Goal: Contribute content: Contribute content

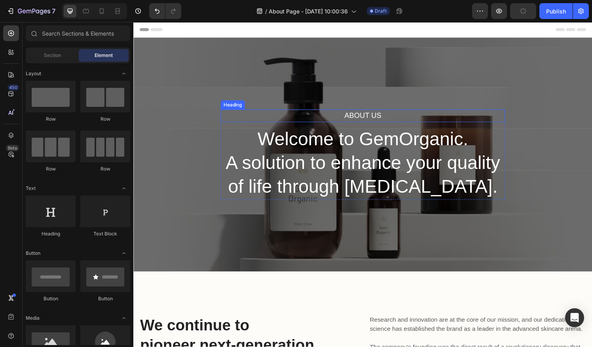
click at [379, 117] on p "About Us" at bounding box center [370, 119] width 293 height 11
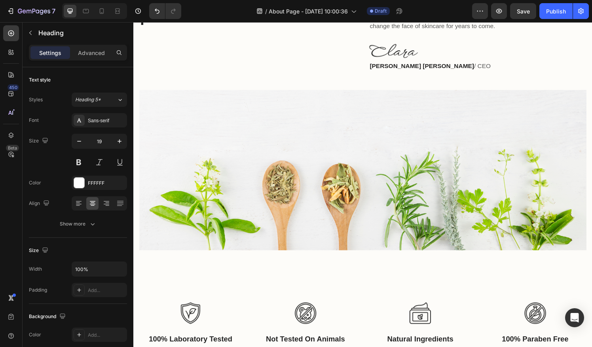
scroll to position [473, 0]
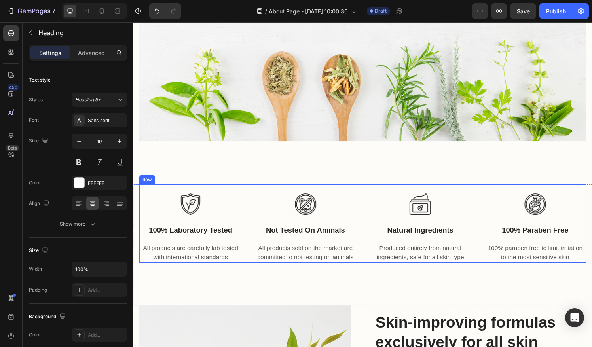
click at [251, 215] on div "Image 100% laboratory tested Text block All products are carefully lab tested w…" at bounding box center [370, 230] width 463 height 81
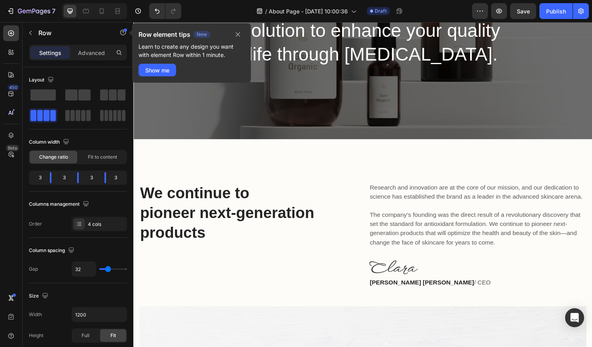
scroll to position [136, 0]
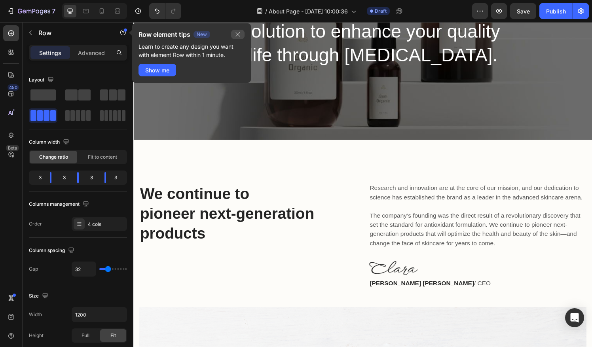
click at [239, 35] on icon "button" at bounding box center [238, 34] width 4 height 4
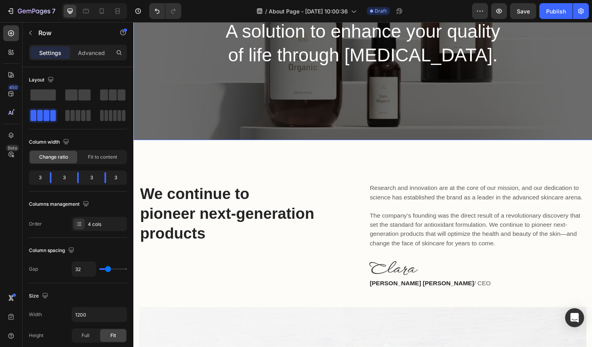
scroll to position [0, 0]
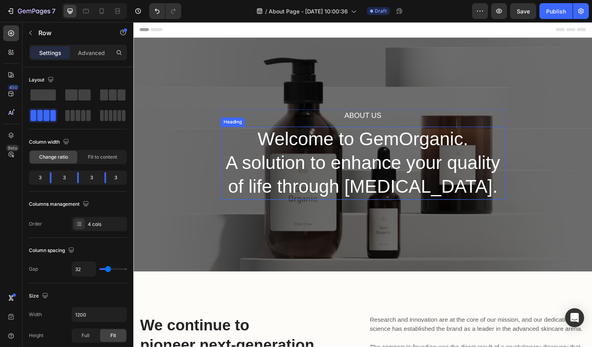
click at [381, 150] on p "Welcome to GemOrganic. A solution to enhance your quality of life through [MEDI…" at bounding box center [370, 168] width 293 height 74
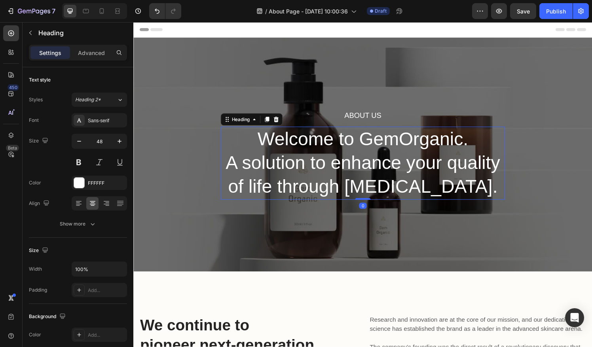
click at [434, 189] on p "Welcome to GemOrganic. A solution to enhance your quality of life through [MEDI…" at bounding box center [370, 168] width 293 height 74
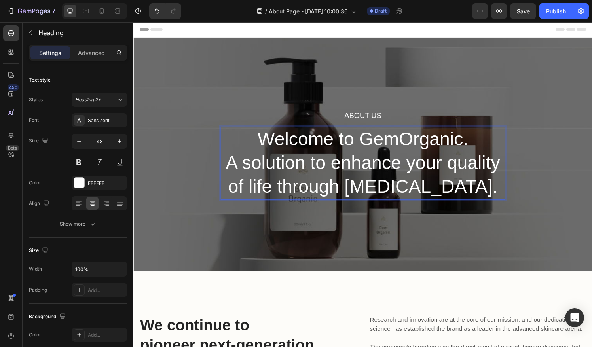
click at [466, 195] on p "Welcome to GemOrganic. A solution to enhance your quality of life through [MEDI…" at bounding box center [370, 168] width 293 height 74
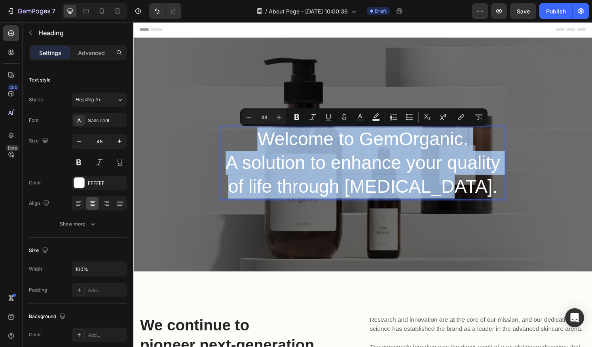
drag, startPoint x: 472, startPoint y: 195, endPoint x: 233, endPoint y: 153, distance: 242.6
click at [233, 153] on p "Welcome to GemOrganic. A solution to enhance your quality of life through [MEDI…" at bounding box center [370, 168] width 293 height 74
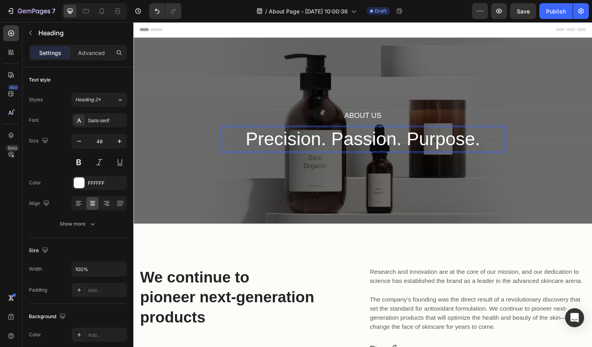
click at [278, 136] on p "Precision. Passion. Purpose." at bounding box center [370, 143] width 293 height 25
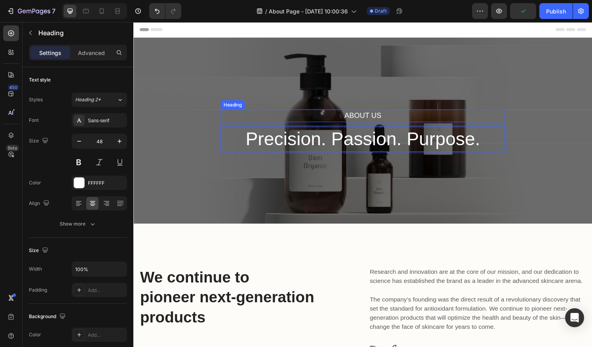
click at [399, 114] on p "About Us" at bounding box center [370, 119] width 293 height 11
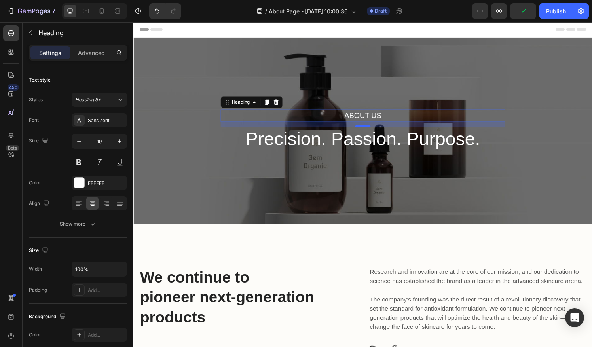
click at [399, 114] on p "About Us" at bounding box center [370, 119] width 293 height 11
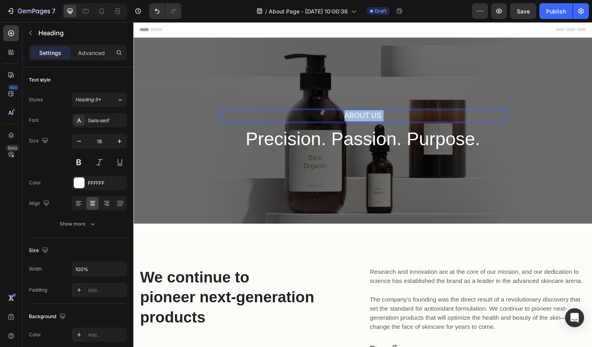
drag, startPoint x: 388, startPoint y: 118, endPoint x: 348, endPoint y: 117, distance: 40.8
click at [348, 117] on p "About Us" at bounding box center [370, 119] width 293 height 11
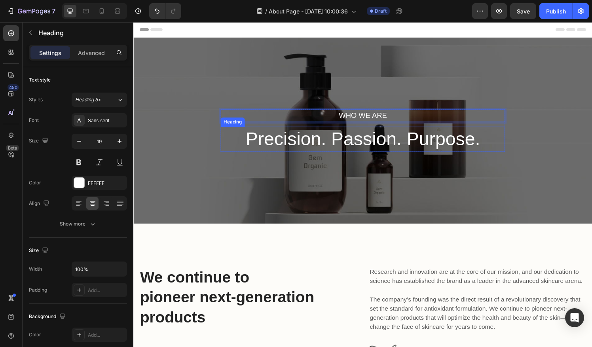
click at [487, 145] on p "Precision. Passion. Purpose." at bounding box center [370, 143] width 293 height 25
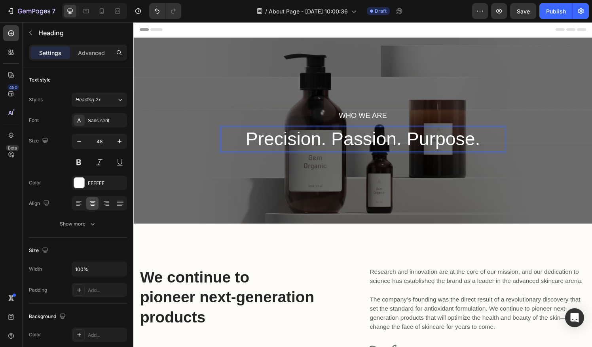
click at [491, 145] on p "Precision. Passion. Purpose." at bounding box center [370, 143] width 293 height 25
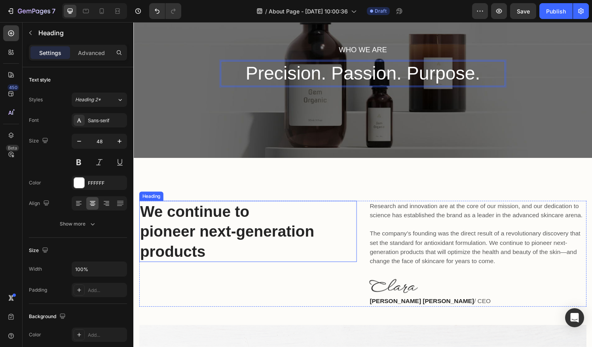
click at [278, 255] on p "We continue to pioneer next-generation products" at bounding box center [251, 239] width 223 height 62
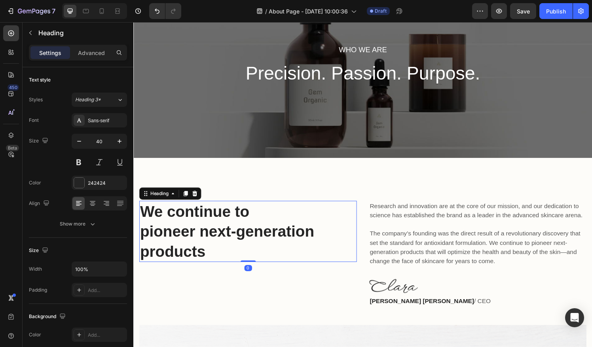
click at [278, 255] on p "We continue to pioneer next-generation products" at bounding box center [251, 239] width 223 height 62
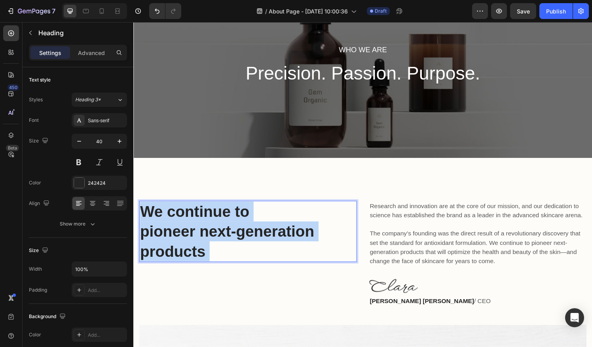
drag, startPoint x: 260, startPoint y: 256, endPoint x: 159, endPoint y: 224, distance: 105.7
click at [159, 224] on p "We continue to pioneer next-generation products" at bounding box center [251, 239] width 223 height 62
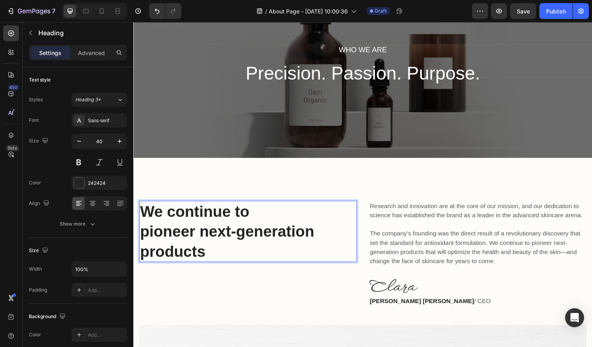
click at [148, 218] on p "We continue to pioneer next-generation products" at bounding box center [251, 239] width 223 height 62
click at [144, 218] on p "We continue to pioneer next-generation products" at bounding box center [251, 239] width 223 height 62
click at [502, 78] on p "Precision. Passion. Purpose." at bounding box center [370, 75] width 293 height 25
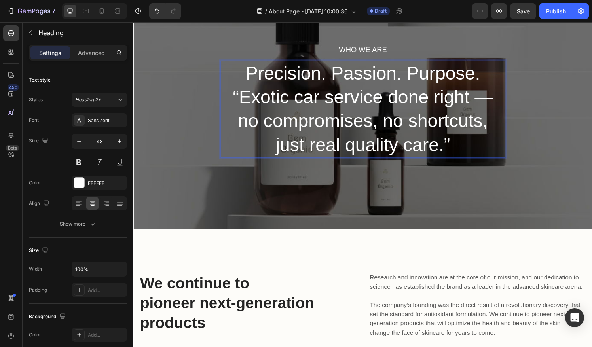
click at [503, 102] on p "Precision. Passion. Purpose. “Exotic car service done right — no compromises, n…" at bounding box center [370, 112] width 293 height 99
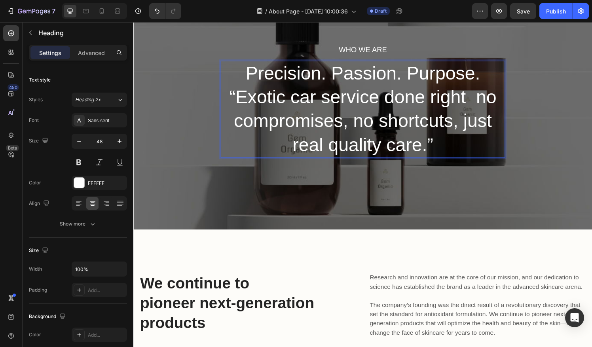
click at [236, 99] on p "Precision. Passion. Purpose. “Exotic car service done right no compromises, no …" at bounding box center [370, 112] width 293 height 99
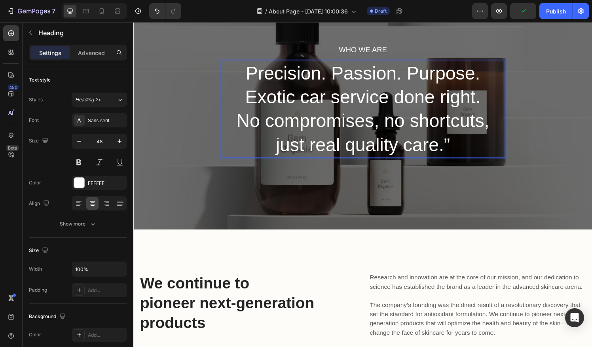
click at [475, 151] on p "Precision. Passion. Purpose. Exotic car service done right. No compromises, no …" at bounding box center [370, 112] width 293 height 99
drag, startPoint x: 475, startPoint y: 151, endPoint x: 255, endPoint y: 108, distance: 224.0
drag, startPoint x: 255, startPoint y: 108, endPoint x: 243, endPoint y: 98, distance: 16.0
click at [243, 98] on p "Precision. Passion. Purpose. Exotic car service done right. No compromises, no …" at bounding box center [370, 112] width 293 height 99
drag, startPoint x: 247, startPoint y: 98, endPoint x: 469, endPoint y: 145, distance: 226.9
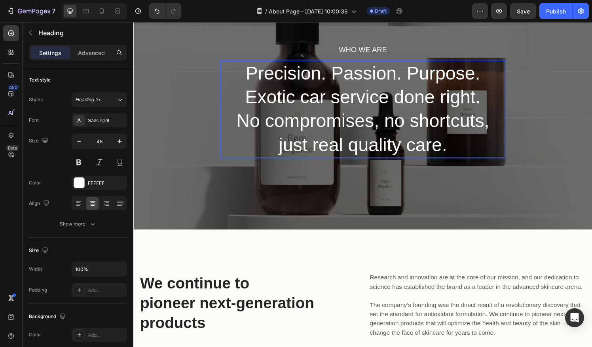
click at [469, 145] on p "Precision. Passion. Purpose. Exotic car service done right. No compromises, no …" at bounding box center [370, 112] width 293 height 99
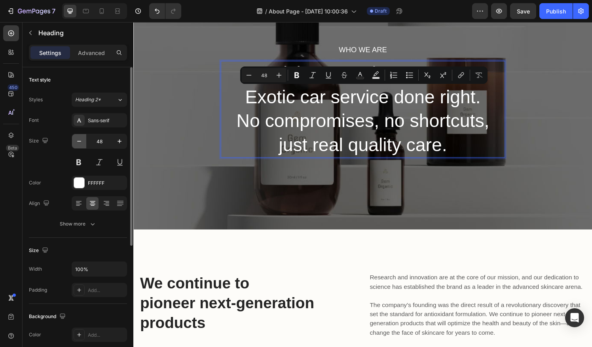
click at [78, 140] on icon "button" at bounding box center [79, 141] width 8 height 8
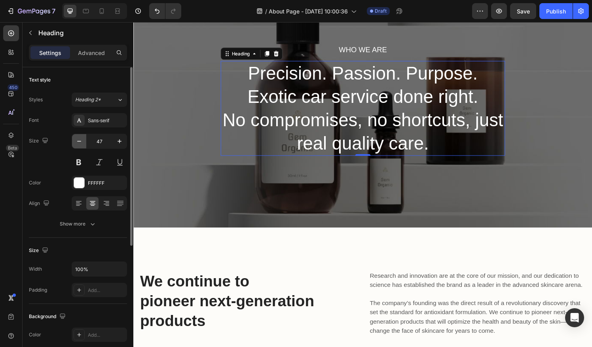
click at [78, 140] on icon "button" at bounding box center [79, 141] width 8 height 8
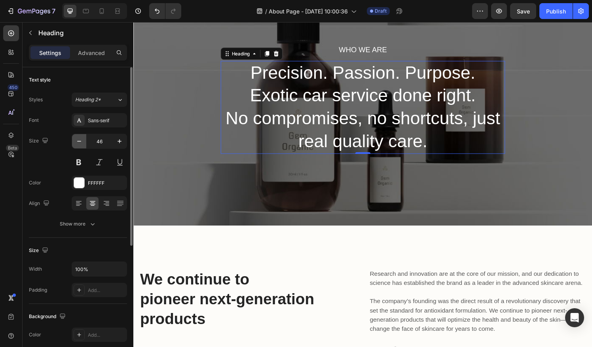
click at [78, 140] on icon "button" at bounding box center [79, 141] width 8 height 8
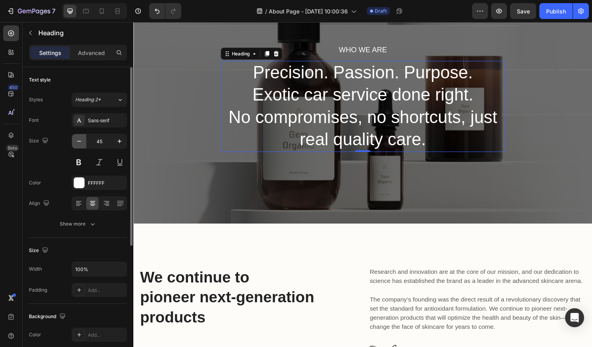
click at [78, 140] on icon "button" at bounding box center [79, 141] width 8 height 8
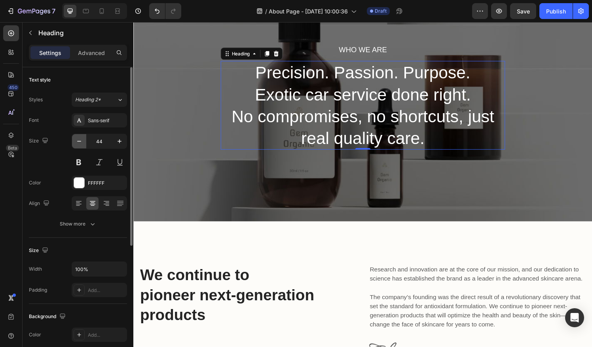
click at [78, 140] on icon "button" at bounding box center [79, 141] width 8 height 8
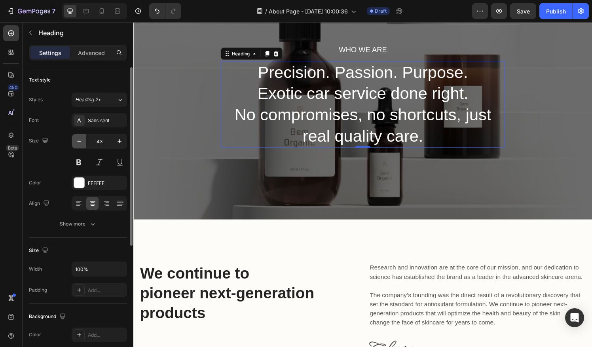
click at [78, 140] on icon "button" at bounding box center [79, 141] width 8 height 8
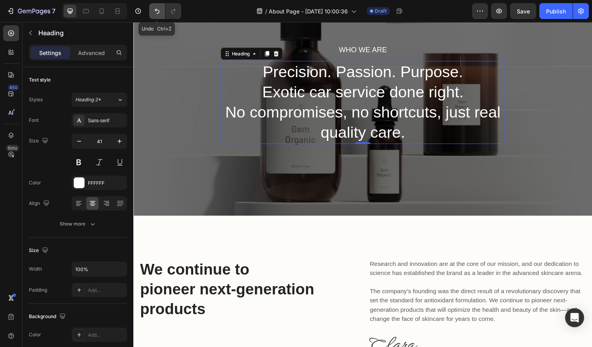
click at [154, 13] on icon "Undo/Redo" at bounding box center [157, 11] width 8 height 8
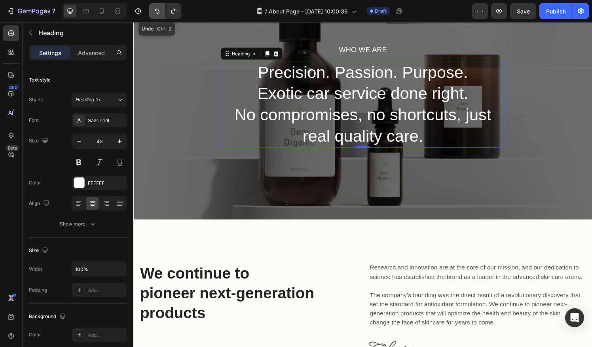
click at [154, 13] on icon "Undo/Redo" at bounding box center [157, 11] width 8 height 8
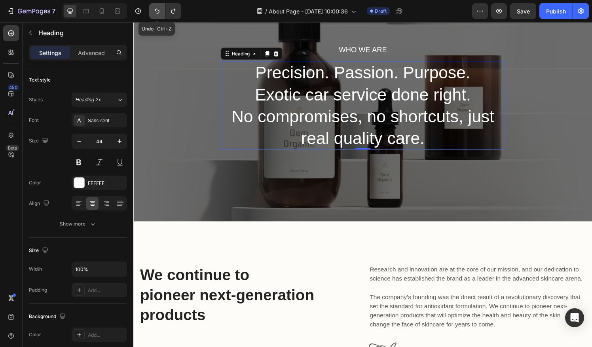
click at [154, 13] on icon "Undo/Redo" at bounding box center [157, 11] width 8 height 8
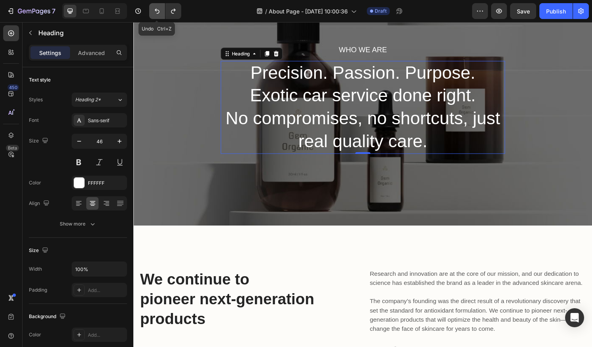
click at [154, 13] on icon "Undo/Redo" at bounding box center [157, 11] width 8 height 8
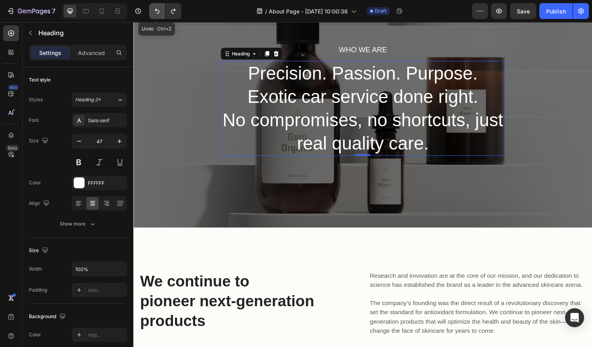
click at [154, 13] on icon "Undo/Redo" at bounding box center [157, 11] width 8 height 8
type input "48"
click at [154, 13] on icon "Undo/Redo" at bounding box center [157, 11] width 8 height 8
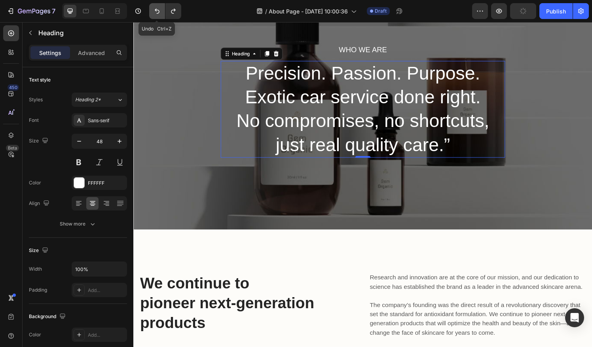
click at [154, 13] on icon "Undo/Redo" at bounding box center [157, 11] width 8 height 8
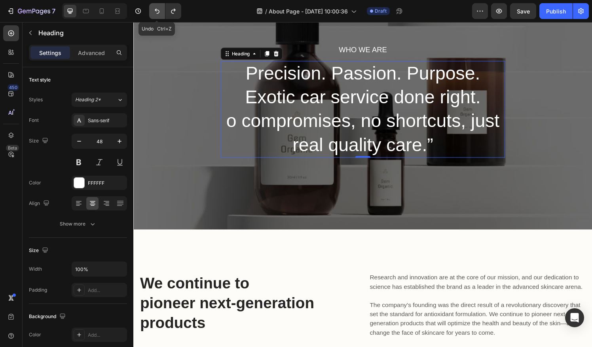
click at [154, 13] on icon "Undo/Redo" at bounding box center [157, 11] width 8 height 8
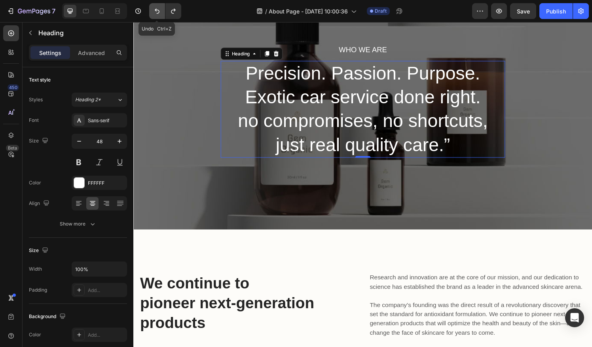
click at [154, 13] on icon "Undo/Redo" at bounding box center [157, 11] width 8 height 8
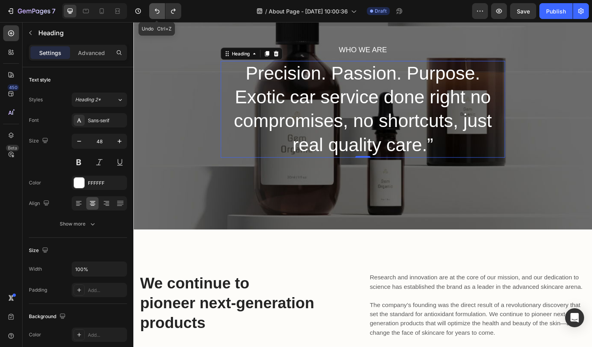
click at [154, 13] on icon "Undo/Redo" at bounding box center [157, 11] width 8 height 8
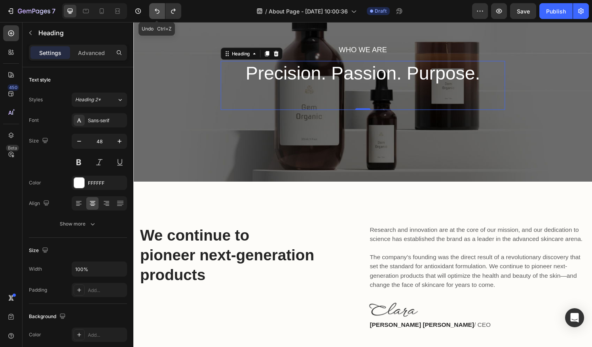
click at [154, 13] on icon "Undo/Redo" at bounding box center [157, 11] width 8 height 8
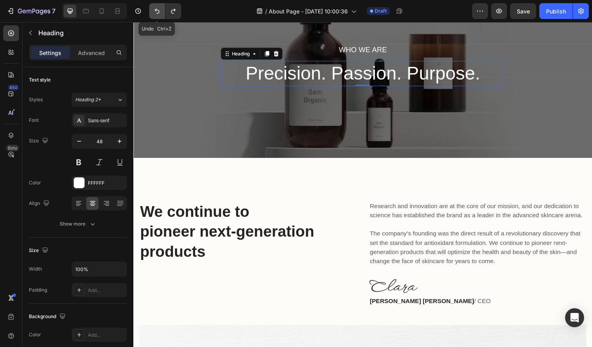
click at [154, 13] on icon "Undo/Redo" at bounding box center [157, 11] width 8 height 8
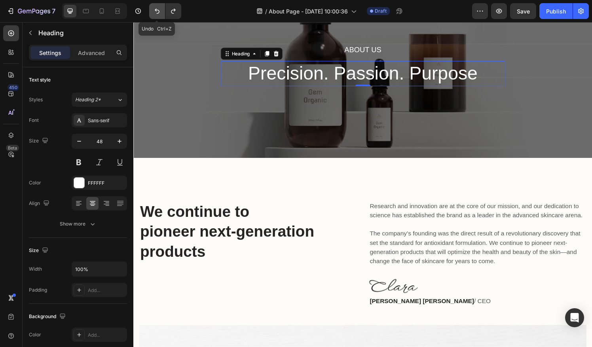
click at [154, 13] on icon "Undo/Redo" at bounding box center [157, 11] width 8 height 8
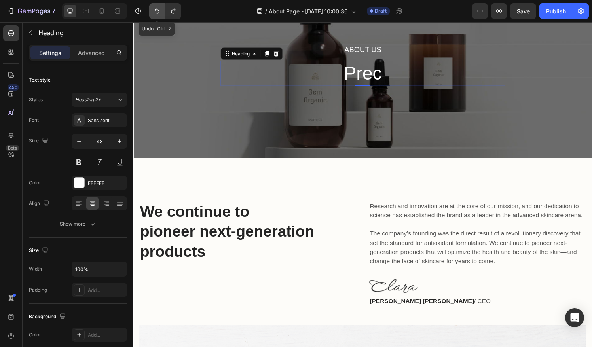
click at [154, 13] on icon "Undo/Redo" at bounding box center [157, 11] width 8 height 8
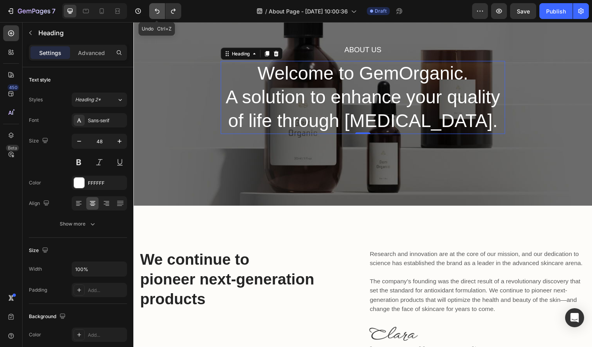
click at [154, 13] on icon "Undo/Redo" at bounding box center [157, 11] width 8 height 8
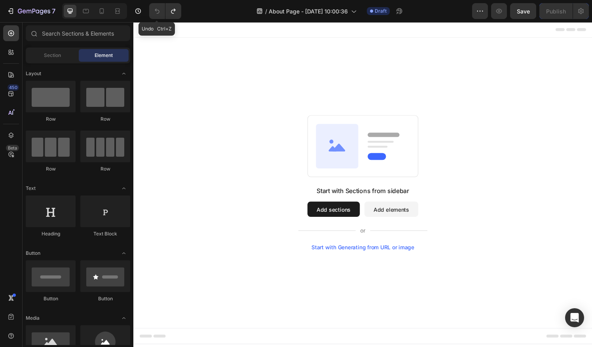
scroll to position [0, 0]
click at [174, 17] on button "Undo/Redo" at bounding box center [173, 11] width 16 height 16
click at [174, 16] on button "Undo/Redo" at bounding box center [173, 11] width 16 height 16
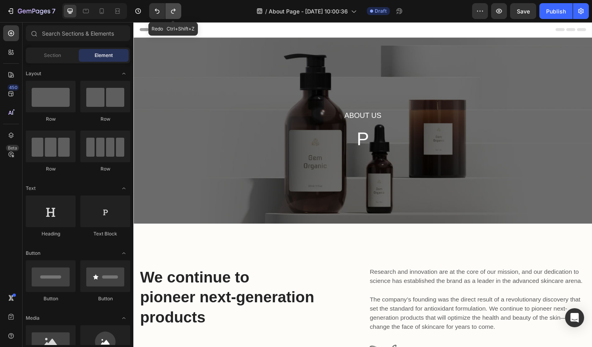
click at [174, 16] on button "Undo/Redo" at bounding box center [173, 11] width 16 height 16
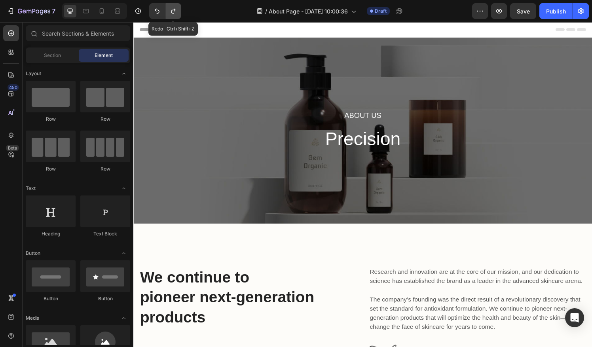
click at [174, 16] on button "Undo/Redo" at bounding box center [173, 11] width 16 height 16
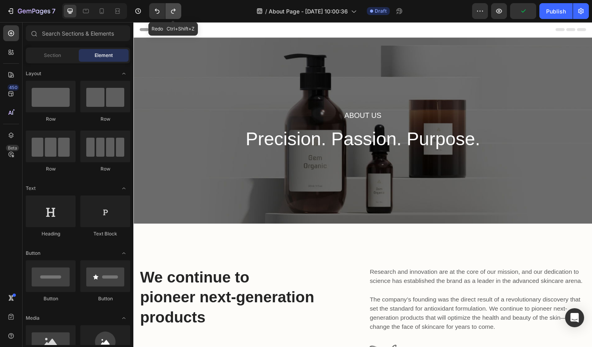
click at [174, 16] on button "Undo/Redo" at bounding box center [173, 11] width 16 height 16
click at [175, 17] on button "Undo/Redo" at bounding box center [173, 11] width 16 height 16
click at [170, 16] on button "Undo/Redo" at bounding box center [173, 11] width 16 height 16
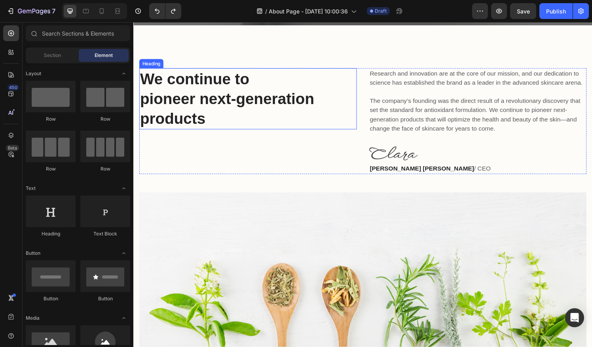
click at [225, 111] on p "We continue to pioneer next-generation products" at bounding box center [251, 102] width 223 height 62
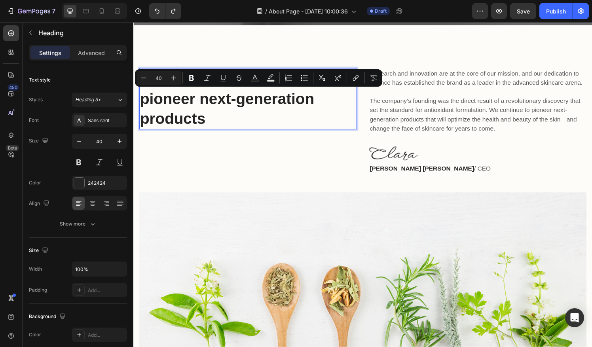
click at [218, 124] on p "We continue to pioneer next-generation products" at bounding box center [251, 102] width 223 height 62
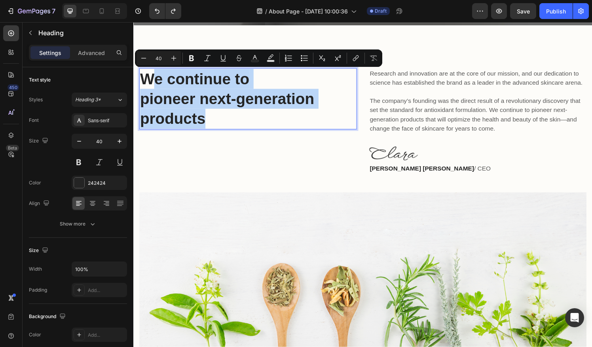
drag, startPoint x: 218, startPoint y: 124, endPoint x: 148, endPoint y: 84, distance: 80.8
click at [148, 84] on p "We continue to pioneer next-generation products" at bounding box center [251, 102] width 223 height 62
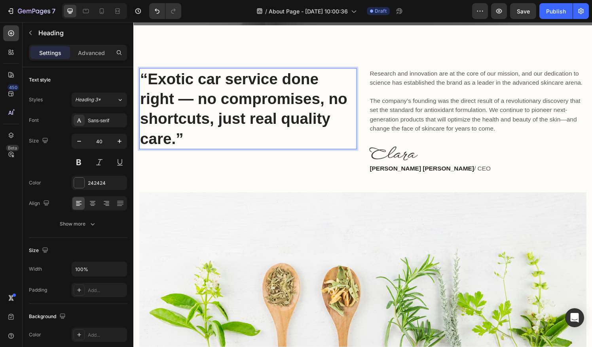
click at [197, 100] on p "“Exotic car service done right — no compromises, no shortcuts, just real qualit…" at bounding box center [251, 112] width 223 height 82
click at [145, 74] on p "“Exotic car service done right. No compromises, no shortcuts, just real quality…" at bounding box center [251, 112] width 223 height 82
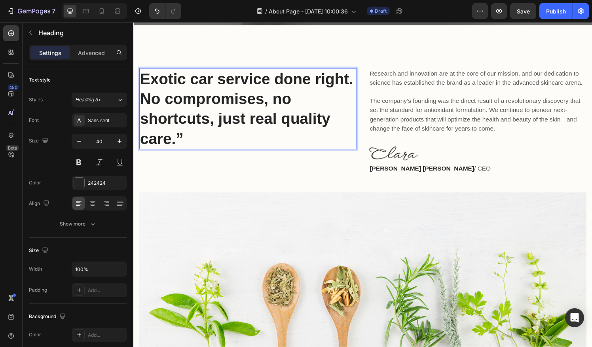
click at [193, 140] on p "Exotic car service done right. No compromises, no shortcuts, just real quality …" at bounding box center [251, 112] width 223 height 82
click at [278, 191] on div "Exotic car service done right. No compromises, no shortcuts, just real quality …" at bounding box center [370, 217] width 463 height 295
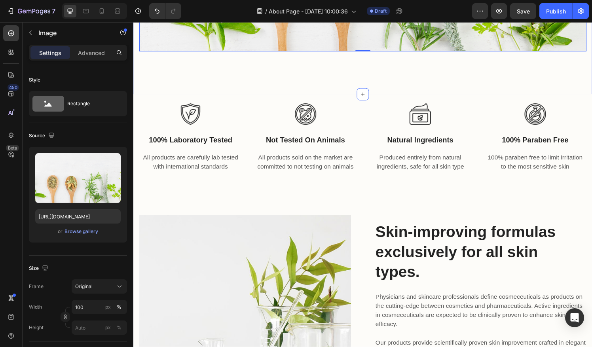
scroll to position [517, 0]
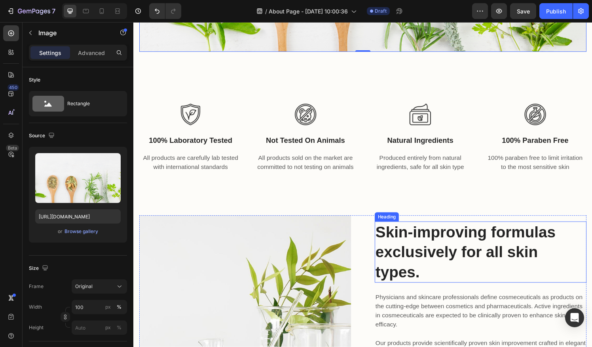
click at [455, 282] on p "Skin-improving formulas exclusively for all skin types." at bounding box center [493, 260] width 218 height 62
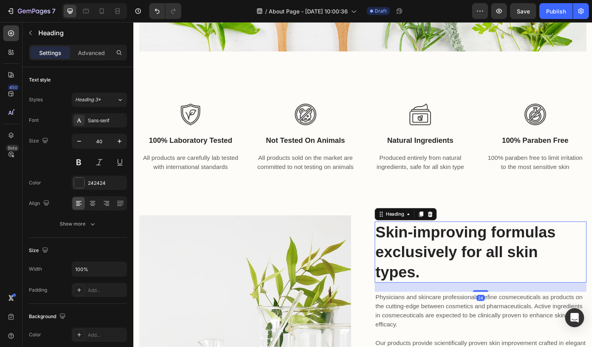
click at [455, 282] on p "Skin-improving formulas exclusively for all skin types." at bounding box center [493, 260] width 218 height 62
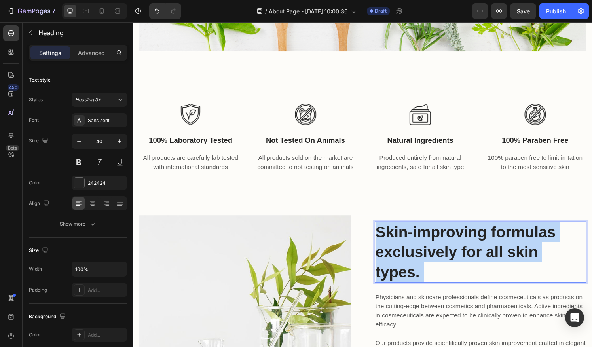
drag, startPoint x: 403, startPoint y: 278, endPoint x: 384, endPoint y: 245, distance: 37.5
click at [384, 245] on p "Skin-improving formulas exclusively for all skin types." at bounding box center [493, 260] width 218 height 62
drag, startPoint x: 431, startPoint y: 288, endPoint x: 384, endPoint y: 246, distance: 63.3
click at [384, 246] on p "Skin-improving formulas exclusively for all skin types." at bounding box center [493, 260] width 218 height 62
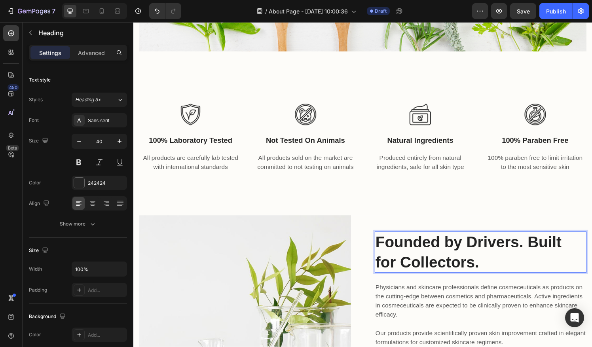
click at [410, 278] on p "Founded by Drivers. Built for Collectors." at bounding box center [493, 260] width 218 height 41
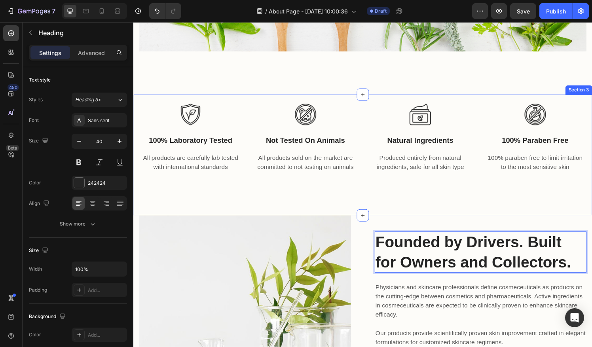
click at [482, 213] on div "Image 100% laboratory tested Text block All products are carefully lab tested w…" at bounding box center [370, 159] width 475 height 125
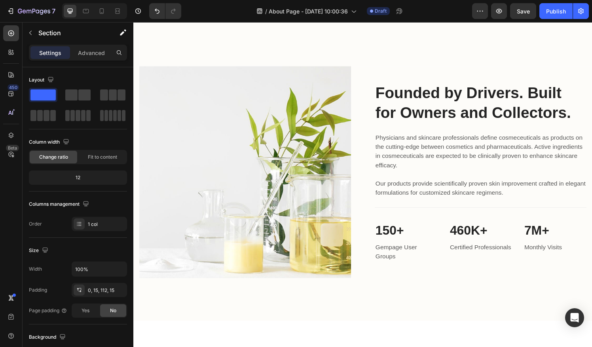
scroll to position [681, 0]
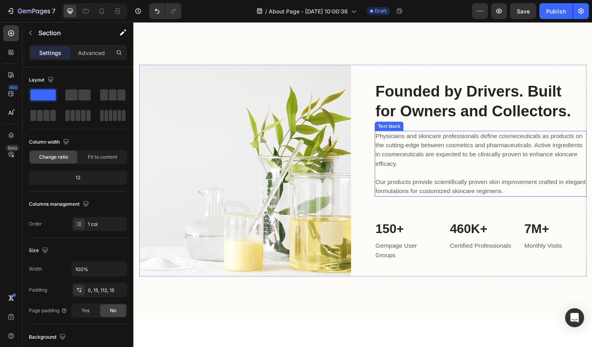
click at [477, 189] on p "Physicians and skincare professionals define cosmeceuticals as products on the …" at bounding box center [493, 169] width 218 height 66
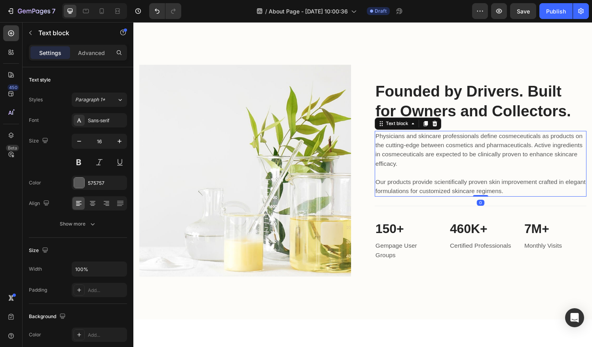
click at [477, 189] on p "Physicians and skincare professionals define cosmeceuticals as products on the …" at bounding box center [493, 169] width 218 height 66
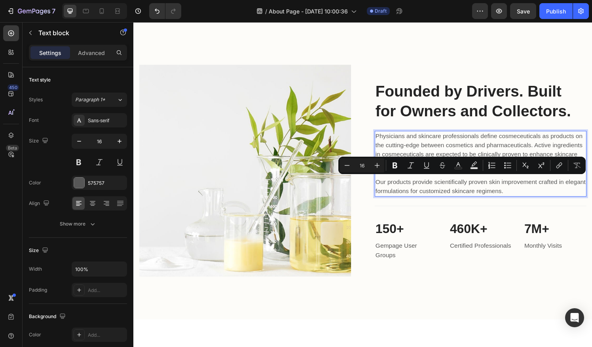
click at [540, 199] on p "Physicians and skincare professionals define cosmeceuticals as products on the …" at bounding box center [493, 169] width 218 height 66
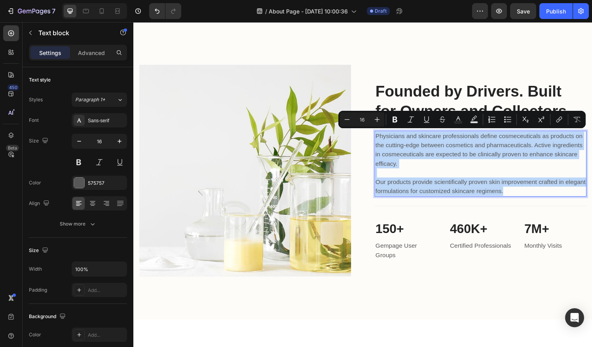
drag, startPoint x: 541, startPoint y: 196, endPoint x: 381, endPoint y: 136, distance: 171.2
click at [384, 136] on p "Physicians and skincare professionals define cosmeceuticals as products on the …" at bounding box center [493, 169] width 218 height 66
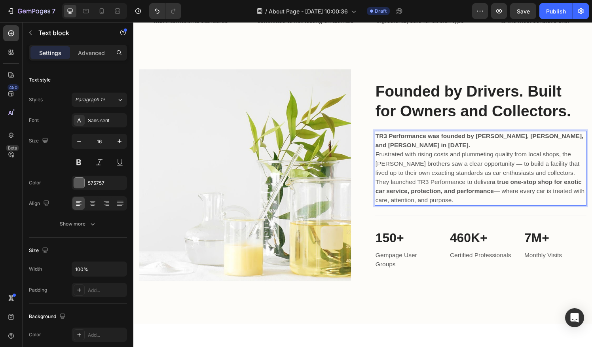
click at [508, 166] on p "Frustrated with rising costs and plummeting quality from local shops, the [PERS…" at bounding box center [493, 169] width 218 height 28
click at [536, 195] on p "They launched TR3 Performance to deliver a true one-stop shop for exotic car se…" at bounding box center [493, 197] width 218 height 28
click at [532, 196] on p "They launched TR3 Performance to deliver a true one-stop shop for exotic car se…" at bounding box center [493, 197] width 218 height 28
click at [477, 147] on p "TR3 Performance was founded by [PERSON_NAME], [PERSON_NAME], and [PERSON_NAME] …" at bounding box center [493, 145] width 218 height 19
click at [506, 201] on p "They launched TR3 Performance to deliver a true one-stop shop for exotic car se…" at bounding box center [493, 197] width 218 height 28
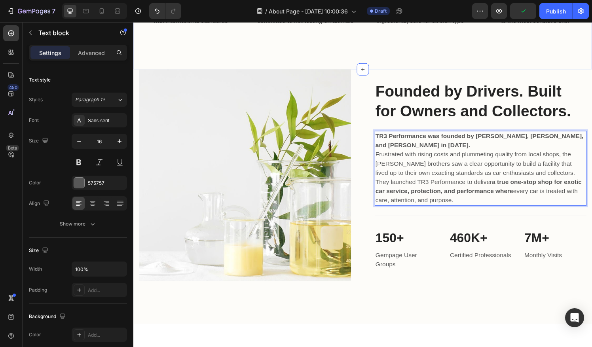
click at [434, 44] on div "Image 100% laboratory tested Text block All products are carefully lab tested w…" at bounding box center [370, 8] width 475 height 125
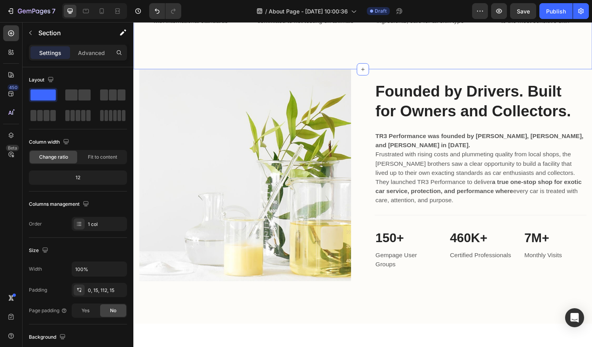
click at [377, 42] on div "Image 100% laboratory tested Text block All products are carefully lab tested w…" at bounding box center [370, 8] width 475 height 125
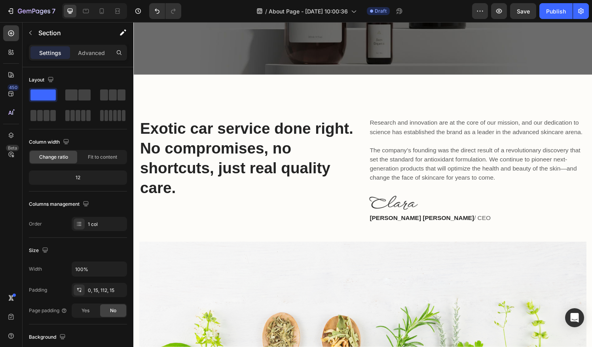
scroll to position [154, 0]
click at [477, 189] on p "Research and innovation are at the core of our mission, and our dedication to s…" at bounding box center [489, 155] width 223 height 66
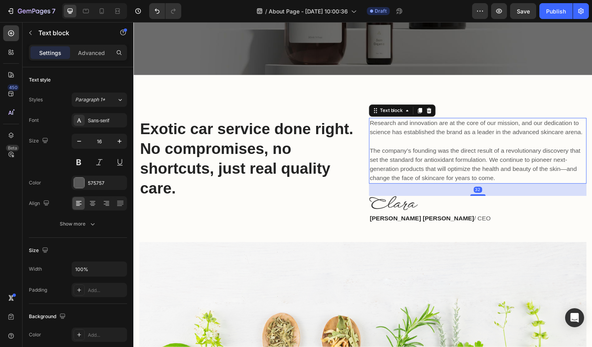
click at [514, 189] on p "Research and innovation are at the core of our mission, and our dedication to s…" at bounding box center [489, 155] width 223 height 66
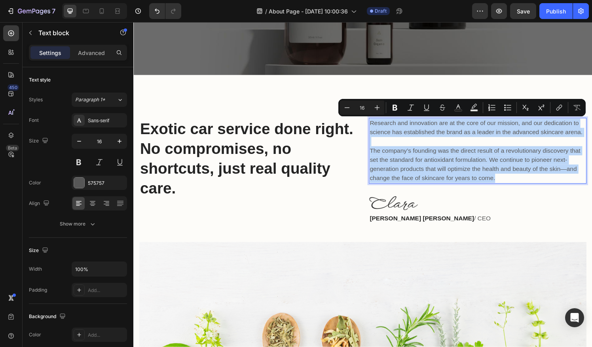
drag, startPoint x: 513, startPoint y: 191, endPoint x: 375, endPoint y: 129, distance: 151.7
click at [378, 129] on p "Research and innovation are at the core of our mission, and our dedication to s…" at bounding box center [489, 155] width 223 height 66
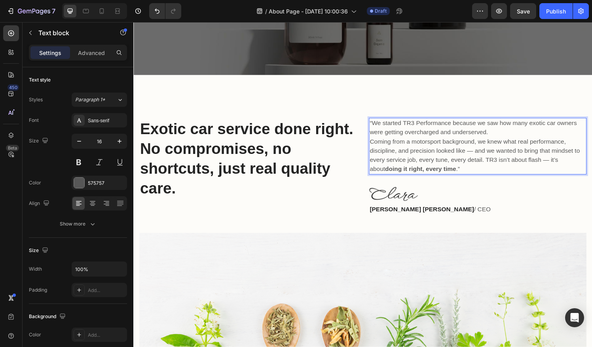
click at [378, 126] on p "“We started TR3 Performance because we saw how many exotic car owners were gett…" at bounding box center [489, 131] width 223 height 19
click at [481, 171] on p "Coming from a motorsport background, we knew what real performance, discipline,…" at bounding box center [489, 160] width 223 height 38
click at [560, 166] on p "Coming from a motorsport background, we knew what real performance, discipline,…" at bounding box center [489, 160] width 223 height 38
click at [530, 212] on p "[PERSON_NAME] [PERSON_NAME] / CEO" at bounding box center [489, 215] width 223 height 9
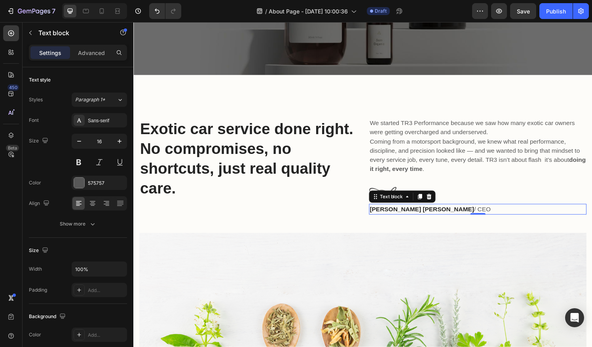
click at [412, 213] on strong "[PERSON_NAME] [PERSON_NAME]" at bounding box center [432, 215] width 108 height 7
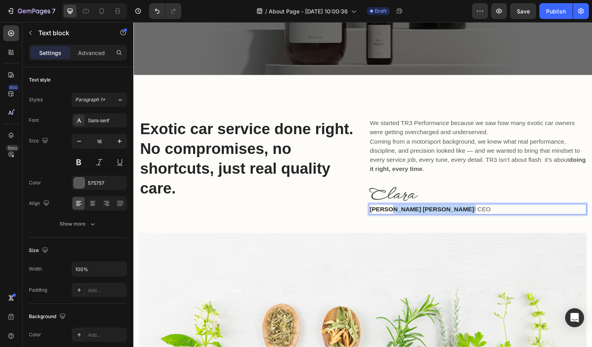
click at [412, 213] on strong "[PERSON_NAME] [PERSON_NAME]" at bounding box center [432, 215] width 108 height 7
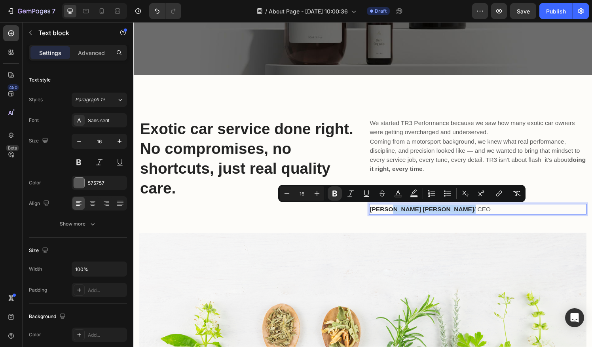
click at [418, 214] on strong "[PERSON_NAME] [PERSON_NAME]" at bounding box center [432, 215] width 108 height 7
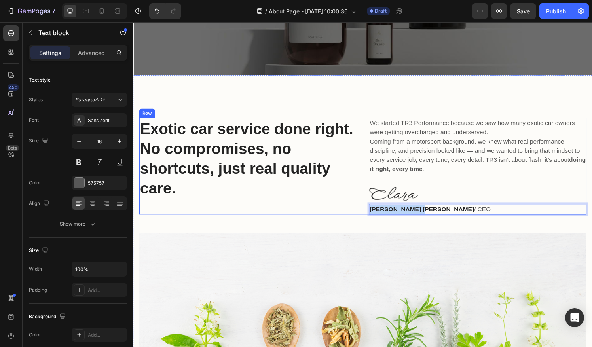
drag, startPoint x: 419, startPoint y: 214, endPoint x: 369, endPoint y: 215, distance: 50.2
click at [369, 215] on div "Exotic car service done right. No compromises, no shortcuts, just real quality …" at bounding box center [370, 171] width 463 height 100
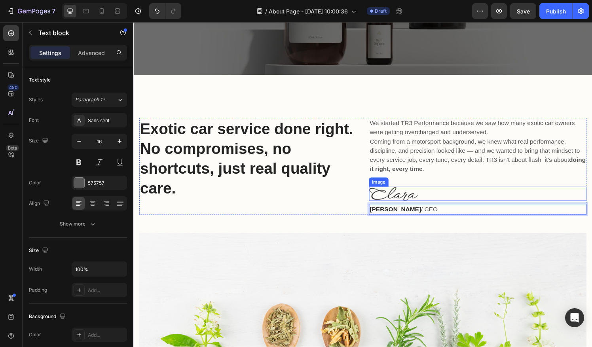
click at [439, 194] on div at bounding box center [489, 200] width 225 height 15
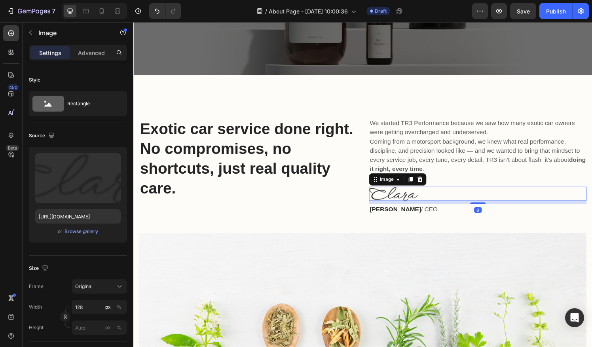
click at [432, 186] on div "Image" at bounding box center [406, 185] width 59 height 13
click at [428, 184] on icon at bounding box center [429, 185] width 5 height 6
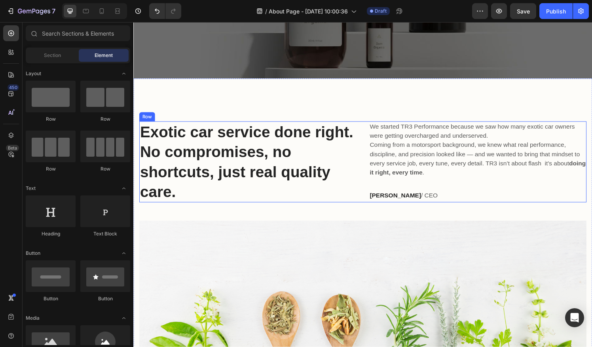
scroll to position [153, 0]
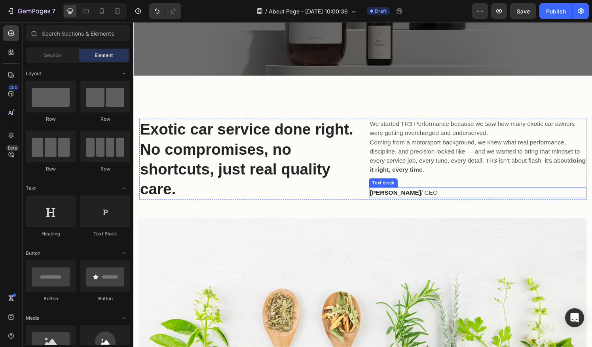
click at [467, 197] on p "[PERSON_NAME] / CEO" at bounding box center [489, 198] width 223 height 9
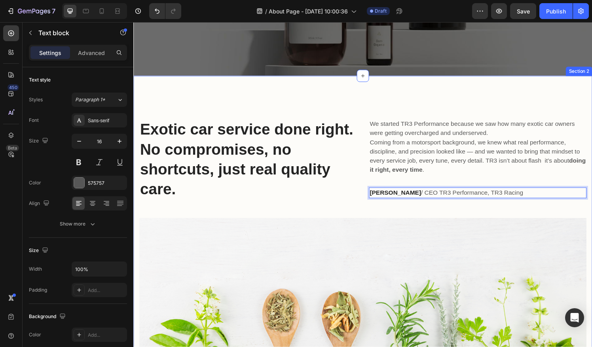
click at [432, 100] on div "Exotic car service done right. No compromises, no shortcuts, just real quality …" at bounding box center [370, 257] width 475 height 358
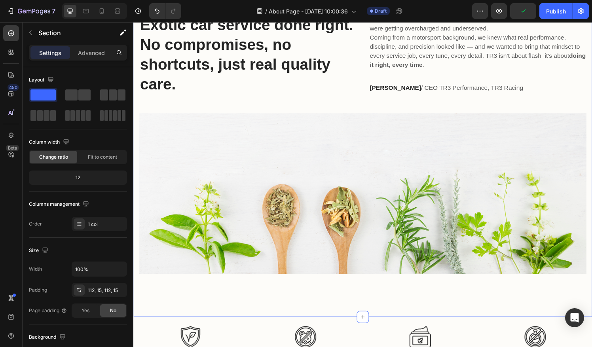
scroll to position [486, 0]
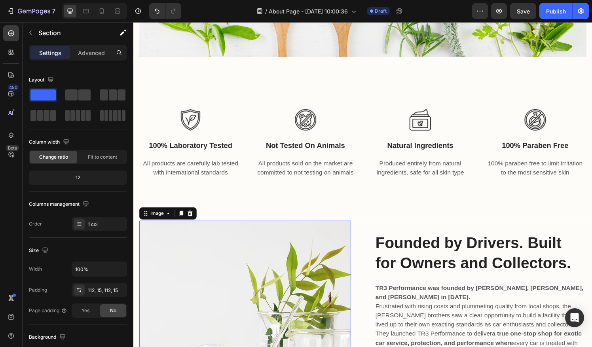
click at [346, 240] on img at bounding box center [248, 337] width 219 height 219
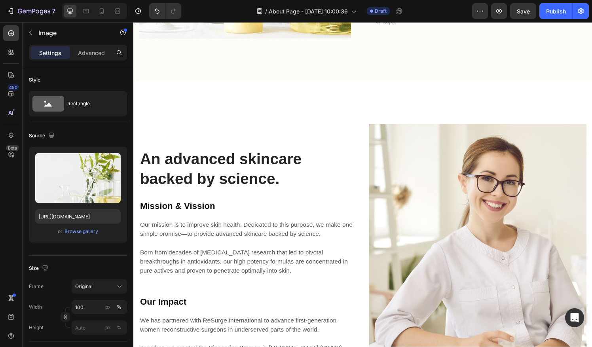
scroll to position [893, 0]
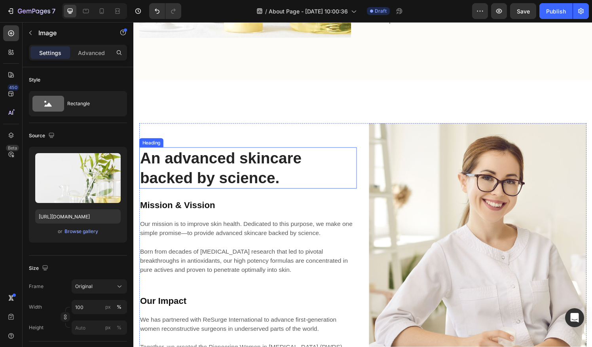
click at [265, 164] on p "An advanced skincare backed by science." at bounding box center [251, 173] width 223 height 41
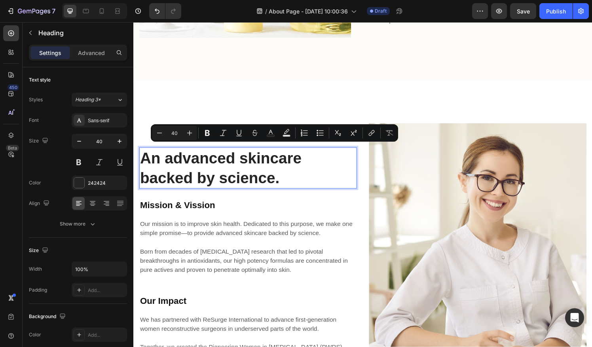
click at [294, 179] on p "An advanced skincare backed by science." at bounding box center [251, 173] width 223 height 41
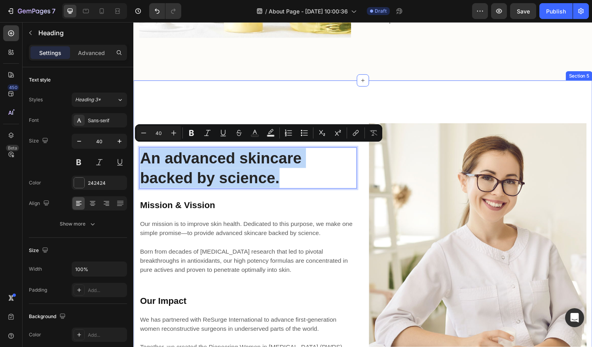
drag, startPoint x: 294, startPoint y: 181, endPoint x: 138, endPoint y: 156, distance: 157.8
click at [138, 156] on div "An advanced skincare backed by science. Heading 24 Mission & Vission Heading Ou…" at bounding box center [370, 268] width 475 height 371
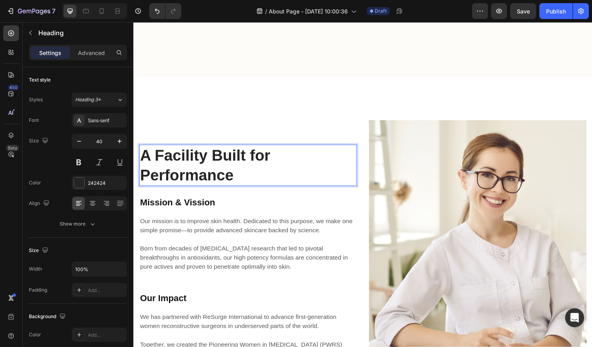
scroll to position [996, 0]
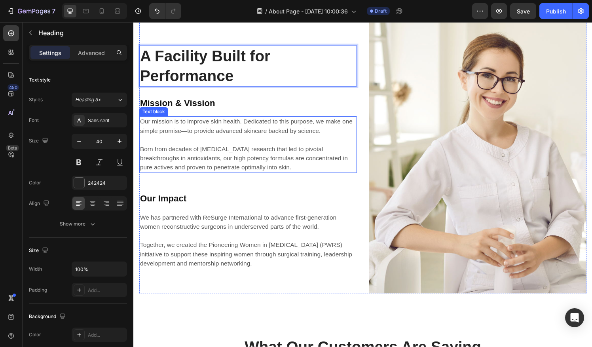
click at [259, 161] on p "Our mission is to improve skin health. Dedicated to this purpose, we make one s…" at bounding box center [251, 149] width 223 height 57
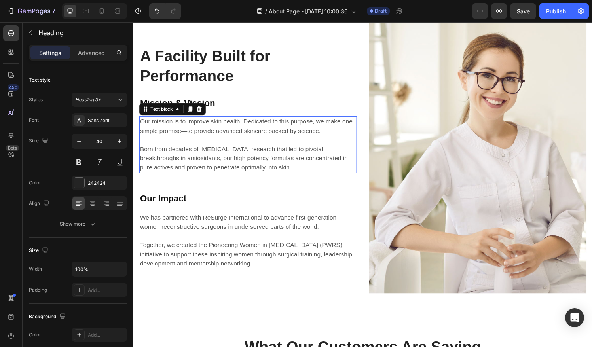
click at [259, 161] on p "Our mission is to improve skin health. Dedicated to this purpose, we make one s…" at bounding box center [251, 149] width 223 height 57
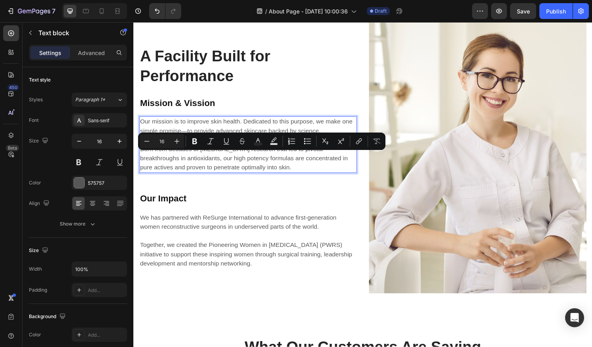
click at [255, 170] on p "Our mission is to improve skin health. Dedicated to this purpose, we make one s…" at bounding box center [251, 149] width 223 height 57
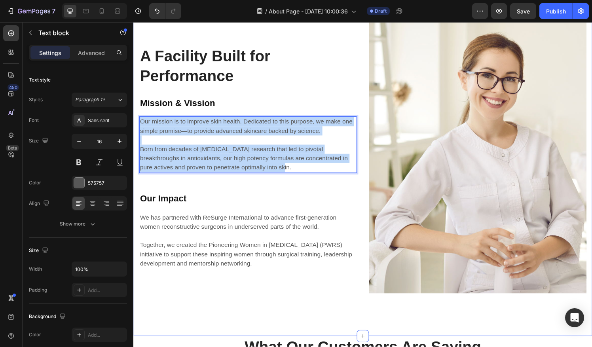
drag, startPoint x: 193, startPoint y: 149, endPoint x: 137, endPoint y: 123, distance: 61.6
click at [137, 123] on div "A Facility Built for Performance Heading Mission & Vission Heading Our mission …" at bounding box center [370, 162] width 475 height 371
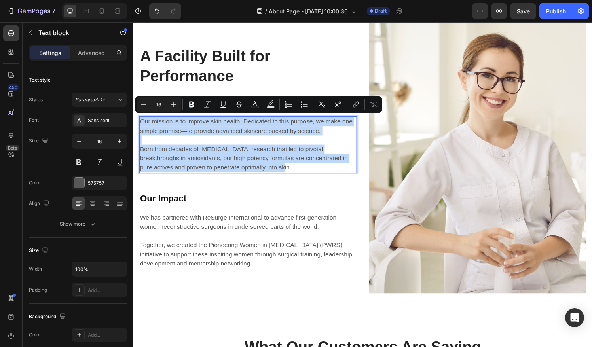
click at [186, 132] on p "Our mission is to improve skin health. Dedicated to this purpose, we make one s…" at bounding box center [251, 149] width 223 height 57
drag, startPoint x: 254, startPoint y: 167, endPoint x: 138, endPoint y: 123, distance: 124.1
click at [138, 123] on div "A Facility Built for Performance Heading Mission & Vission Heading Our mission …" at bounding box center [370, 162] width 475 height 371
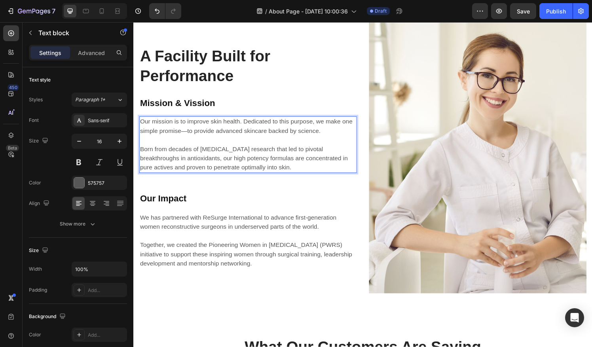
scroll to position [986, 0]
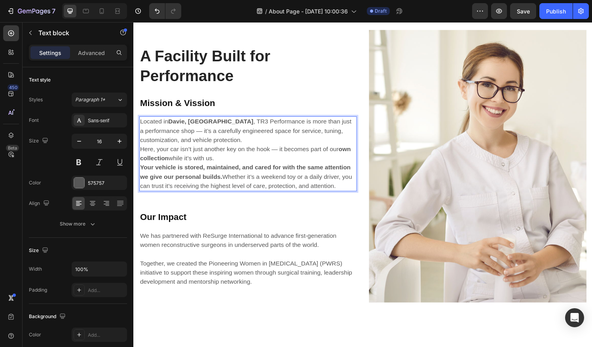
click at [149, 132] on p "Located in [GEOGRAPHIC_DATA], [GEOGRAPHIC_DATA] , TR3 Performance is more than …" at bounding box center [251, 135] width 223 height 28
click at [280, 152] on p "Here, your car isn’t just another key on the hook — it becomes part of our own …" at bounding box center [251, 158] width 223 height 19
click at [235, 161] on p "Here, your car isn’t just another key on the hook it becomes part of our own co…" at bounding box center [251, 158] width 223 height 19
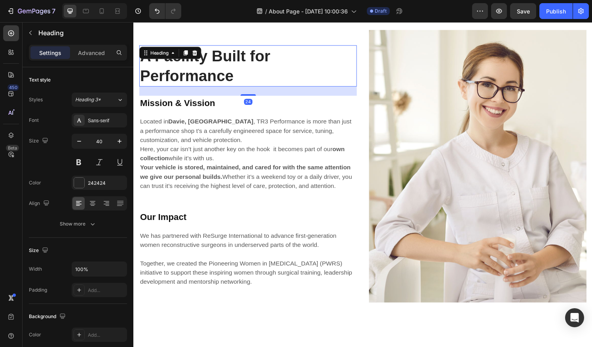
click at [328, 64] on p "A Facility Built for Performance" at bounding box center [251, 67] width 223 height 41
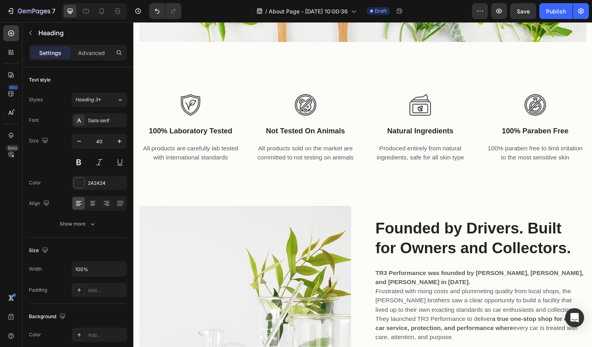
scroll to position [536, 0]
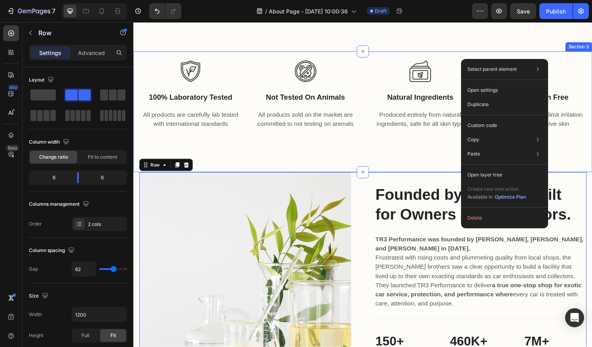
click at [350, 159] on div "Image 100% laboratory tested Text block All products are carefully lab tested w…" at bounding box center [370, 115] width 475 height 125
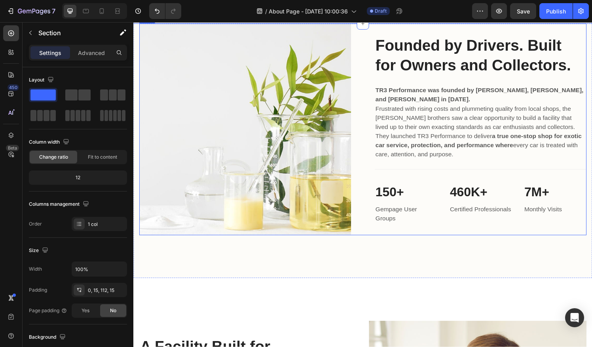
scroll to position [689, 0]
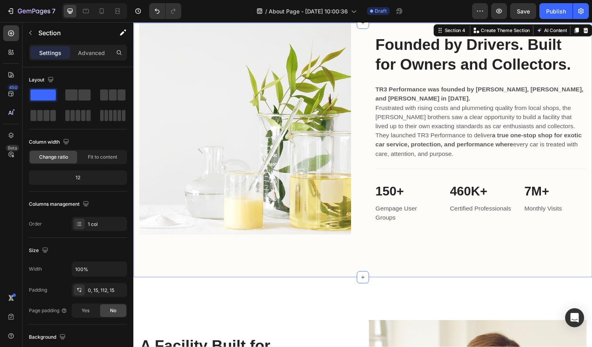
click at [587, 271] on div "Image Founded by Drivers. Built for Owners and Collectors. Heading TR3 Performa…" at bounding box center [370, 154] width 475 height 263
drag, startPoint x: 587, startPoint y: 271, endPoint x: 579, endPoint y: 177, distance: 94.9
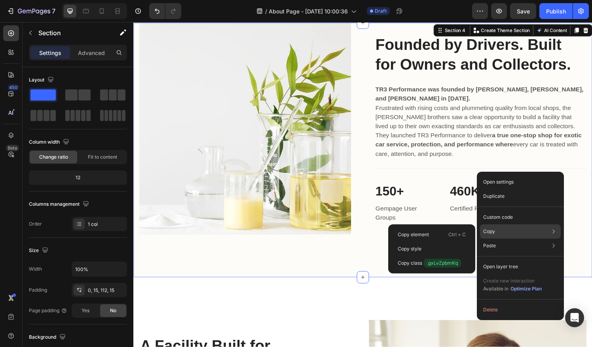
click at [516, 229] on div "Copy Copy element Ctrl + C Copy style Copy class .gxLvZpbmKq" at bounding box center [520, 231] width 81 height 14
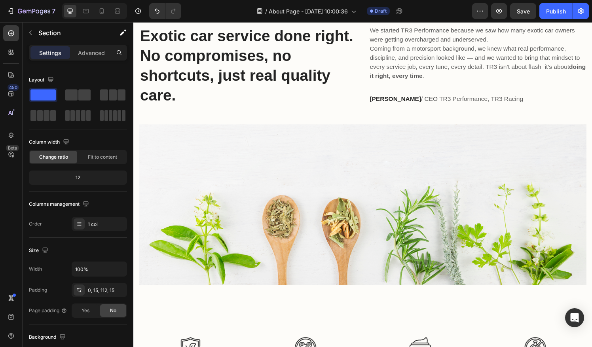
scroll to position [0, 0]
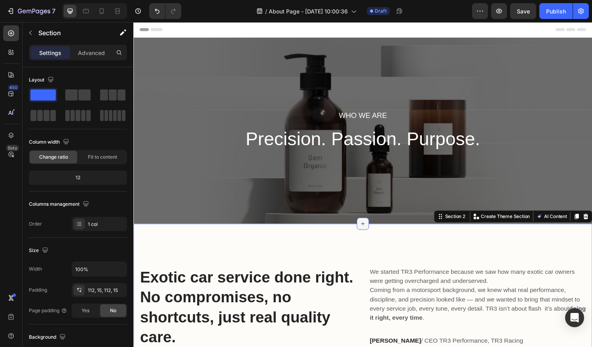
click at [370, 233] on icon at bounding box center [370, 231] width 6 height 6
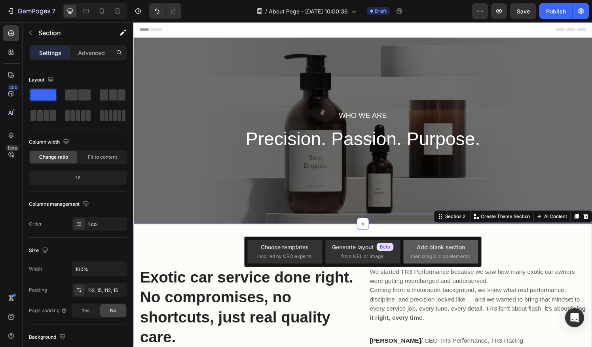
click at [452, 250] on div "Add blank section" at bounding box center [441, 247] width 48 height 8
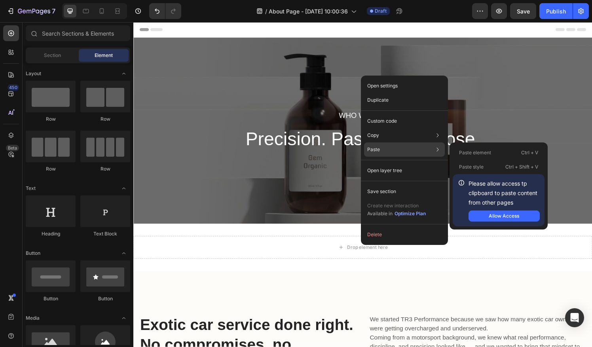
click at [404, 163] on div "Paste Paste element Ctrl + V Paste style Ctrl + Shift + V Please allow access t…" at bounding box center [404, 170] width 81 height 14
click at [495, 217] on div "Allow Access" at bounding box center [504, 215] width 30 height 7
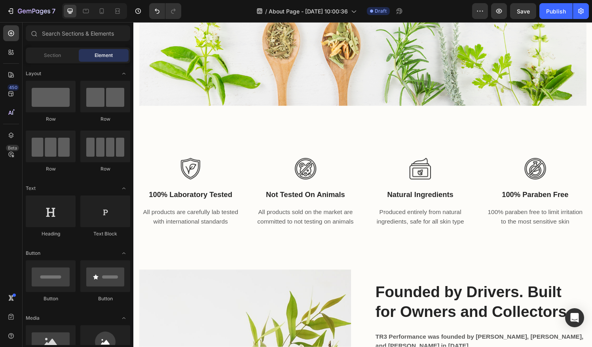
scroll to position [631, 0]
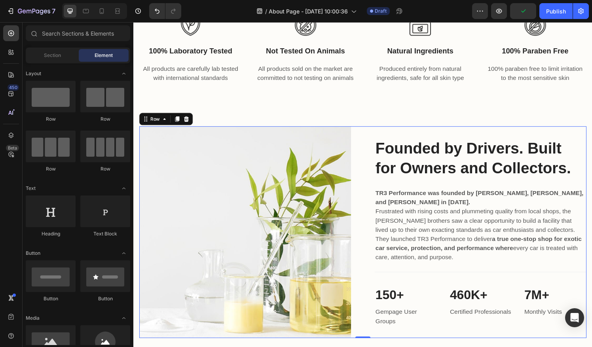
click at [564, 135] on div "Founded by Drivers. Built for Owners and Collectors. Heading TR3 Performance wa…" at bounding box center [492, 239] width 219 height 219
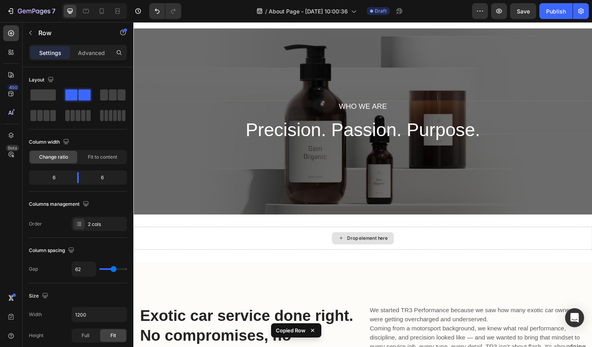
scroll to position [8, 0]
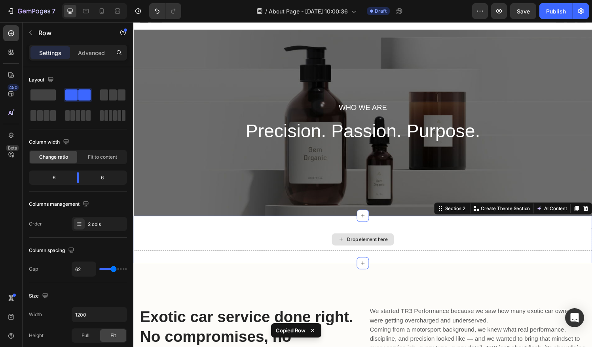
click at [451, 248] on div "Drop element here" at bounding box center [370, 247] width 475 height 24
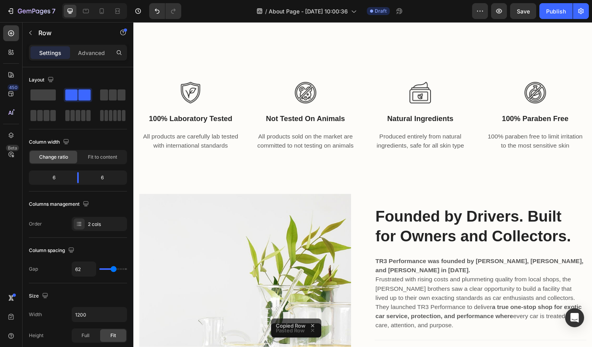
scroll to position [878, 0]
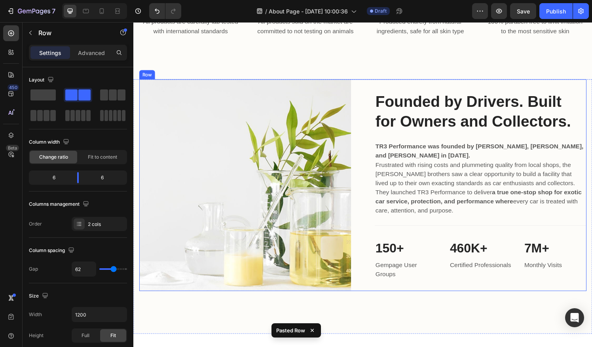
click at [555, 86] on div "Founded by Drivers. Built for Owners and Collectors. Heading TR3 Performance wa…" at bounding box center [492, 190] width 219 height 219
click at [184, 76] on div at bounding box center [187, 73] width 9 height 9
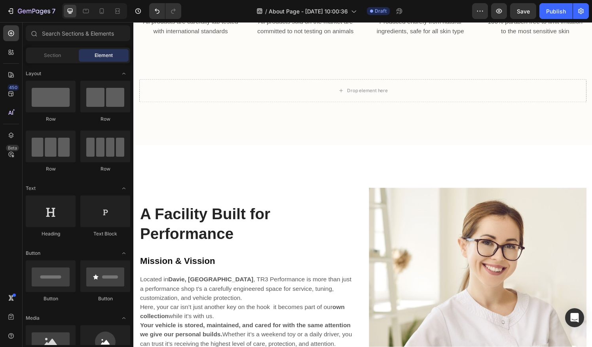
click at [209, 98] on div "Drop element here" at bounding box center [370, 93] width 463 height 24
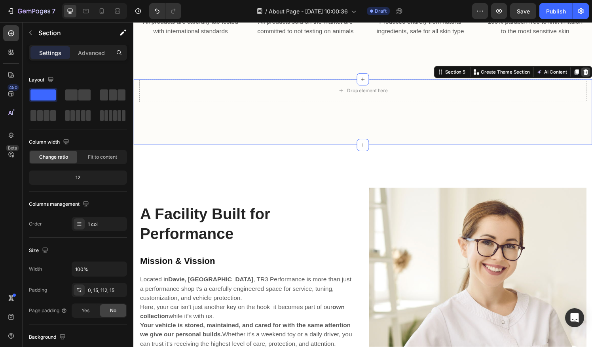
click at [591, 74] on icon at bounding box center [601, 74] width 5 height 6
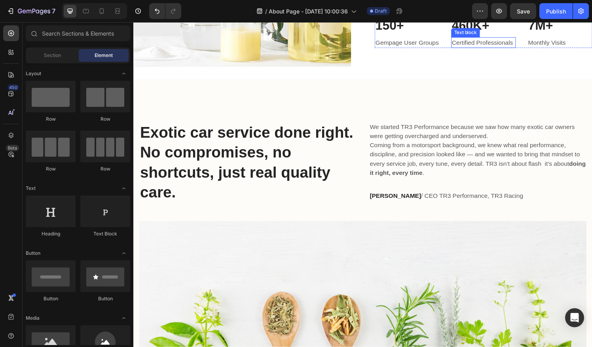
scroll to position [402, 0]
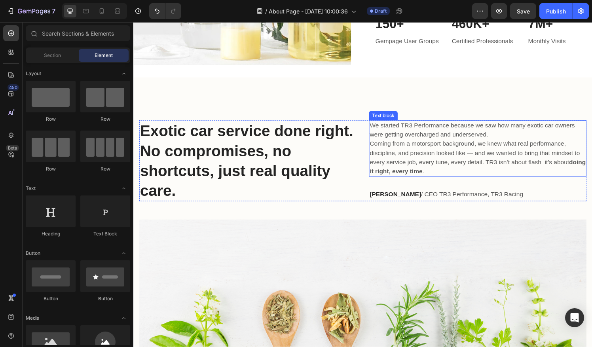
click at [483, 154] on p "Coming from a motorsport background, we knew what real performance, discipline,…" at bounding box center [489, 163] width 223 height 38
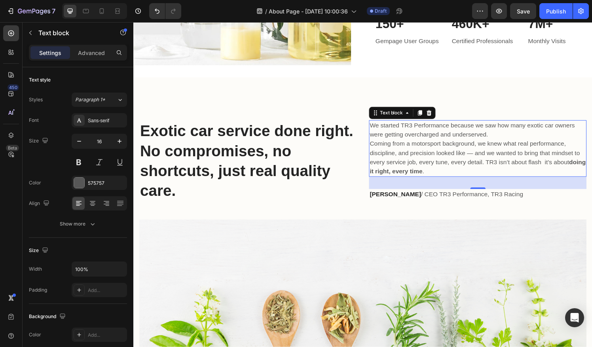
click at [483, 154] on p "Coming from a motorsport background, we knew what real performance, discipline,…" at bounding box center [489, 163] width 223 height 38
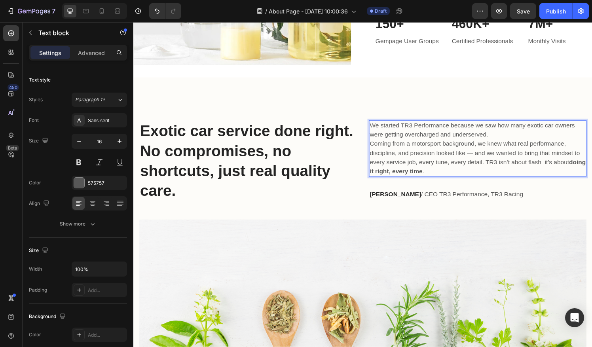
click at [481, 154] on p "Coming from a motorsport background, we knew what real performance, discipline,…" at bounding box center [489, 163] width 223 height 38
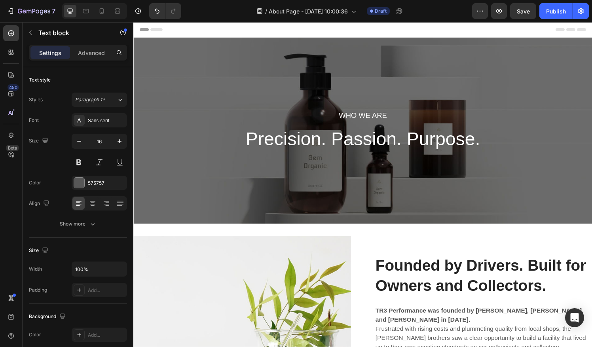
scroll to position [155, 0]
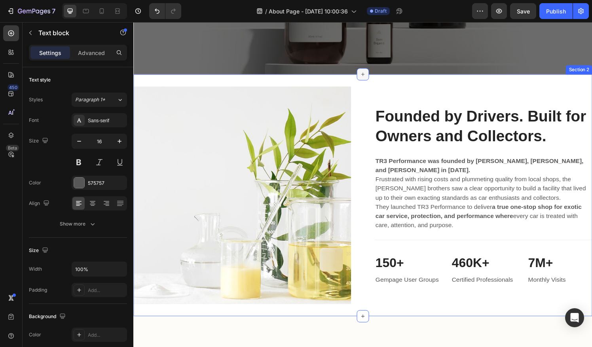
click at [367, 75] on icon at bounding box center [370, 76] width 6 height 6
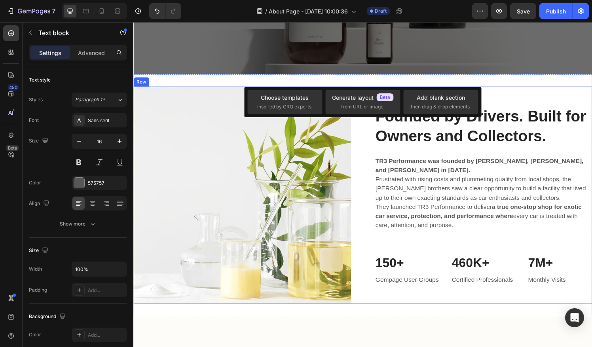
click at [557, 89] on div "Founded by Drivers. Built for Owners and Collectors. Heading TR3 Performance wa…" at bounding box center [495, 201] width 225 height 225
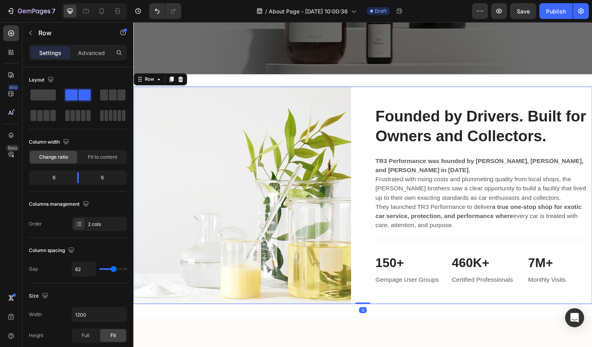
click at [371, 112] on div "Image Founded by Drivers. Built for Owners and Collectors. Heading TR3 Performa…" at bounding box center [370, 201] width 475 height 225
click at [406, 123] on h2 "Founded by Drivers. Built for Owners and Collectors." at bounding box center [495, 129] width 225 height 43
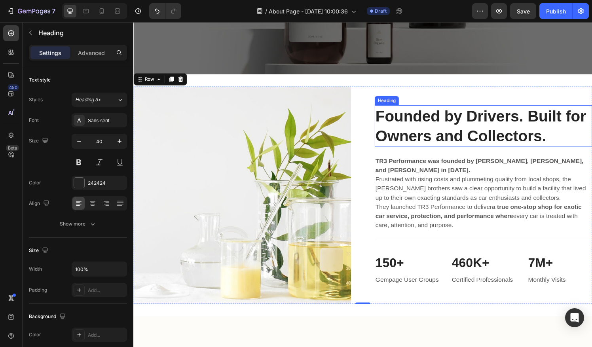
click at [406, 123] on h2 "Founded by Drivers. Built for Owners and Collectors." at bounding box center [495, 129] width 225 height 43
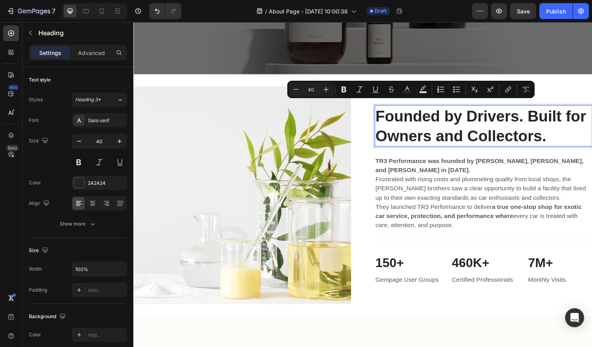
click at [552, 137] on p "Founded by Drivers. Built for Owners and Collectors." at bounding box center [495, 129] width 223 height 41
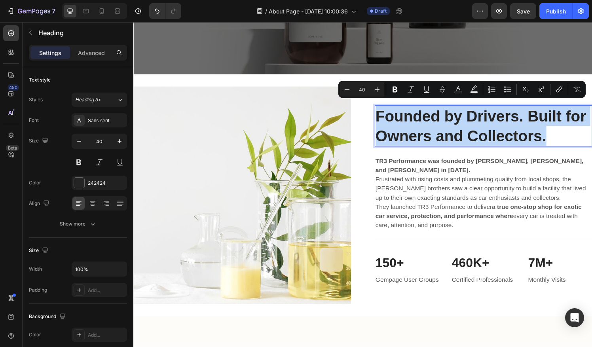
drag, startPoint x: 564, startPoint y: 134, endPoint x: 381, endPoint y: 116, distance: 183.6
click at [384, 116] on p "Founded by Drivers. Built for Owners and Collectors." at bounding box center [495, 129] width 223 height 41
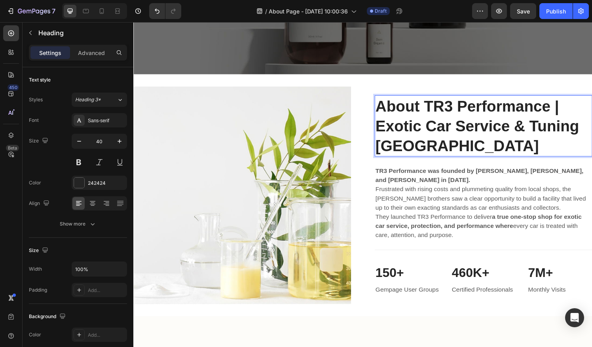
scroll to position [144, 0]
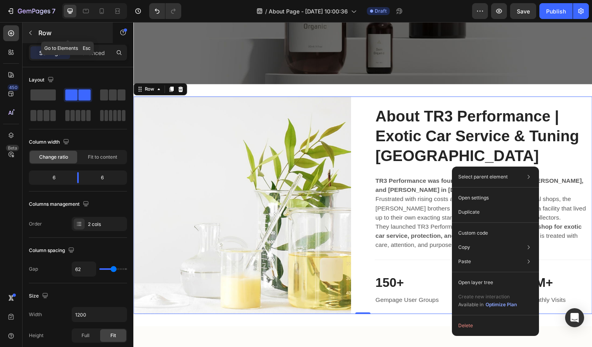
click at [32, 31] on icon "button" at bounding box center [30, 33] width 6 height 6
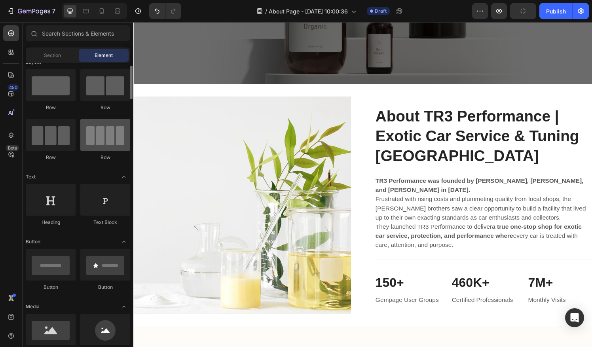
scroll to position [13, 0]
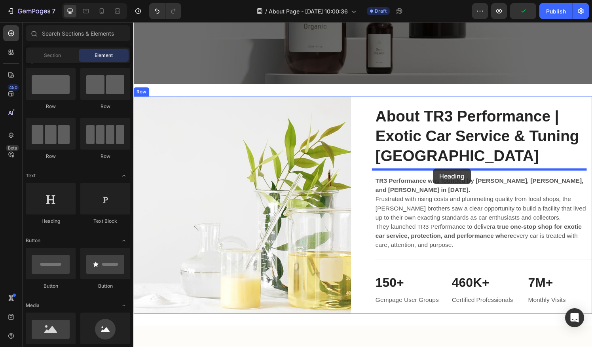
drag, startPoint x: 193, startPoint y: 217, endPoint x: 443, endPoint y: 172, distance: 254.3
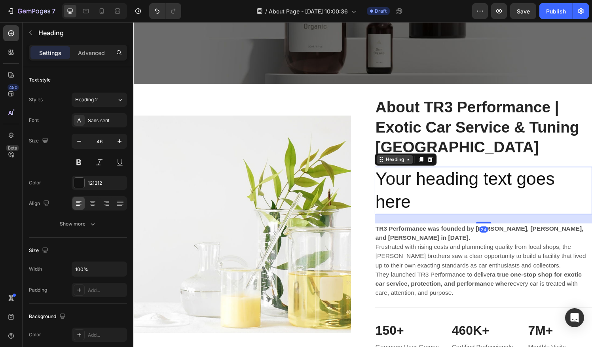
click at [417, 166] on icon at bounding box center [418, 164] width 6 height 6
click at [436, 187] on h2 "Your heading text goes here" at bounding box center [495, 196] width 225 height 49
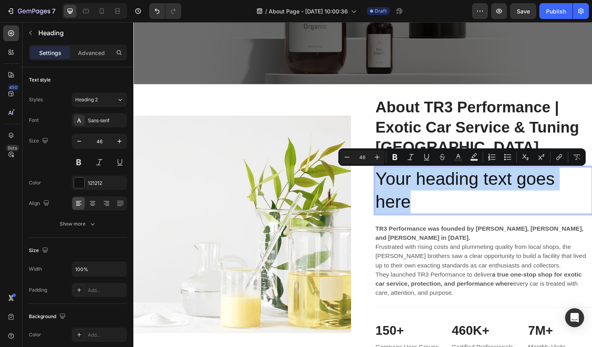
drag, startPoint x: 431, startPoint y: 207, endPoint x: 384, endPoint y: 180, distance: 54.8
click at [384, 180] on p "Your heading text goes here" at bounding box center [495, 196] width 223 height 47
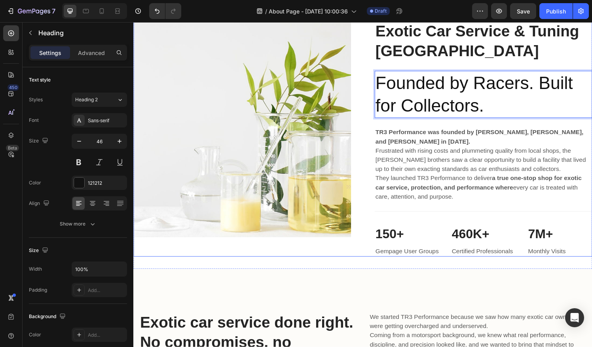
scroll to position [244, 0]
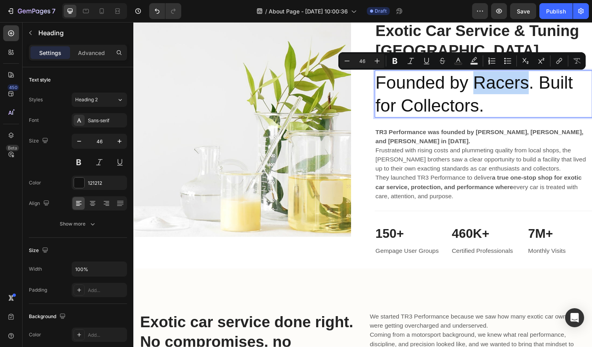
drag, startPoint x: 539, startPoint y: 88, endPoint x: 486, endPoint y: 84, distance: 53.2
click at [486, 84] on p "Founded by Racers. Built for Collectors." at bounding box center [495, 96] width 223 height 47
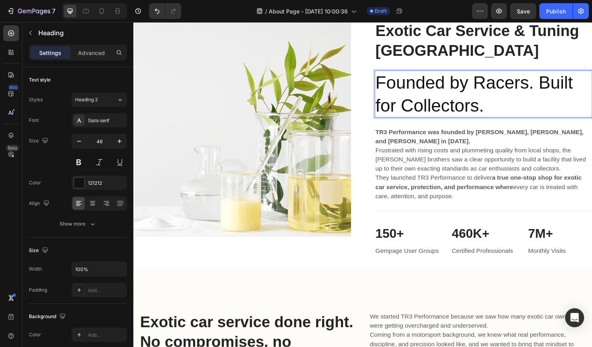
click at [505, 110] on p "Founded by Racers. Built for Collectors." at bounding box center [495, 96] width 223 height 47
click at [405, 106] on p "Founded by Racers. Built for Collectors." at bounding box center [495, 96] width 223 height 47
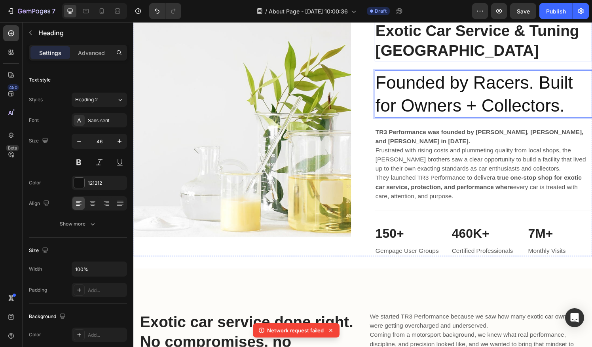
click at [477, 61] on p "About TR3 Performance | Exotic Car Service & Tuning [GEOGRAPHIC_DATA]" at bounding box center [495, 31] width 223 height 62
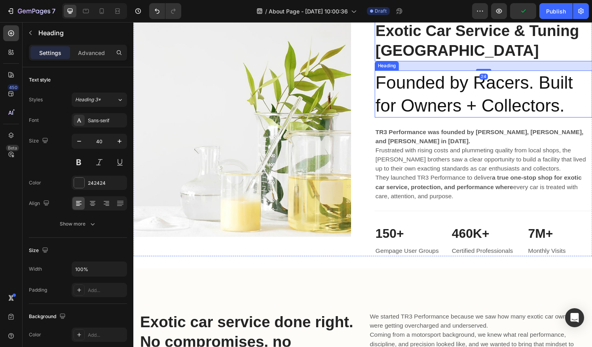
click at [488, 106] on p "Founded by Racers. Built for Owners + Collectors." at bounding box center [495, 96] width 223 height 47
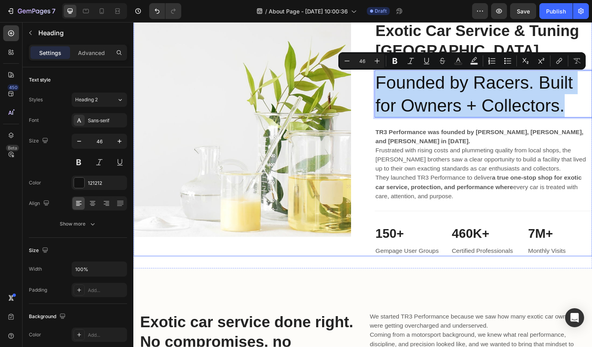
drag, startPoint x: 492, startPoint y: 112, endPoint x: 373, endPoint y: 87, distance: 122.3
click at [373, 87] on div "Image About TR3 Performance | Exotic Car Service & Tuning FL Heading Founded by…" at bounding box center [370, 132] width 475 height 265
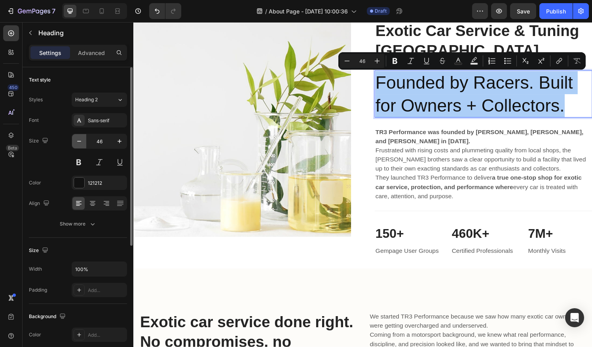
click at [79, 140] on icon "button" at bounding box center [79, 141] width 8 height 8
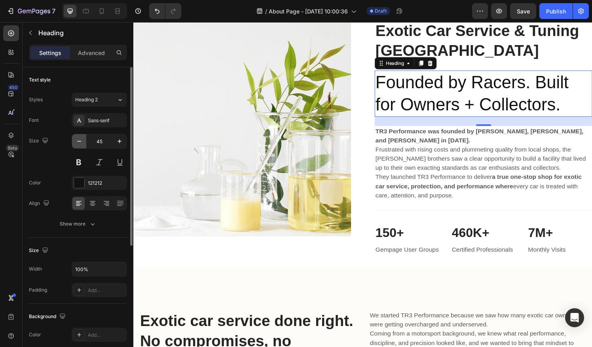
click at [79, 140] on icon "button" at bounding box center [79, 141] width 8 height 8
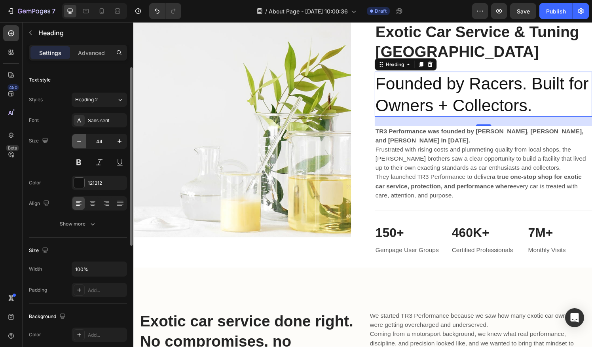
click at [79, 140] on icon "button" at bounding box center [79, 141] width 8 height 8
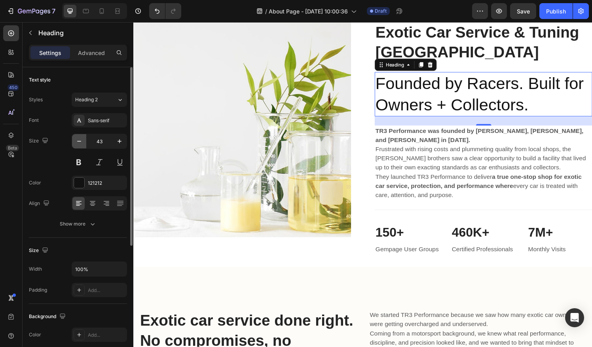
click at [79, 140] on icon "button" at bounding box center [79, 141] width 8 height 8
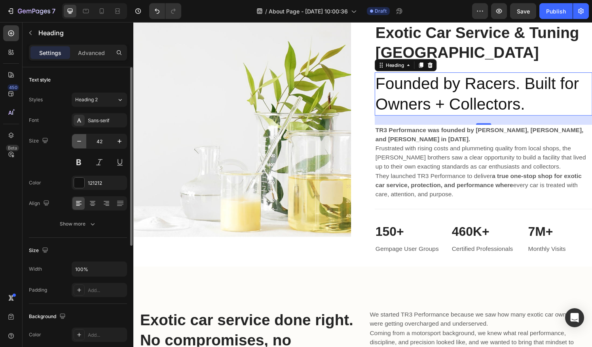
click at [79, 140] on icon "button" at bounding box center [79, 141] width 8 height 8
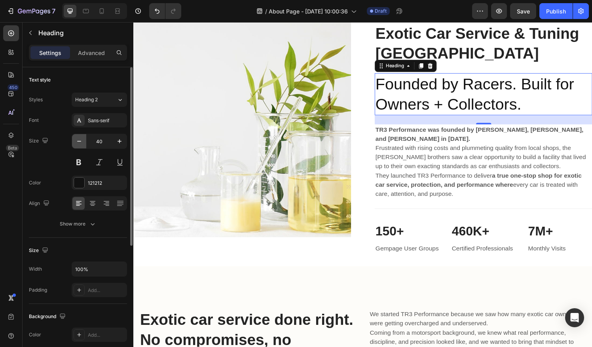
click at [79, 140] on icon "button" at bounding box center [79, 141] width 8 height 8
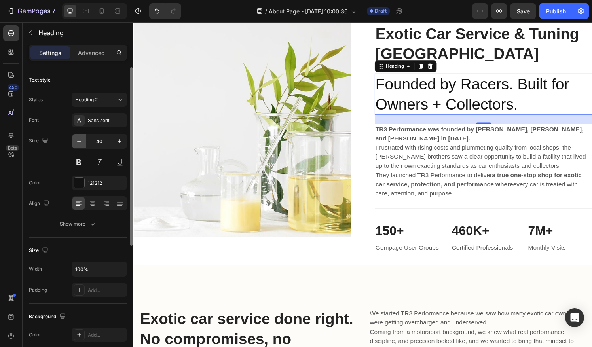
click at [79, 140] on icon "button" at bounding box center [79, 141] width 8 height 8
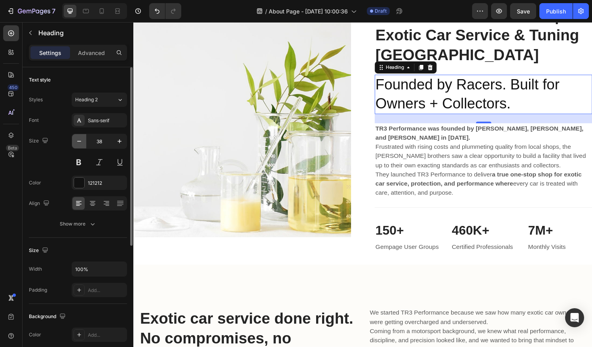
click at [79, 140] on icon "button" at bounding box center [79, 141] width 8 height 8
type input "36"
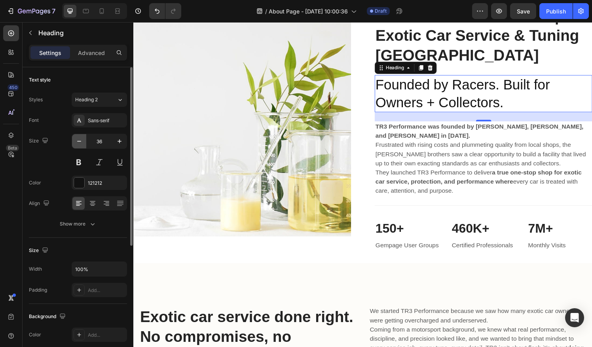
scroll to position [239, 0]
click at [465, 35] on p "About TR3 Performance | Exotic Car Service & Tuning [GEOGRAPHIC_DATA]" at bounding box center [495, 37] width 223 height 62
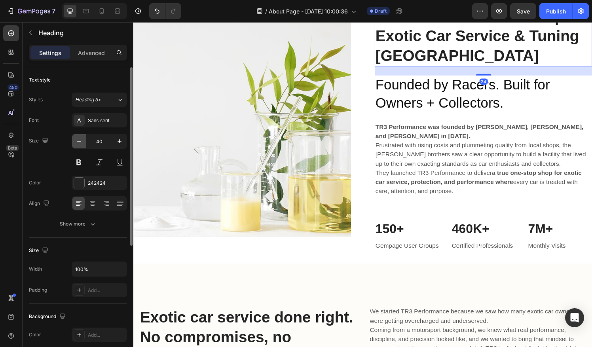
click at [81, 142] on icon "button" at bounding box center [79, 141] width 8 height 8
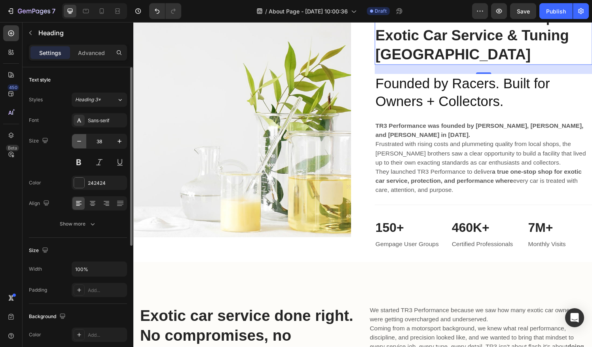
click at [81, 142] on icon "button" at bounding box center [79, 141] width 8 height 8
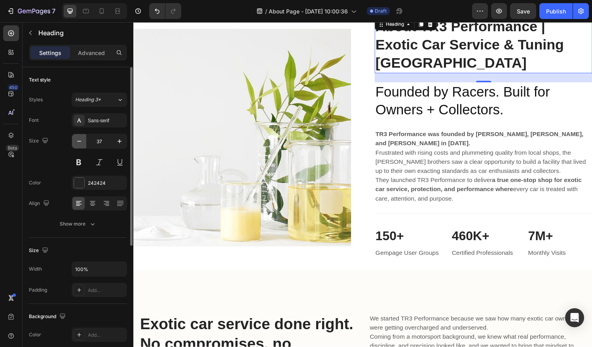
click at [81, 142] on icon "button" at bounding box center [79, 141] width 8 height 8
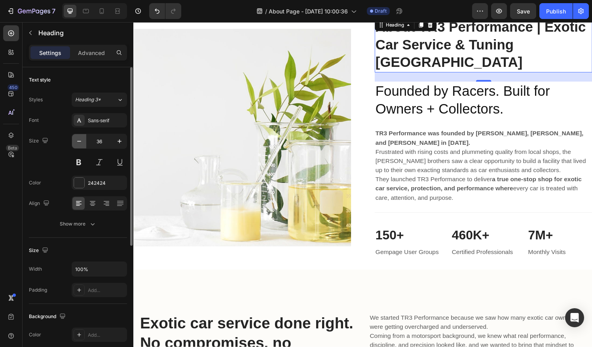
type input "35"
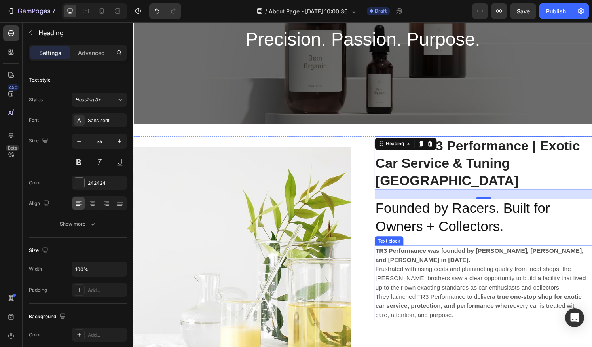
scroll to position [98, 0]
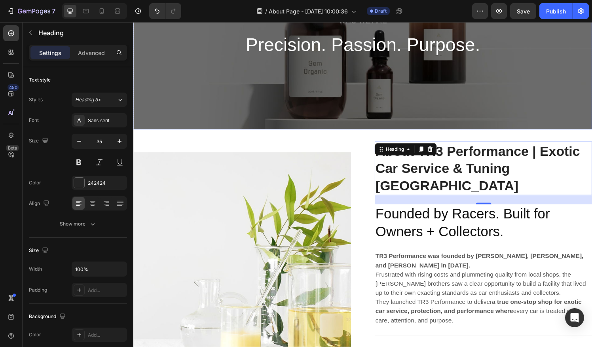
click at [468, 121] on div "who we are Heading Precision. Passion. Purpose. Heading Row" at bounding box center [370, 37] width 475 height 193
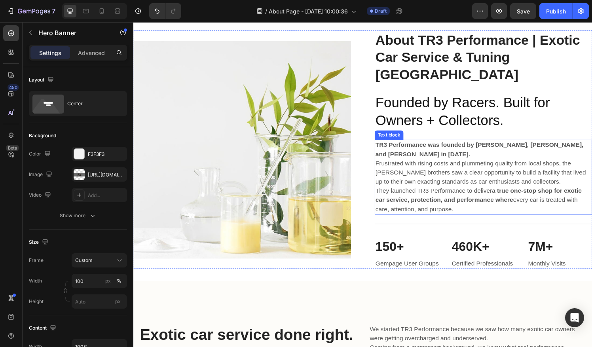
scroll to position [0, 0]
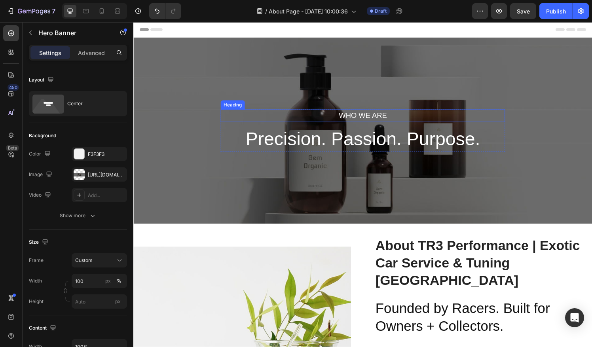
click at [400, 124] on h2 "who we are" at bounding box center [370, 119] width 294 height 13
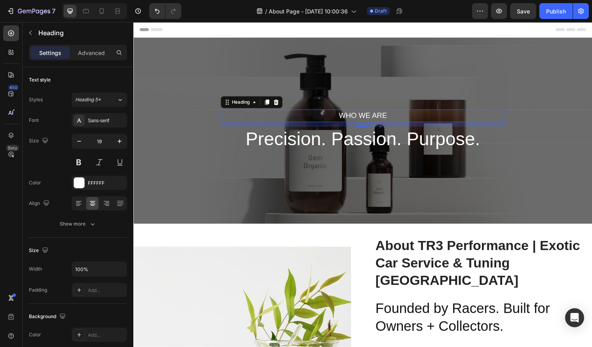
click at [400, 124] on h2 "who we are" at bounding box center [370, 119] width 294 height 13
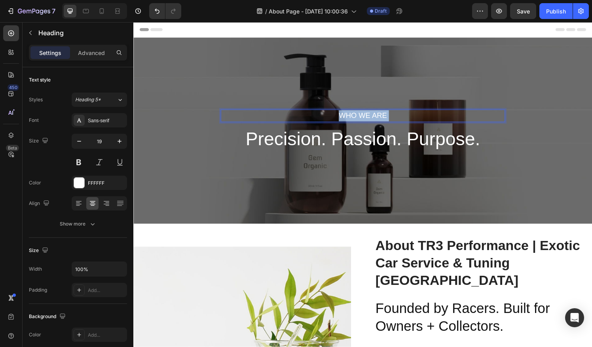
drag, startPoint x: 396, startPoint y: 118, endPoint x: 332, endPoint y: 118, distance: 64.1
click at [332, 118] on p "who we are" at bounding box center [370, 119] width 293 height 11
drag, startPoint x: 405, startPoint y: 117, endPoint x: 333, endPoint y: 116, distance: 71.6
click at [333, 116] on p "who we are" at bounding box center [370, 119] width 293 height 11
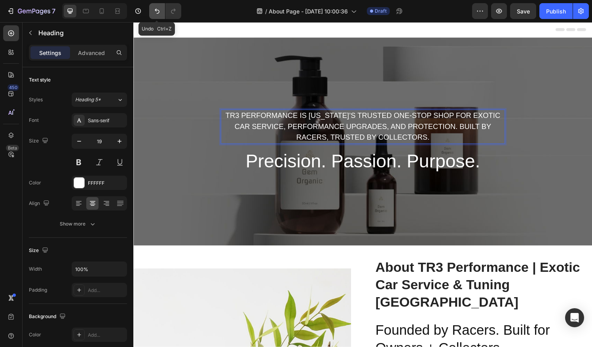
click at [153, 13] on icon "Undo/Redo" at bounding box center [157, 11] width 8 height 8
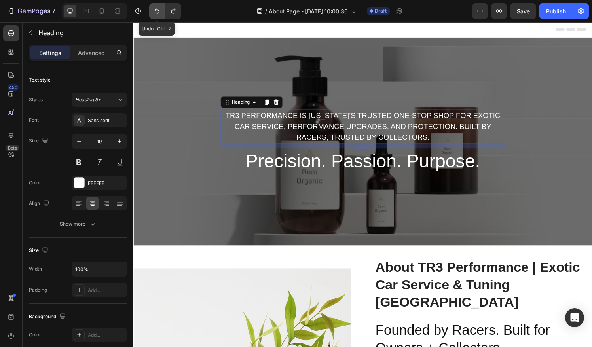
click at [153, 13] on icon "Undo/Redo" at bounding box center [157, 11] width 8 height 8
click at [158, 12] on icon "Undo/Redo" at bounding box center [157, 11] width 8 height 8
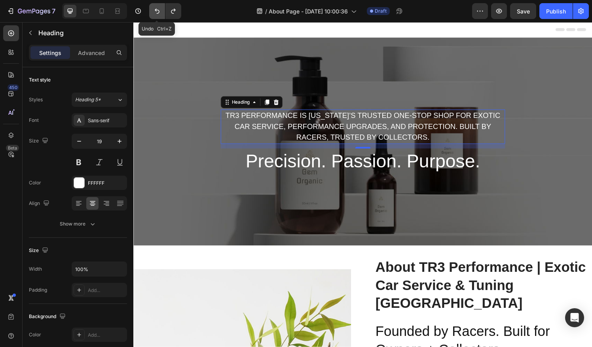
click at [158, 12] on icon "Undo/Redo" at bounding box center [157, 11] width 8 height 8
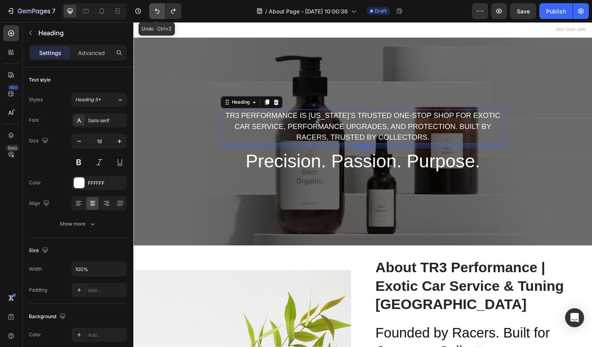
click at [158, 12] on icon "Undo/Redo" at bounding box center [157, 11] width 8 height 8
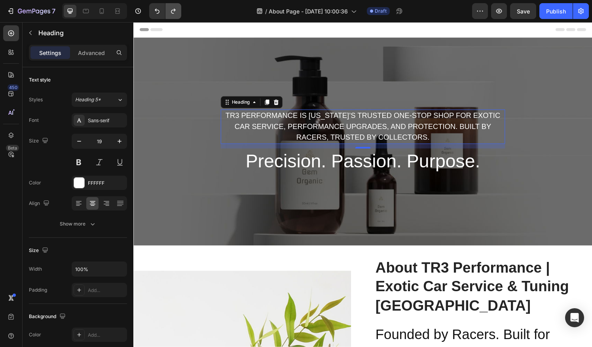
click at [175, 13] on icon "Undo/Redo" at bounding box center [173, 11] width 8 height 8
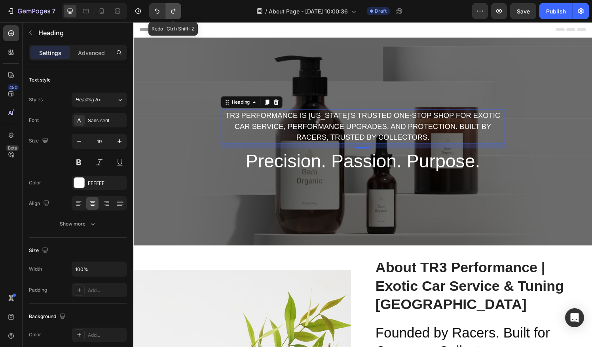
click at [175, 13] on icon "Undo/Redo" at bounding box center [173, 11] width 8 height 8
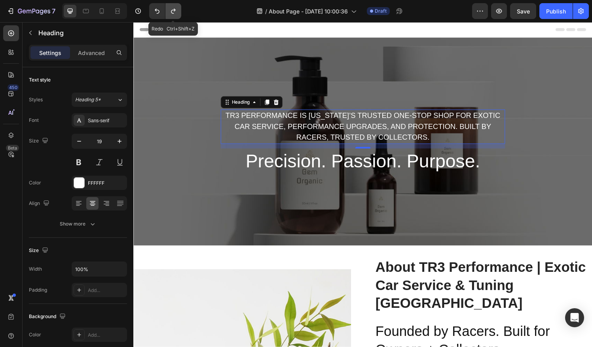
click at [175, 13] on icon "Undo/Redo" at bounding box center [173, 11] width 8 height 8
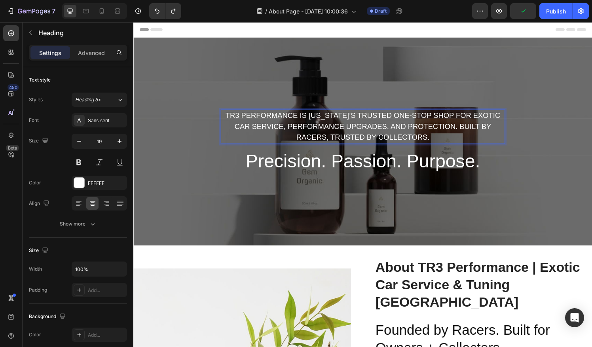
click at [448, 137] on p "TR3 Performance is [US_STATE]’s trusted one-stop shop for exotic car service, p…" at bounding box center [370, 131] width 293 height 34
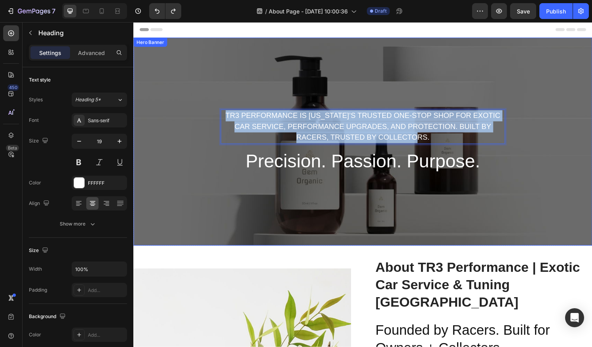
drag, startPoint x: 449, startPoint y: 139, endPoint x: 217, endPoint y: 119, distance: 232.2
click at [217, 119] on div "TR3 Performance is [US_STATE]’s trusted one-stop shop for exotic car service, p…" at bounding box center [370, 145] width 475 height 215
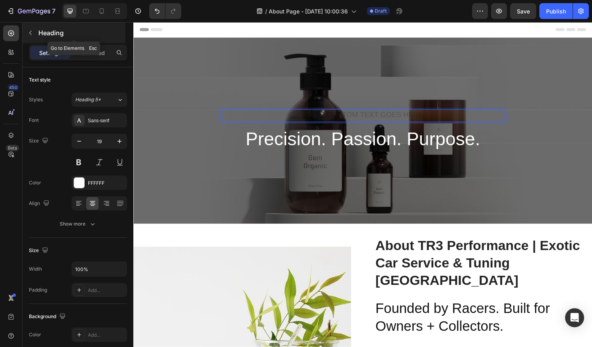
click at [34, 36] on button "button" at bounding box center [30, 33] width 13 height 13
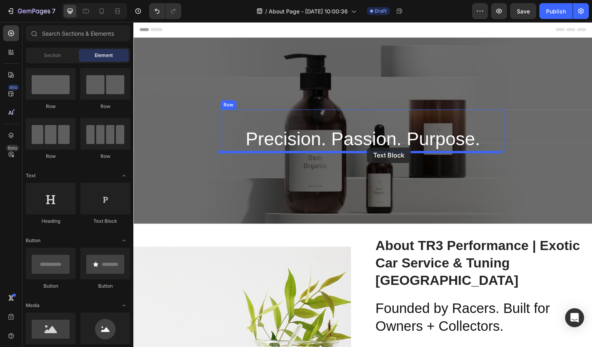
drag, startPoint x: 239, startPoint y: 219, endPoint x: 375, endPoint y: 151, distance: 152.0
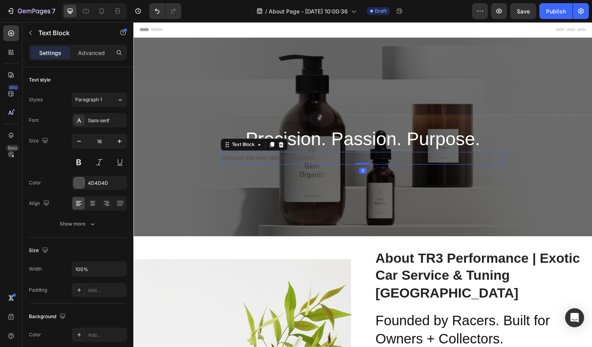
click at [379, 163] on div "Replace this text with your content" at bounding box center [370, 163] width 294 height 13
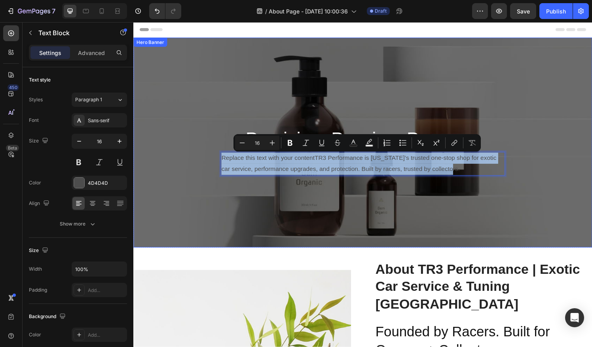
drag, startPoint x: 487, startPoint y: 174, endPoint x: 215, endPoint y: 165, distance: 271.9
click at [215, 165] on div "Heading Precision. Passion. Purpose. Heading Replace this text with your conten…" at bounding box center [370, 146] width 475 height 217
click at [338, 158] on p "Replace this text with your contentTR3 Performance is [US_STATE]’s trusted one-…" at bounding box center [370, 168] width 293 height 23
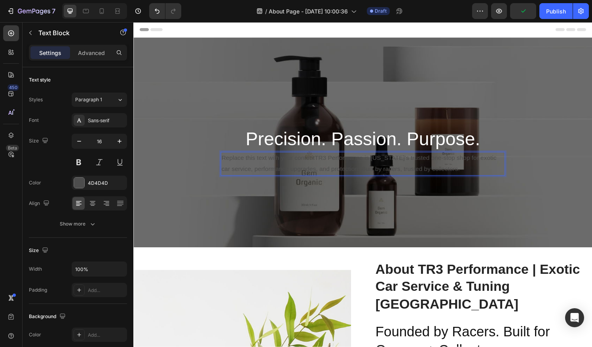
click at [315, 162] on p "Replace this text with your contentTR3 Performance is [US_STATE]’s trusted one-…" at bounding box center [370, 168] width 293 height 23
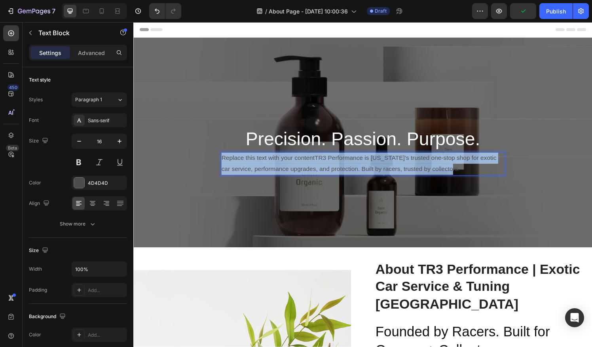
click at [315, 162] on p "Replace this text with your contentTR3 Performance is [US_STATE]’s trusted one-…" at bounding box center [370, 168] width 293 height 23
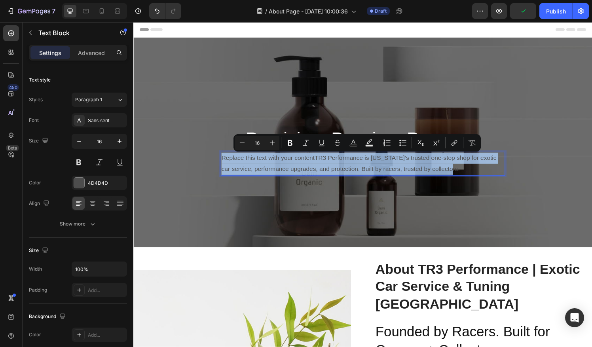
click at [318, 163] on p "Replace this text with your contentTR3 Performance is [US_STATE]’s trusted one-…" at bounding box center [370, 168] width 293 height 23
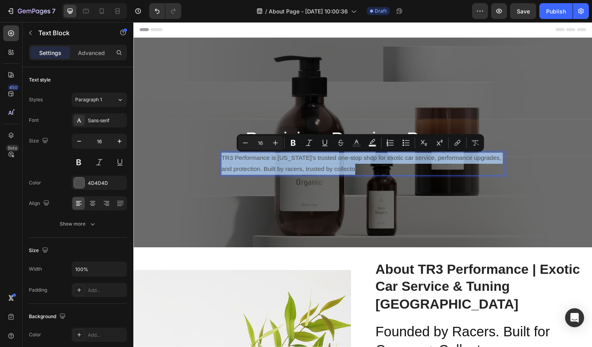
drag, startPoint x: 383, startPoint y: 170, endPoint x: 220, endPoint y: 161, distance: 163.2
click at [223, 161] on div "TR3 Performance is [US_STATE]’s trusted one-stop shop for exotic car service, p…" at bounding box center [370, 169] width 294 height 25
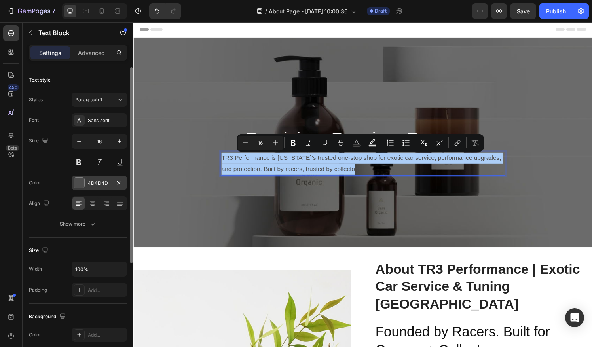
click at [76, 183] on div at bounding box center [79, 183] width 10 height 10
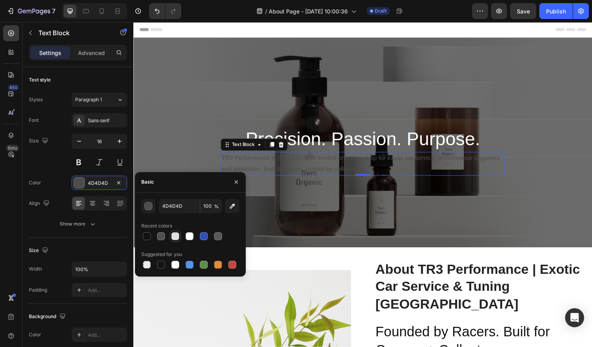
click at [175, 235] on div at bounding box center [175, 236] width 8 height 8
type input "E2E2E2"
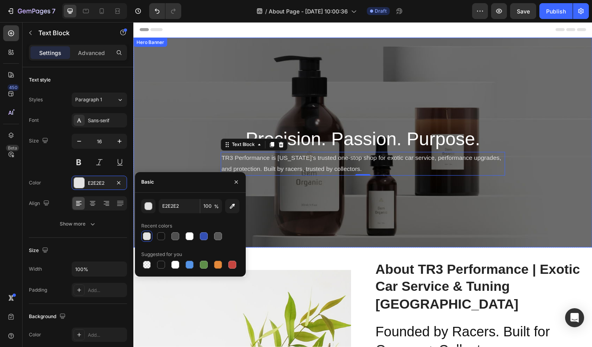
click at [180, 111] on div "Heading Precision. Passion. Purpose. Heading TR3 Performance is [US_STATE]’s tr…" at bounding box center [370, 146] width 475 height 217
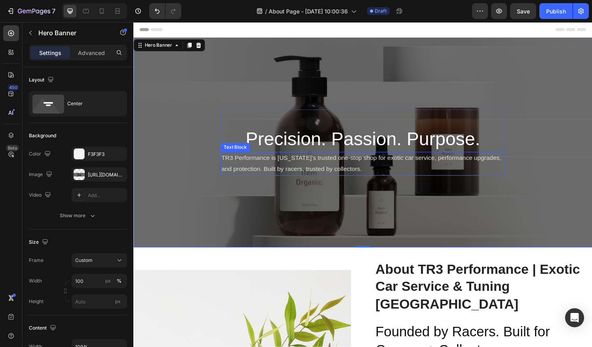
click at [322, 172] on p "TR3 Performance is [US_STATE]’s trusted one-stop shop for exotic car service, p…" at bounding box center [370, 168] width 293 height 23
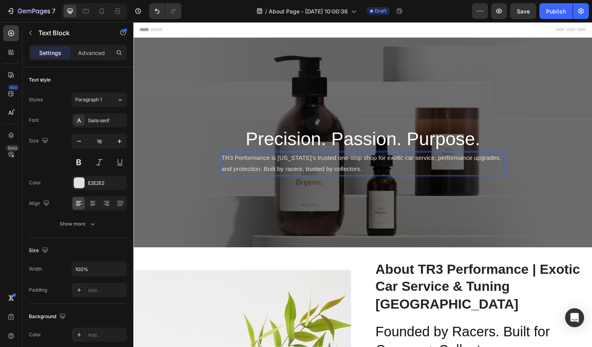
click at [326, 173] on p "TR3 Performance is [US_STATE]’s trusted one-stop shop for exotic car service, p…" at bounding box center [370, 168] width 293 height 23
click at [501, 62] on div "Heading Precision. Passion. Purpose. Heading TR3 Performance is [US_STATE]’s tr…" at bounding box center [370, 146] width 475 height 217
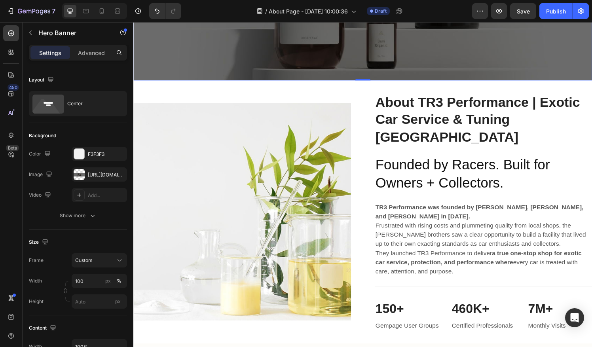
scroll to position [27, 0]
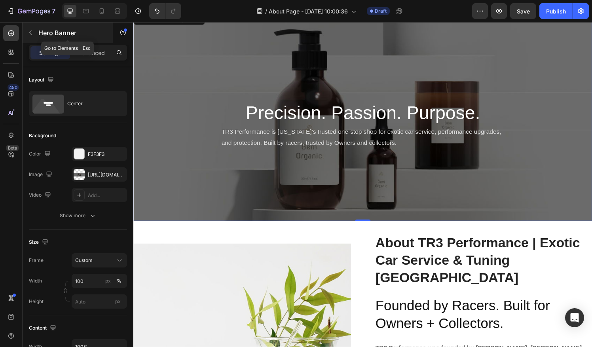
click at [36, 32] on button "button" at bounding box center [30, 33] width 13 height 13
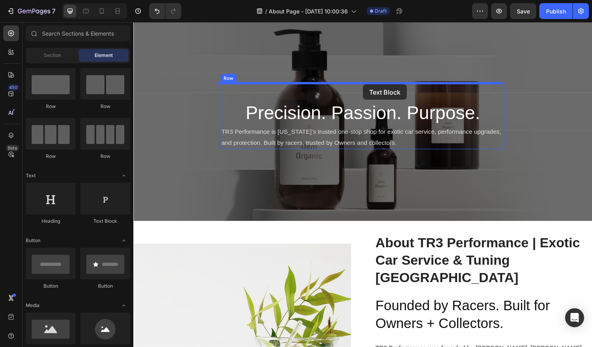
drag, startPoint x: 233, startPoint y: 236, endPoint x: 371, endPoint y: 87, distance: 203.2
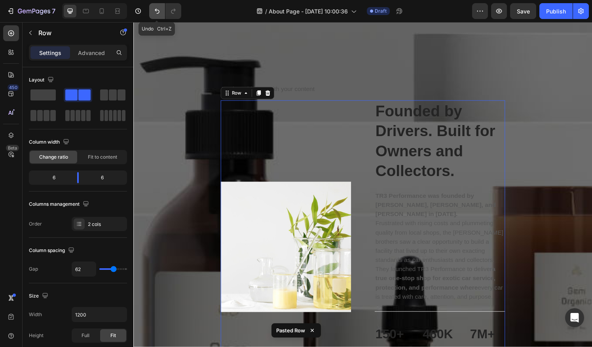
click at [161, 12] on button "Undo/Redo" at bounding box center [157, 11] width 16 height 16
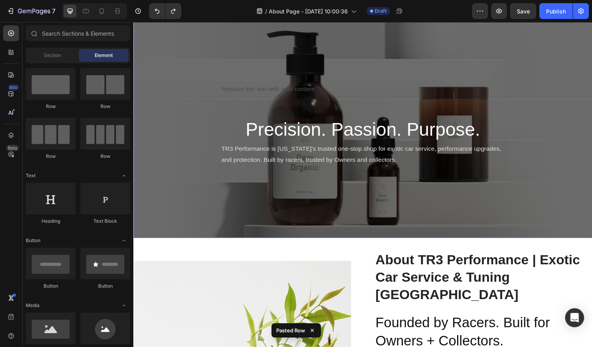
click at [322, 89] on div "Replace this text with your content" at bounding box center [370, 91] width 294 height 13
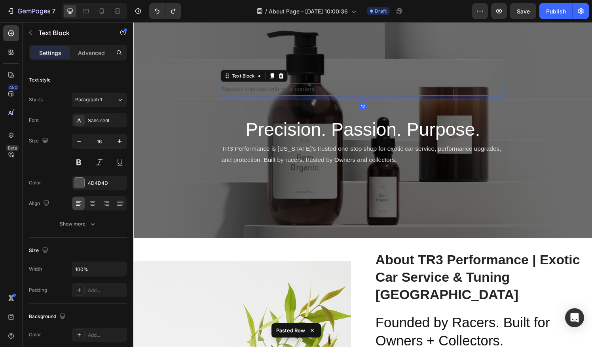
click at [323, 91] on div "Replace this text with your content" at bounding box center [370, 91] width 294 height 13
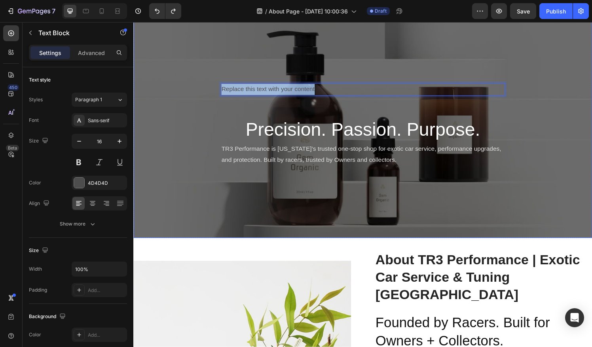
drag, startPoint x: 330, startPoint y: 92, endPoint x: 214, endPoint y: 89, distance: 115.5
click at [214, 89] on div "Replace this text with your content Text Block 12 Heading Precision. Passion. P…" at bounding box center [370, 128] width 475 height 235
click at [387, 90] on div "Rich Text Editor. Editing area: main" at bounding box center [370, 91] width 294 height 13
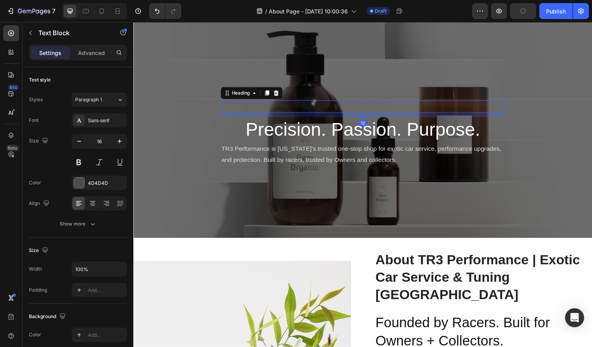
click at [379, 111] on p "Rich Text Editor. Editing area: main" at bounding box center [370, 109] width 293 height 11
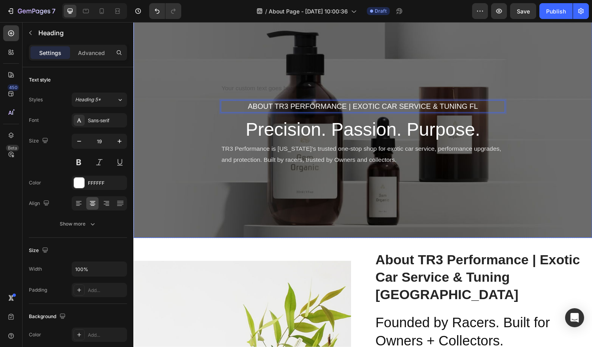
click at [551, 194] on div "Text Block About tr3 pERFORMANCE | Exotic car Service & Tuning fL Heading 12 Pr…" at bounding box center [370, 128] width 475 height 235
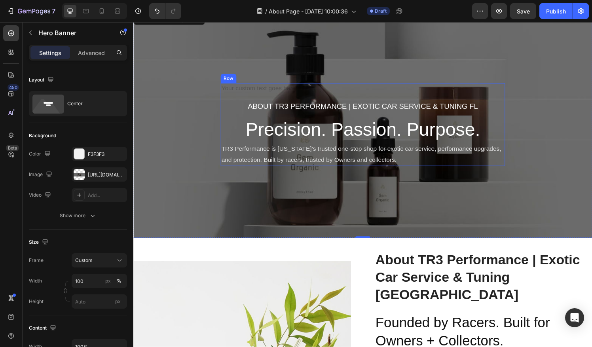
click at [309, 93] on div "Rich Text Editor. Editing area: main" at bounding box center [370, 91] width 294 height 13
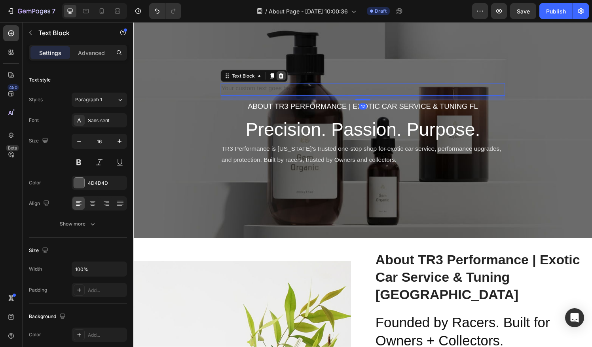
click at [284, 78] on icon at bounding box center [286, 78] width 5 height 6
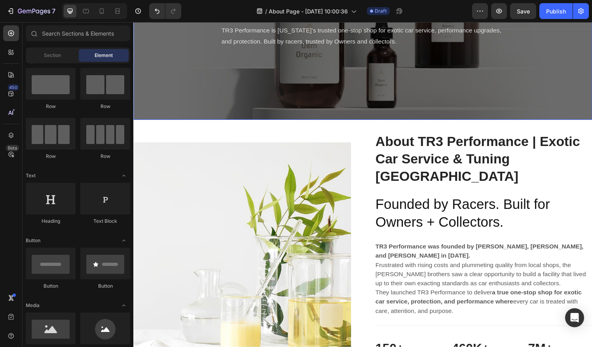
scroll to position [133, 0]
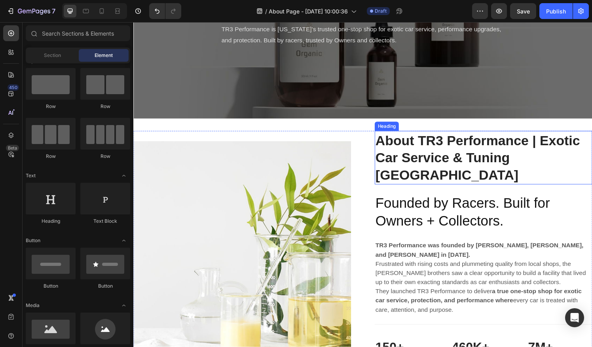
click at [552, 157] on p "About TR3 Performance | Exotic Car Service & Tuning [GEOGRAPHIC_DATA]" at bounding box center [495, 163] width 223 height 54
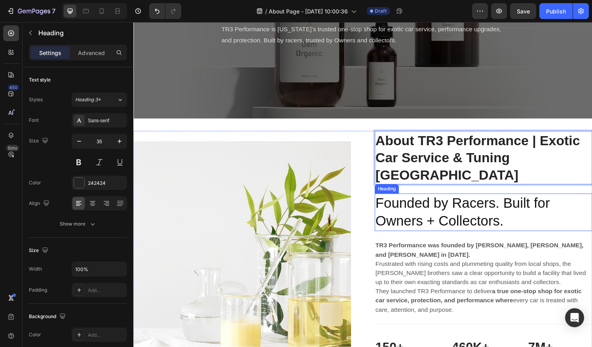
click at [519, 209] on p "Founded by Racers. Built for Owners + Collectors." at bounding box center [495, 219] width 223 height 37
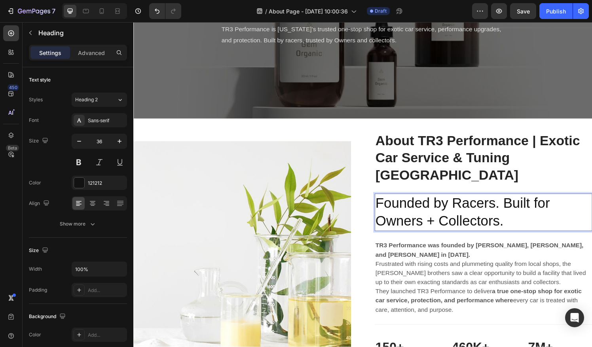
click at [526, 203] on p "Founded by Racers. Built for Owners + Collectors." at bounding box center [495, 219] width 223 height 37
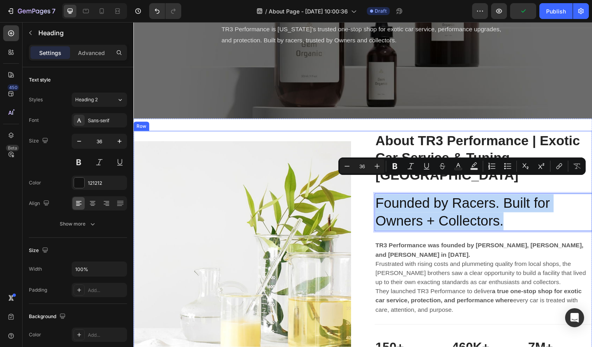
drag, startPoint x: 525, startPoint y: 210, endPoint x: 372, endPoint y: 194, distance: 153.2
click at [372, 194] on div "Image About TR3 Performance | Exotic Car Service & Tuning FL Heading Founded by…" at bounding box center [370, 258] width 475 height 247
copy p "Founded by Racers. Built for Owners + Collectors."
click at [530, 145] on p "About TR3 Performance | Exotic Car Service & Tuning [GEOGRAPHIC_DATA]" at bounding box center [495, 163] width 223 height 54
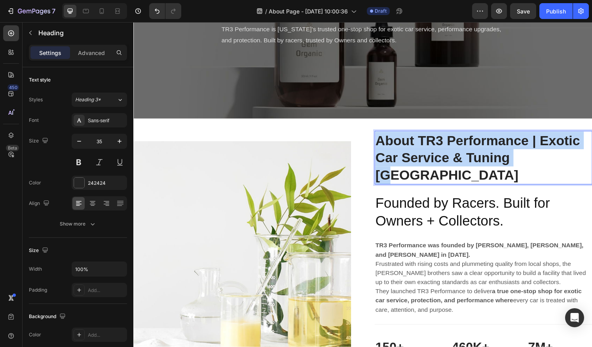
drag, startPoint x: 550, startPoint y: 161, endPoint x: 384, endPoint y: 144, distance: 167.0
click at [384, 144] on p "About TR3 Performance | Exotic Car Service & Tuning [GEOGRAPHIC_DATA]" at bounding box center [495, 163] width 223 height 54
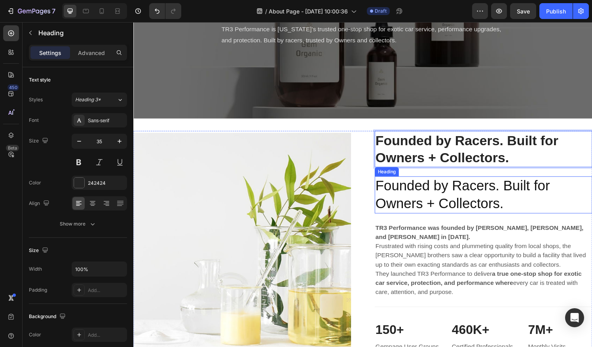
click at [544, 205] on p "Founded by Racers. Built for Owners + Collectors." at bounding box center [495, 201] width 223 height 37
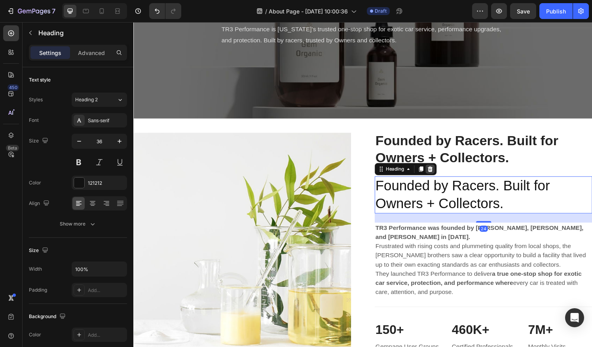
click at [440, 172] on icon at bounding box center [440, 174] width 6 height 6
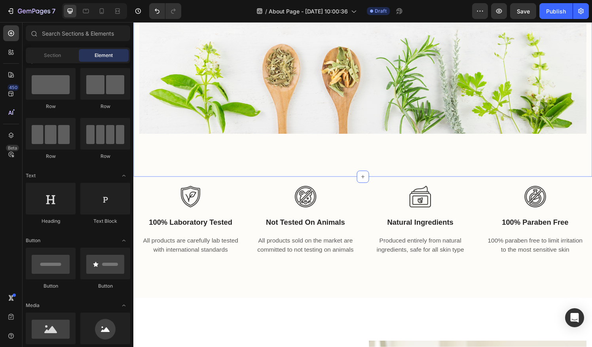
scroll to position [679, 0]
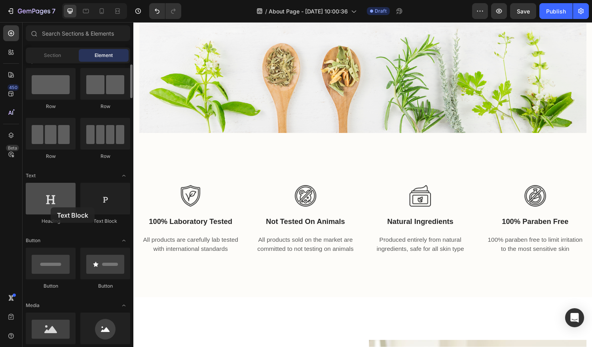
drag, startPoint x: 95, startPoint y: 212, endPoint x: 32, endPoint y: 206, distance: 63.5
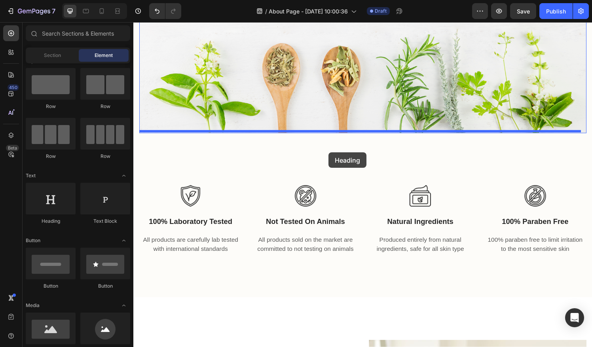
drag, startPoint x: 180, startPoint y: 222, endPoint x: 334, endPoint y: 158, distance: 166.8
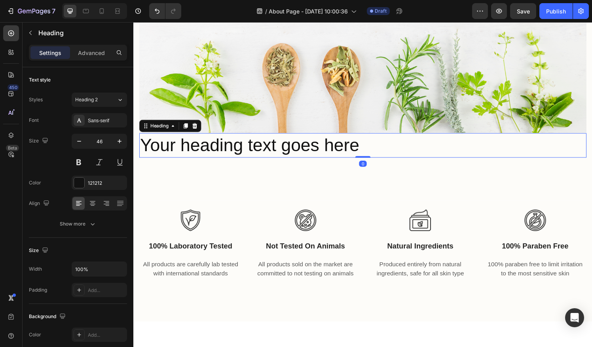
click at [356, 146] on h2 "Your heading text goes here" at bounding box center [370, 149] width 463 height 25
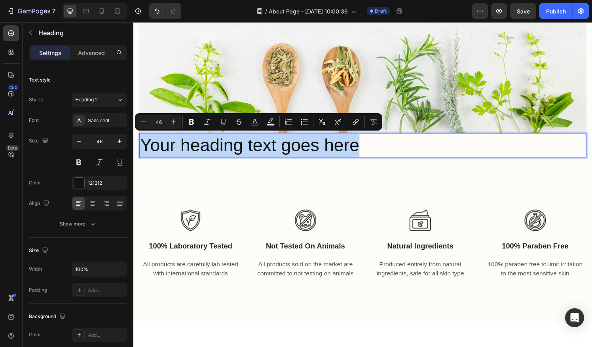
drag, startPoint x: 380, startPoint y: 148, endPoint x: 97, endPoint y: 133, distance: 282.8
click at [133, 133] on html "Header Exotic car service done right. No compromises, no shortcuts, just real q…" at bounding box center [370, 256] width 475 height 1826
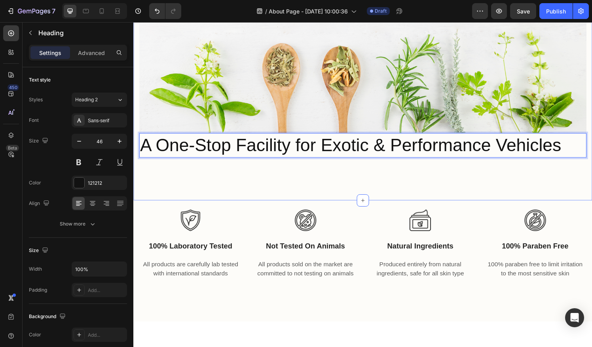
click at [307, 175] on div "Exotic car service done right. No compromises, no shortcuts, just real quality …" at bounding box center [370, 15] width 475 height 383
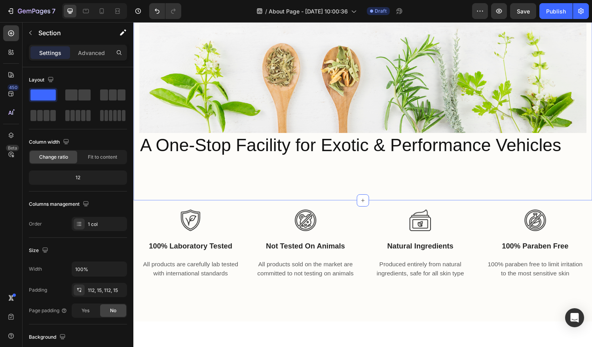
click at [210, 172] on div "Exotic car service done right. No compromises, no shortcuts, just real quality …" at bounding box center [370, 15] width 475 height 383
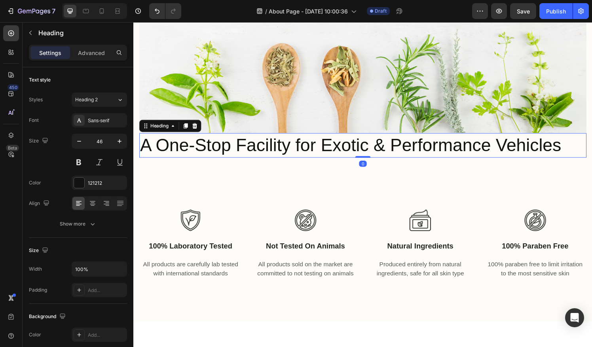
click at [145, 146] on p "A One-Stop Facility for Exotic & Performance Vehicles" at bounding box center [370, 150] width 461 height 24
drag, startPoint x: 333, startPoint y: 147, endPoint x: 331, endPoint y: 174, distance: 26.5
click at [317, 187] on div "Exotic car service done right. No compromises, no shortcuts, just real quality …" at bounding box center [370, 15] width 475 height 383
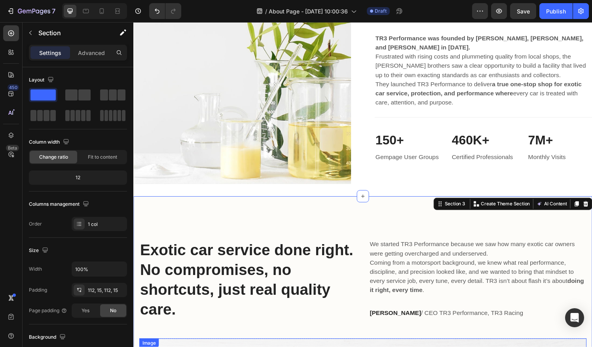
scroll to position [303, 0]
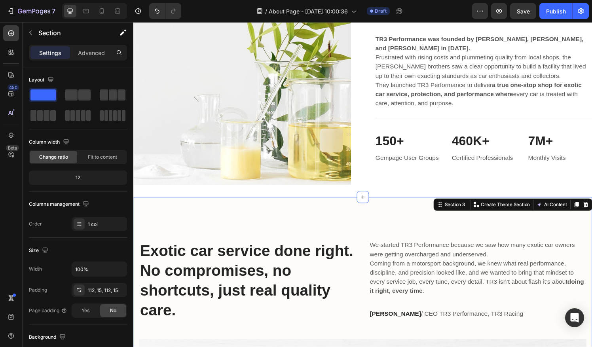
click at [409, 252] on p "We started TR3 Performance because we saw how many exotic car owners were getti…" at bounding box center [489, 257] width 223 height 19
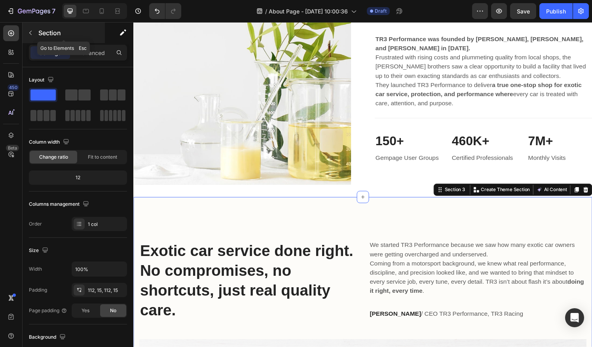
click at [32, 33] on icon "button" at bounding box center [30, 33] width 6 height 6
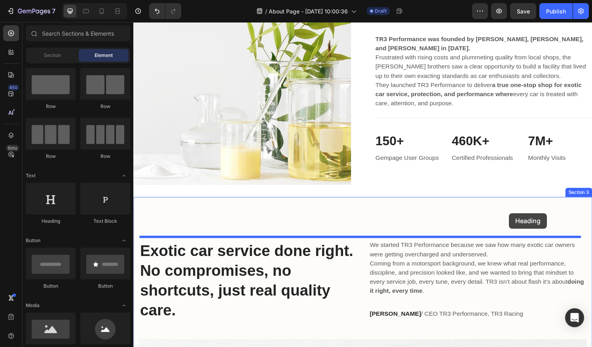
drag, startPoint x: 189, startPoint y: 223, endPoint x: 521, endPoint y: 219, distance: 331.9
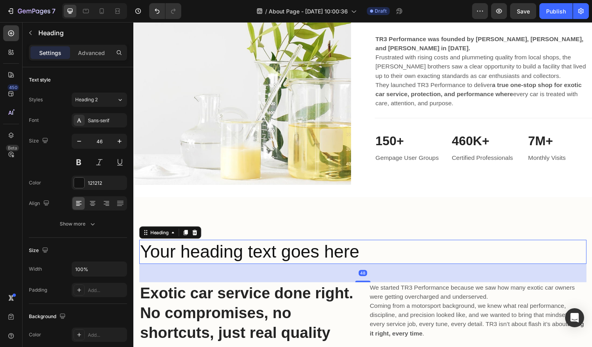
click at [401, 255] on h2 "Your heading text goes here" at bounding box center [370, 260] width 463 height 25
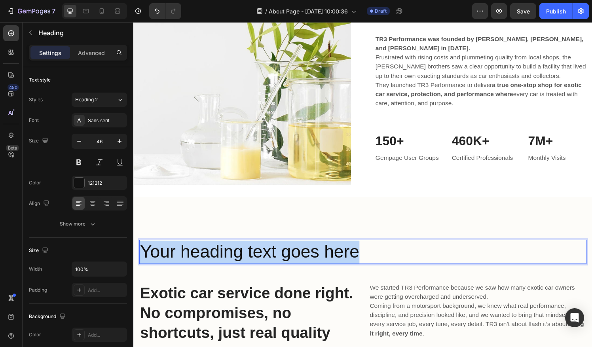
drag, startPoint x: 401, startPoint y: 255, endPoint x: 114, endPoint y: 261, distance: 286.8
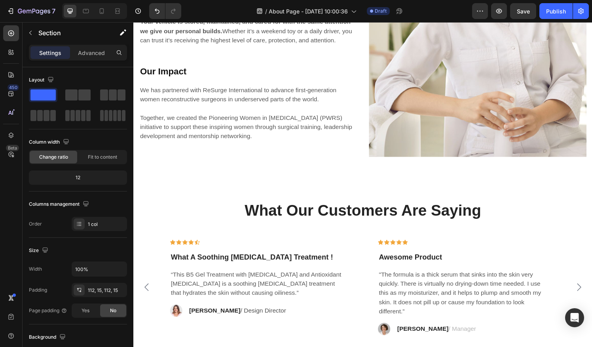
scroll to position [1309, 0]
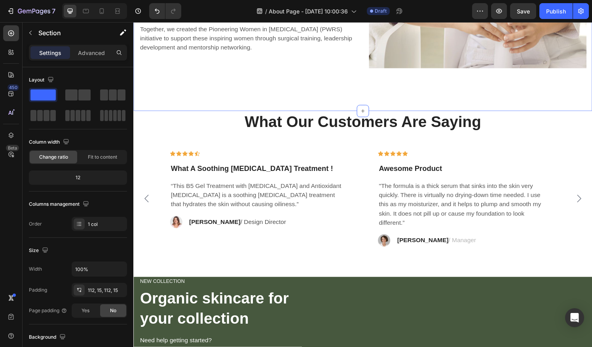
click at [378, 116] on p "What Our Customers Are Saying" at bounding box center [370, 125] width 461 height 21
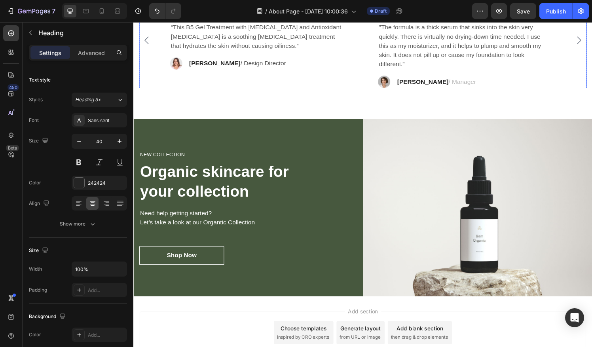
scroll to position [1469, 0]
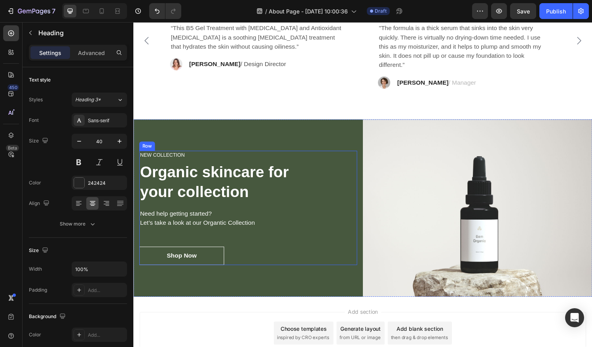
click at [239, 206] on p "Organic skincare for your collection" at bounding box center [252, 187] width 224 height 41
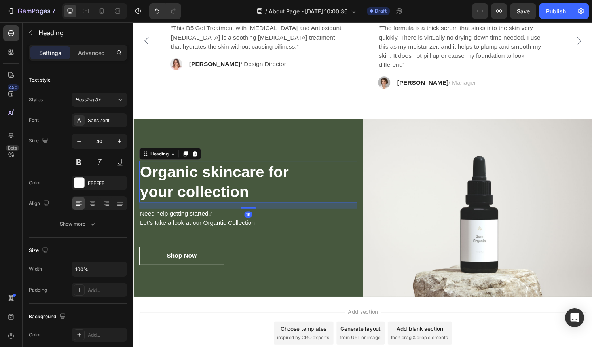
click at [239, 206] on p "Organic skincare for your collection" at bounding box center [252, 187] width 224 height 41
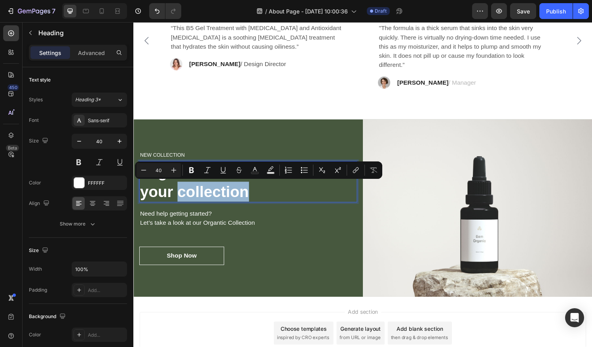
click at [259, 197] on p "Organic skincare for your collection" at bounding box center [252, 187] width 224 height 41
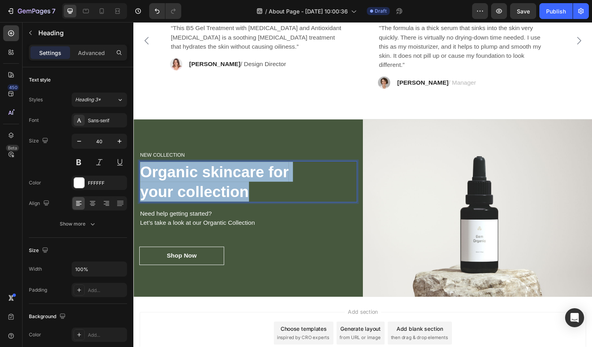
drag, startPoint x: 259, startPoint y: 197, endPoint x: 123, endPoint y: 165, distance: 139.5
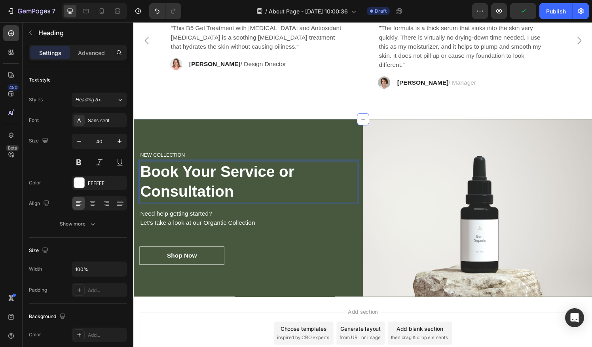
click at [356, 104] on div "What Our Customers Are Saying Heading Icon Icon Icon Icon Icon Row What A Sooth…" at bounding box center [370, 37] width 475 height 172
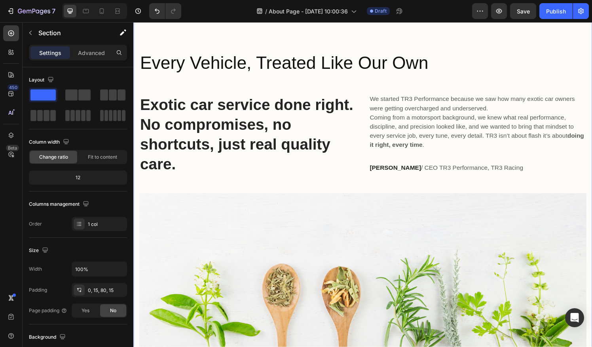
scroll to position [646, 0]
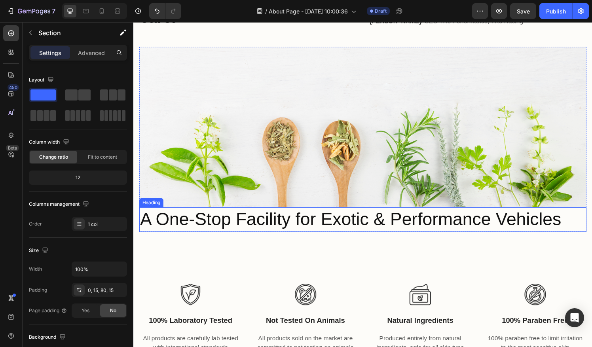
click at [394, 220] on h2 "A One-Stop Facility for Exotic & Performance Vehicles" at bounding box center [370, 226] width 463 height 25
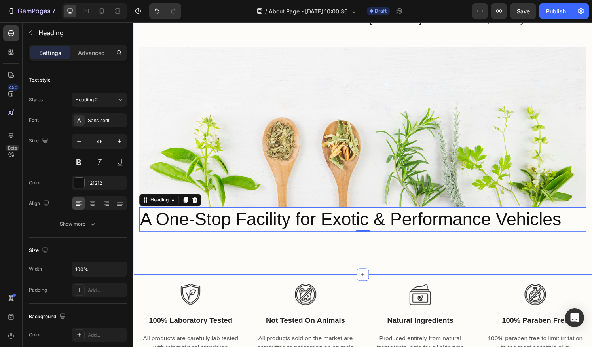
click at [392, 275] on div "Every Vehicle, Treated Like Our Own Heading Exotic car service done right. No c…" at bounding box center [370, 69] width 475 height 427
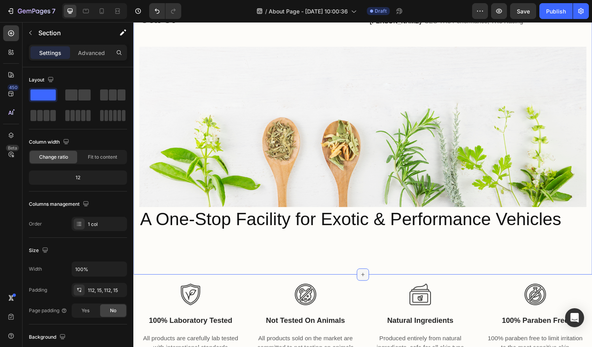
click at [364, 280] on div at bounding box center [370, 283] width 13 height 13
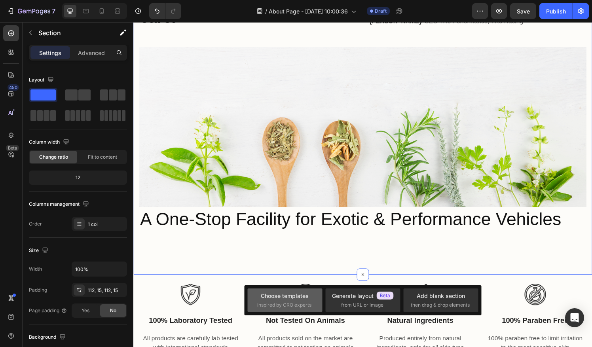
click at [303, 299] on div "Choose templates" at bounding box center [285, 296] width 48 height 8
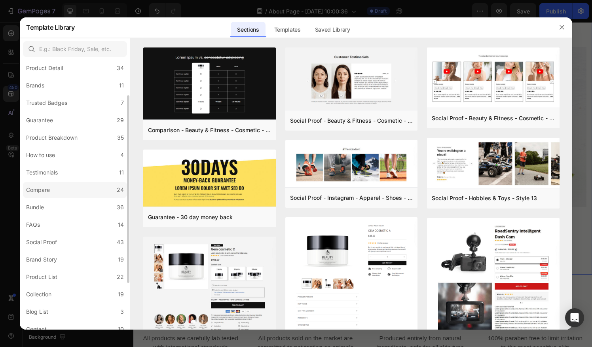
scroll to position [47, 0]
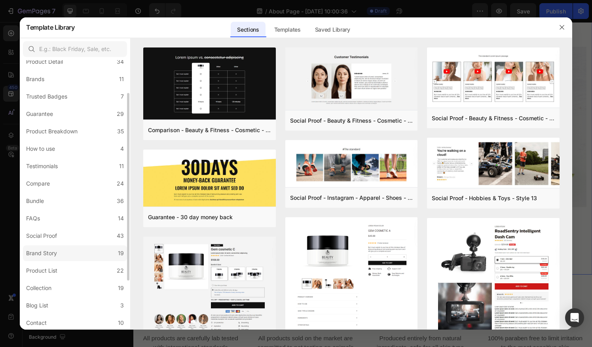
drag, startPoint x: 71, startPoint y: 255, endPoint x: 44, endPoint y: 254, distance: 26.9
click at [44, 254] on div "Brand Story" at bounding box center [41, 252] width 31 height 9
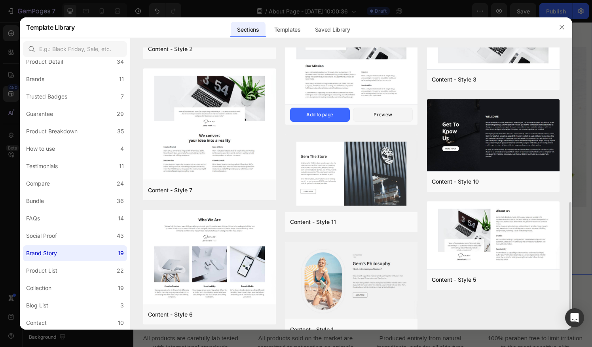
scroll to position [384, 0]
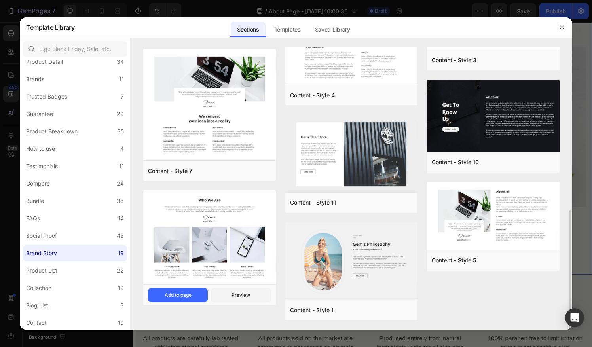
click at [252, 211] on img at bounding box center [209, 238] width 133 height 96
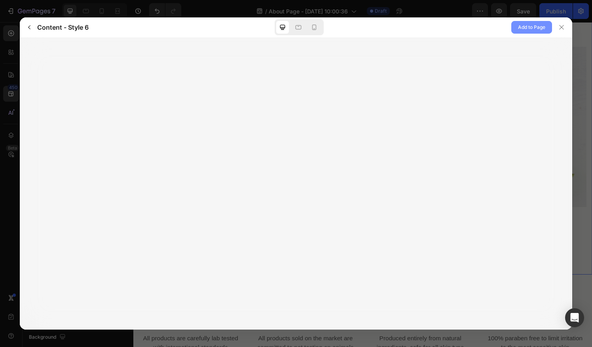
click at [531, 28] on span "Add to Page" at bounding box center [531, 27] width 27 height 9
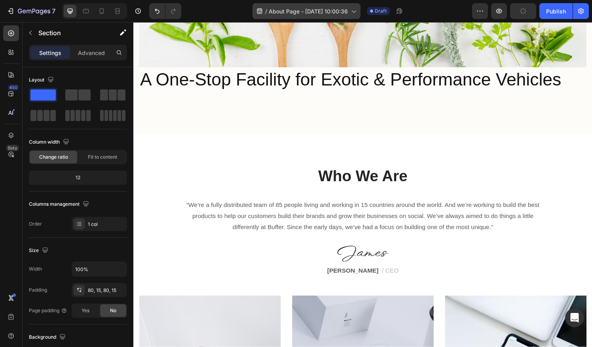
scroll to position [791, 0]
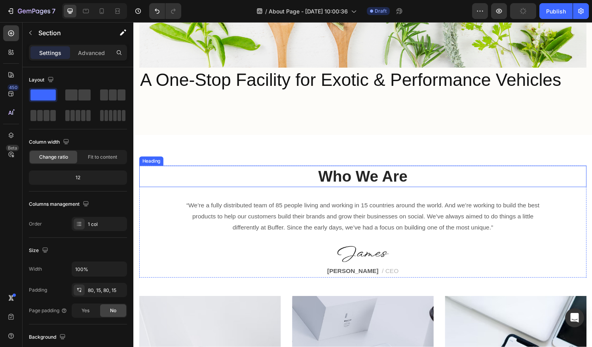
click at [405, 181] on p "Who We Are" at bounding box center [370, 182] width 461 height 21
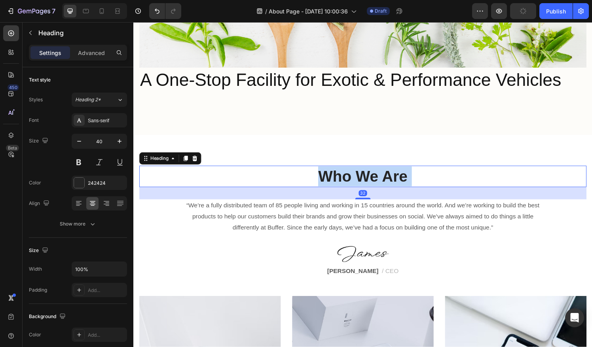
drag, startPoint x: 424, startPoint y: 179, endPoint x: 326, endPoint y: 177, distance: 98.5
click at [326, 177] on p "Who We Are" at bounding box center [370, 182] width 461 height 21
drag, startPoint x: 420, startPoint y: 184, endPoint x: 319, endPoint y: 183, distance: 100.9
click at [319, 183] on p "Who We Are" at bounding box center [370, 182] width 461 height 21
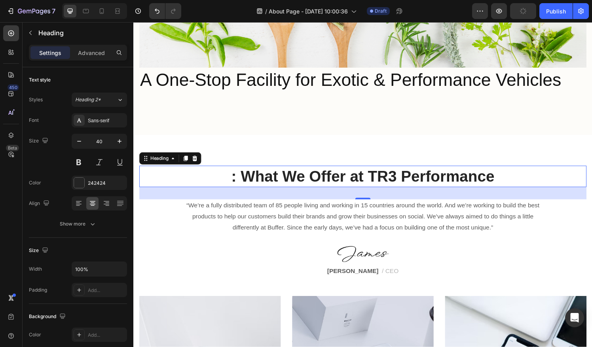
click at [241, 178] on p ": What We Offer at TR3 Performance" at bounding box center [370, 182] width 461 height 21
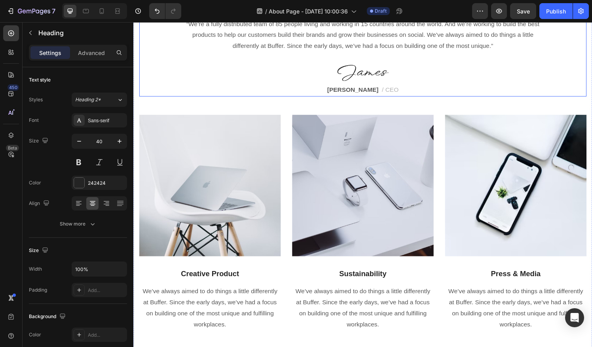
scroll to position [1149, 0]
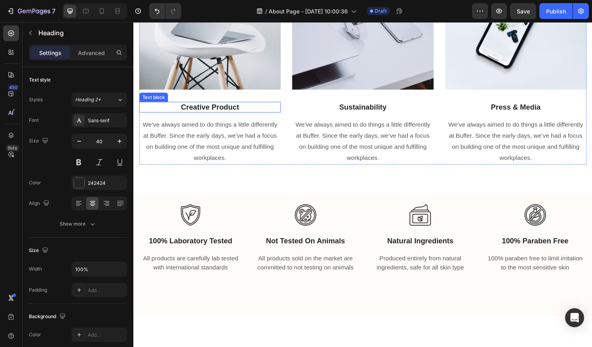
click at [228, 109] on p "Creative Product" at bounding box center [212, 111] width 145 height 10
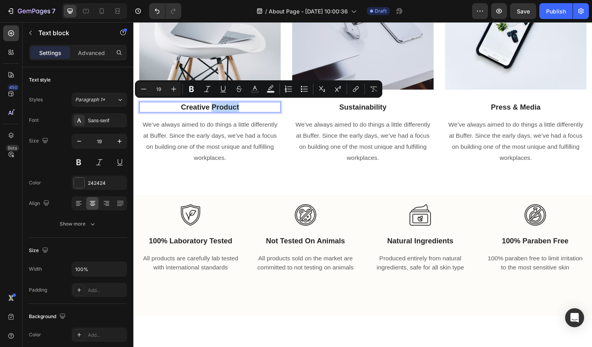
click at [251, 106] on p "Creative Product" at bounding box center [212, 111] width 145 height 10
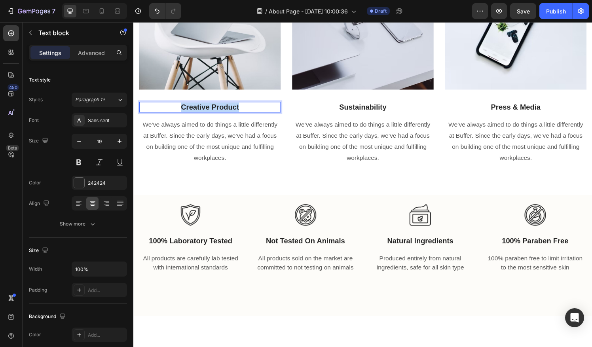
drag, startPoint x: 251, startPoint y: 106, endPoint x: 183, endPoint y: 110, distance: 68.1
click at [183, 110] on p "Creative Product" at bounding box center [212, 111] width 145 height 10
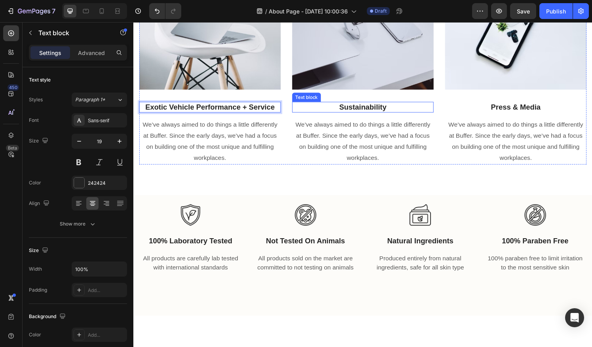
click at [383, 109] on p "Sustainability" at bounding box center [370, 111] width 145 height 10
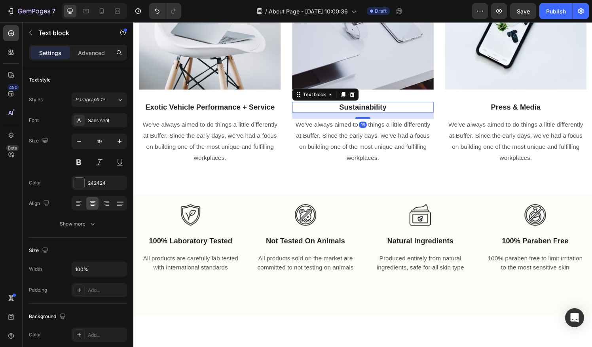
click at [383, 109] on p "Sustainability" at bounding box center [370, 111] width 145 height 10
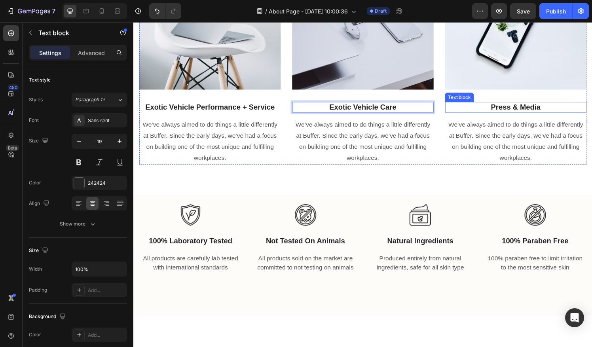
click at [537, 109] on p "Press & Media" at bounding box center [528, 111] width 145 height 10
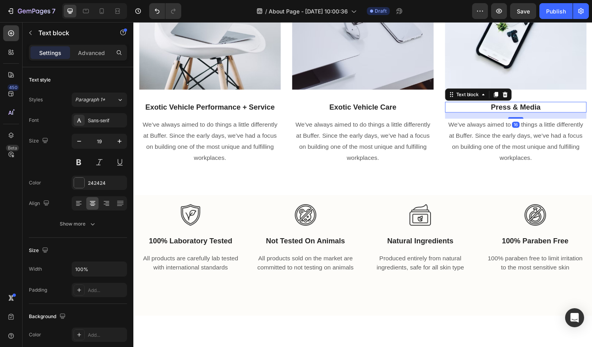
click at [537, 109] on p "Press & Media" at bounding box center [528, 111] width 145 height 10
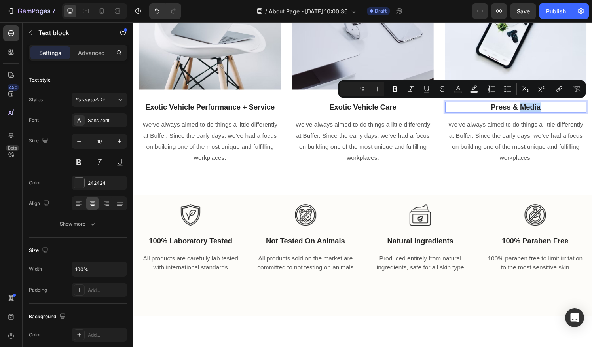
click at [558, 107] on p "Press & Media" at bounding box center [528, 111] width 145 height 10
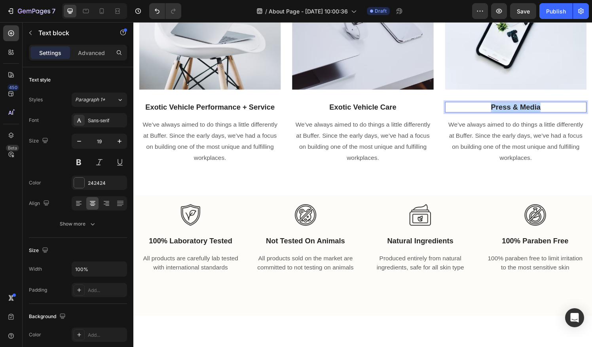
drag, startPoint x: 558, startPoint y: 107, endPoint x: 491, endPoint y: 108, distance: 66.5
click at [491, 108] on p "Press & Media" at bounding box center [528, 111] width 145 height 10
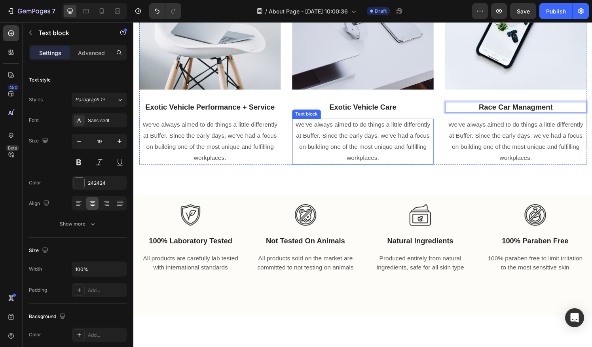
click at [377, 139] on p "We’ve always aimed to do things a little differently at Buffer. Since the early…" at bounding box center [370, 145] width 145 height 45
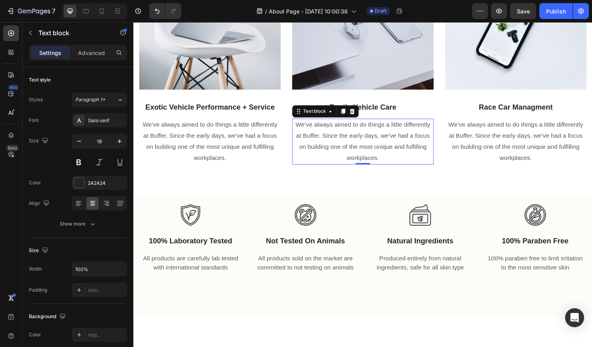
click at [377, 139] on p "We’ve always aimed to do things a little differently at Buffer. Since the early…" at bounding box center [370, 145] width 145 height 45
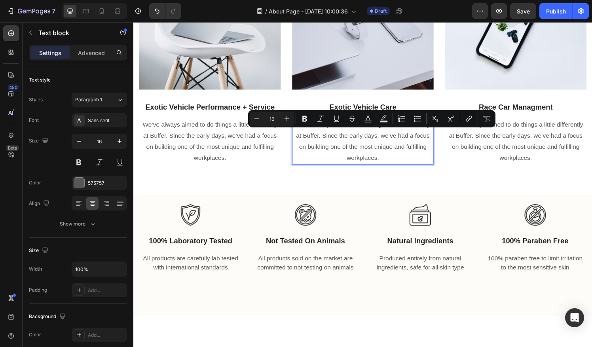
click at [390, 161] on p "We’ve always aimed to do things a little differently at Buffer. Since the early…" at bounding box center [370, 145] width 145 height 45
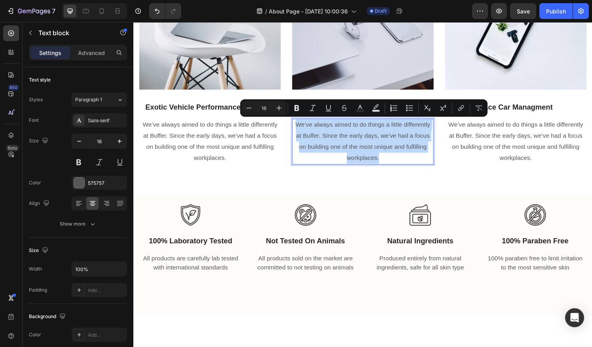
drag, startPoint x: 391, startPoint y: 162, endPoint x: 297, endPoint y: 127, distance: 100.0
click at [298, 127] on p "We’ve always aimed to do things a little differently at Buffer. Since the early…" at bounding box center [370, 145] width 145 height 45
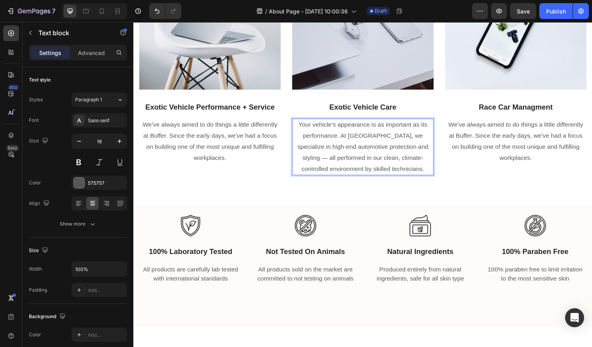
click at [402, 151] on p "Your vehicle's appearance is as important as its performance. At [GEOGRAPHIC_DA…" at bounding box center [370, 151] width 145 height 57
click at [220, 151] on p "We’ve always aimed to do things a little differently at Buffer. Since the early…" at bounding box center [212, 145] width 145 height 45
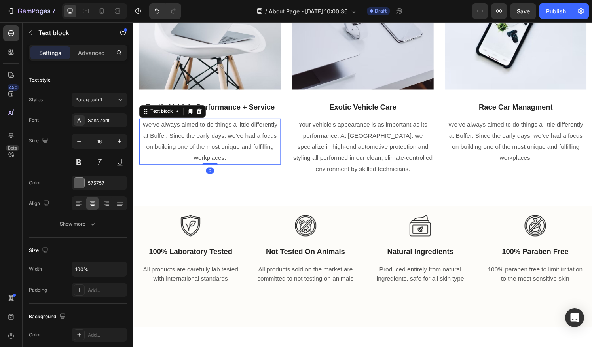
click at [220, 151] on p "We’ve always aimed to do things a little differently at Buffer. Since the early…" at bounding box center [212, 145] width 145 height 45
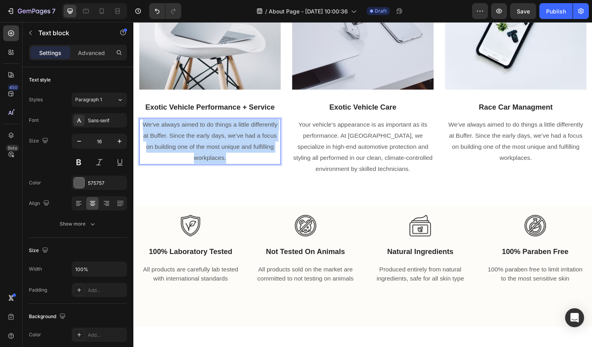
drag, startPoint x: 234, startPoint y: 164, endPoint x: 143, endPoint y: 128, distance: 98.2
click at [143, 128] on p "We’ve always aimed to do things a little differently at Buffer. Since the early…" at bounding box center [212, 145] width 145 height 45
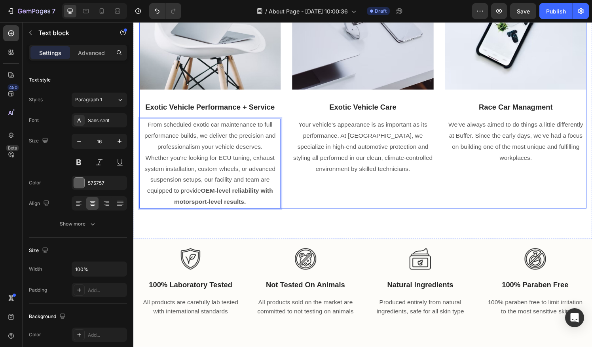
click at [358, 212] on div "Image Exotic Vehicle Care Text block Your vehicle's appearance is as important …" at bounding box center [370, 80] width 146 height 269
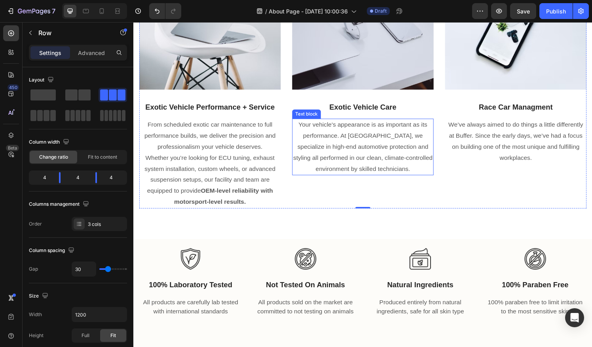
click at [376, 166] on p "Your vehicle's appearance is as important as its performance. At [GEOGRAPHIC_DA…" at bounding box center [370, 151] width 145 height 57
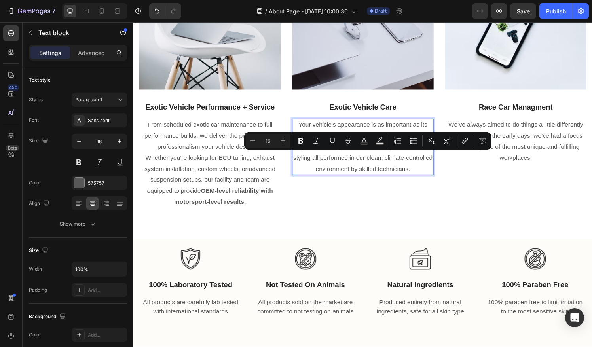
click at [404, 174] on p "Your vehicle's appearance is as important as its performance. At [GEOGRAPHIC_DA…" at bounding box center [370, 151] width 145 height 57
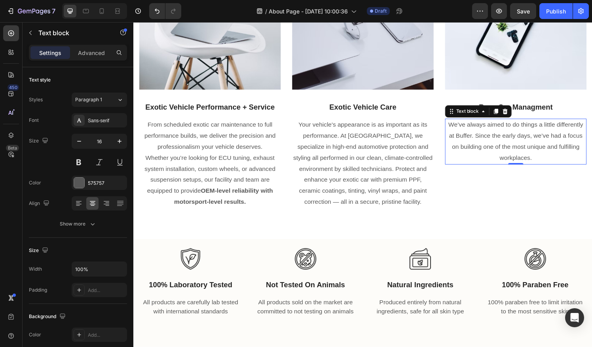
click at [536, 151] on p "We’ve always aimed to do things a little differently at Buffer. Since the early…" at bounding box center [528, 145] width 145 height 45
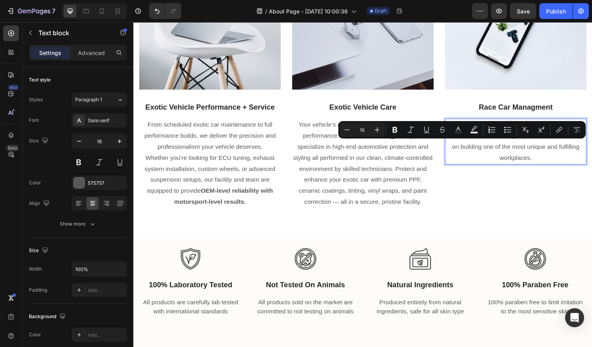
click at [553, 158] on p "We’ve always aimed to do things a little differently at Buffer. Since the early…" at bounding box center [528, 145] width 145 height 45
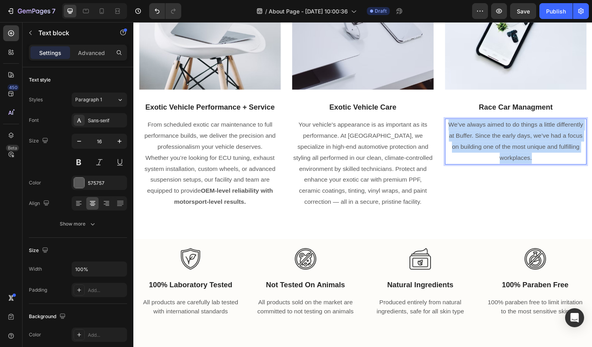
drag, startPoint x: 552, startPoint y: 160, endPoint x: 452, endPoint y: 125, distance: 106.2
click at [456, 125] on p "We’ve always aimed to do things a little differently at Buffer. Since the early…" at bounding box center [528, 145] width 145 height 45
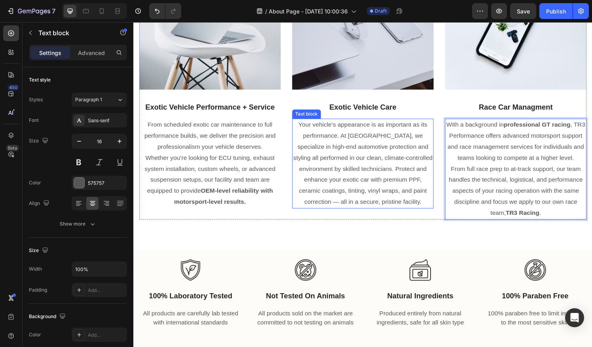
click at [376, 227] on div "Image Exotic Vehicle Care Text block Your vehicle's appearance is as important …" at bounding box center [370, 86] width 146 height 281
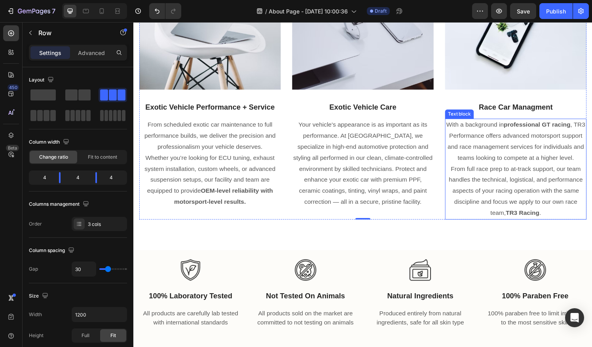
click at [457, 181] on p "From full race prep to at-track support, our team handles the technical, logist…" at bounding box center [528, 197] width 145 height 57
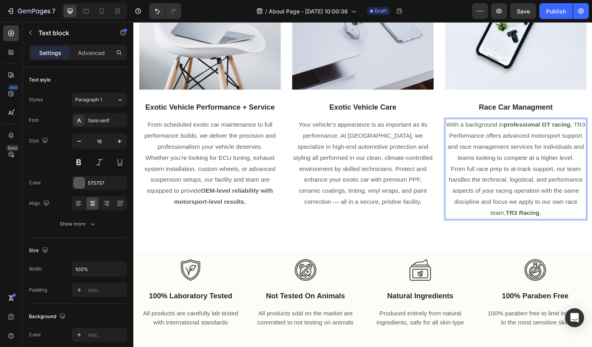
click at [456, 184] on p "From full race prep to at-track support, our team handles the technical, logist…" at bounding box center [528, 197] width 145 height 57
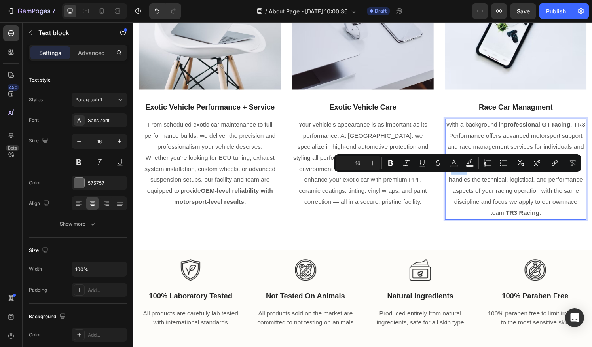
click at [456, 184] on p "From full race prep to at-track support, our team handles the technical, logist…" at bounding box center [528, 197] width 145 height 57
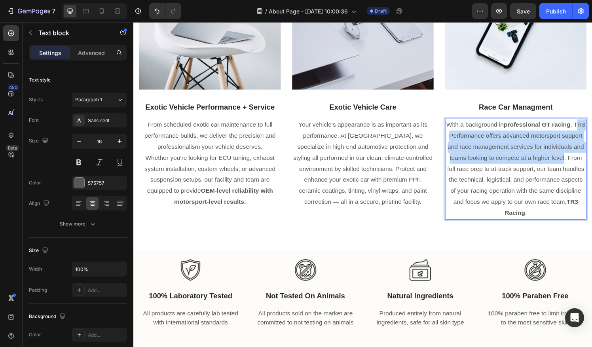
drag, startPoint x: 463, startPoint y: 136, endPoint x: 496, endPoint y: 171, distance: 47.6
click at [496, 171] on p "With a background in professional GT racing , TR3 Performance offers advanced m…" at bounding box center [528, 174] width 145 height 102
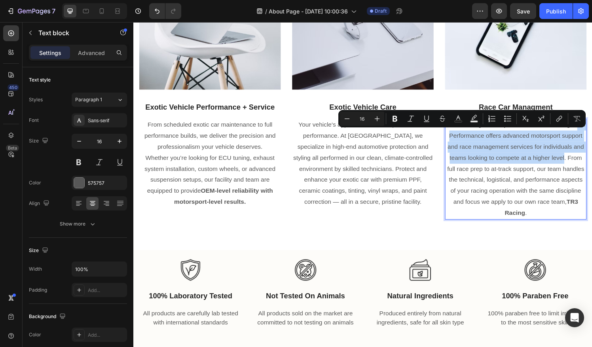
click at [496, 171] on p "With a background in professional GT racing , TR3 Performance offers advanced m…" at bounding box center [528, 174] width 145 height 102
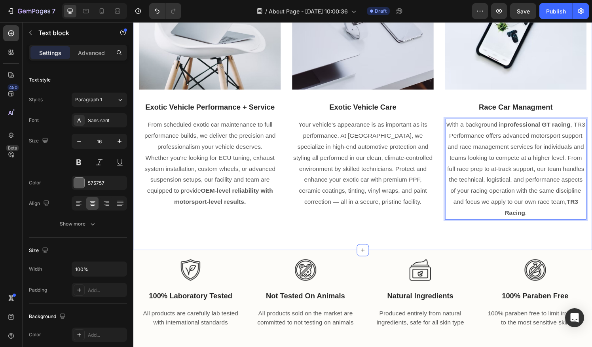
click at [416, 222] on div "Image Exotic Vehicle Care Text block Your vehicle's appearance is as important …" at bounding box center [370, 86] width 146 height 281
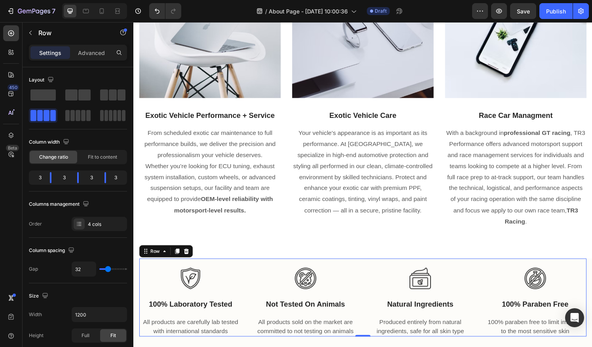
scroll to position [1290, 0]
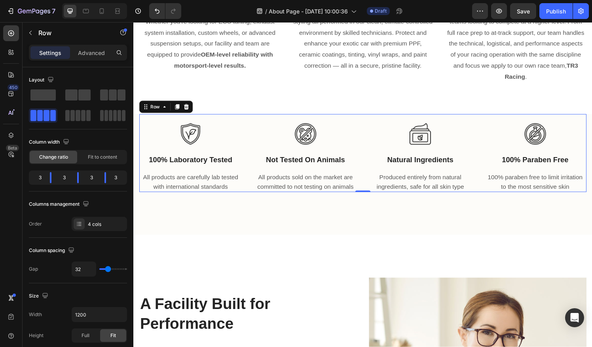
click at [483, 148] on div "Image 100% laboratory tested Text block All products are carefully lab tested w…" at bounding box center [370, 157] width 463 height 81
click at [190, 108] on icon at bounding box center [188, 110] width 6 height 6
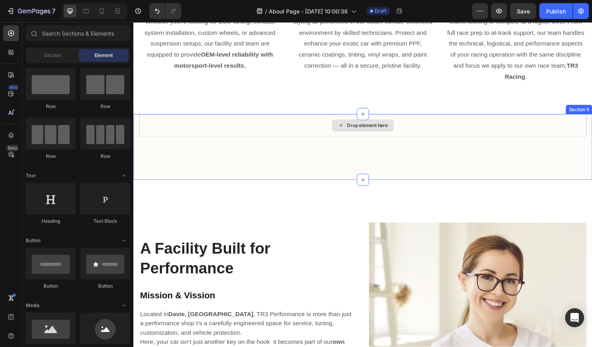
click at [261, 134] on div "Drop element here" at bounding box center [370, 129] width 463 height 24
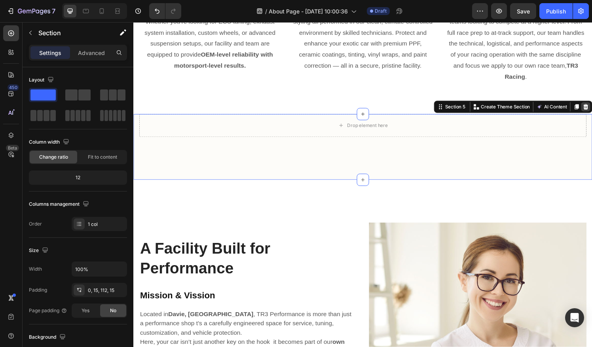
click at [591, 108] on div at bounding box center [601, 109] width 9 height 9
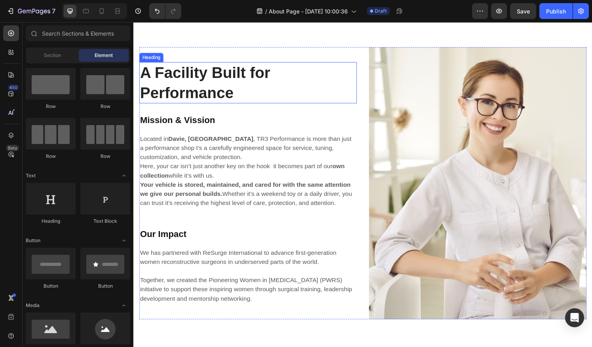
scroll to position [1274, 0]
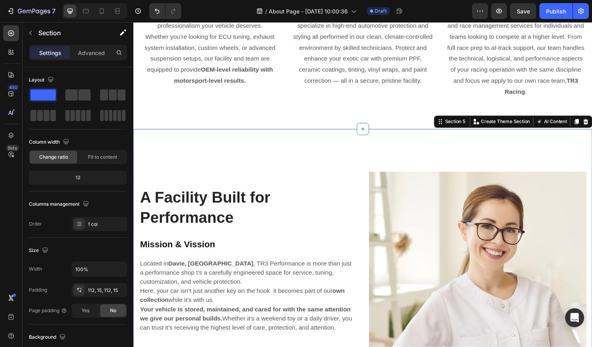
click at [329, 137] on div "A Facility Built for Performance Heading Mission & Vission Heading Located in […" at bounding box center [370, 318] width 475 height 371
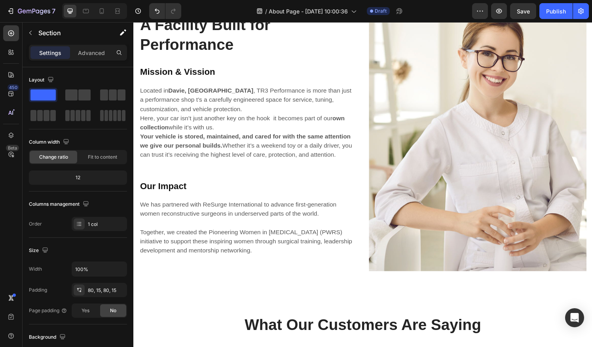
scroll to position [1451, 0]
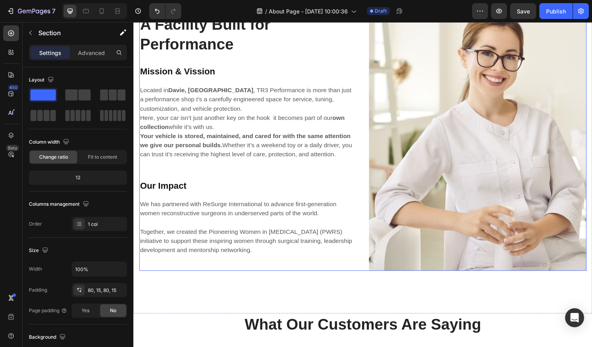
click at [199, 187] on p "Our Impact" at bounding box center [251, 192] width 223 height 14
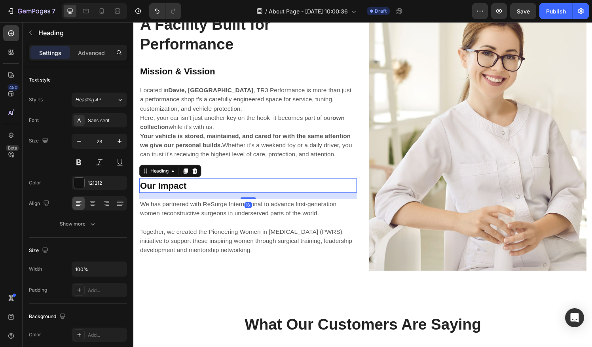
click at [199, 187] on p "Our Impact" at bounding box center [251, 192] width 223 height 14
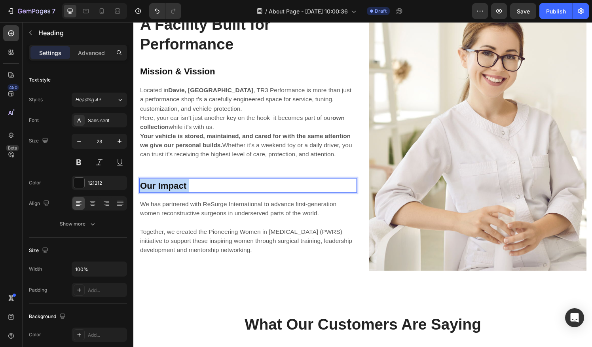
drag, startPoint x: 200, startPoint y: 189, endPoint x: 147, endPoint y: 188, distance: 53.0
click at [147, 188] on p "Our Impact" at bounding box center [251, 192] width 223 height 14
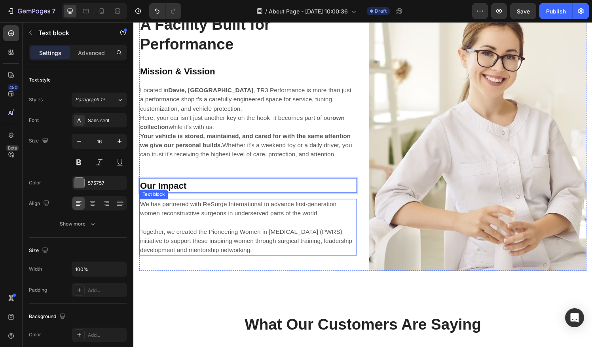
click at [248, 234] on p "We has partnered with ReSurge International to advance first-generation women r…" at bounding box center [251, 234] width 223 height 57
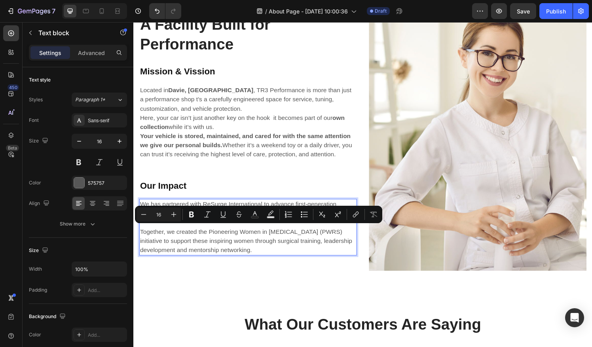
click at [307, 256] on p "We has partnered with ReSurge International to advance first-generation women r…" at bounding box center [251, 234] width 223 height 57
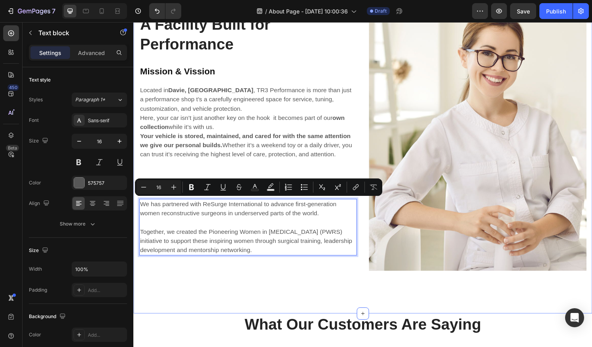
drag, startPoint x: 307, startPoint y: 256, endPoint x: 139, endPoint y: 211, distance: 174.3
click at [139, 211] on div "A Facility Built for Performance Heading Mission & Vission Heading Located in […" at bounding box center [370, 139] width 475 height 371
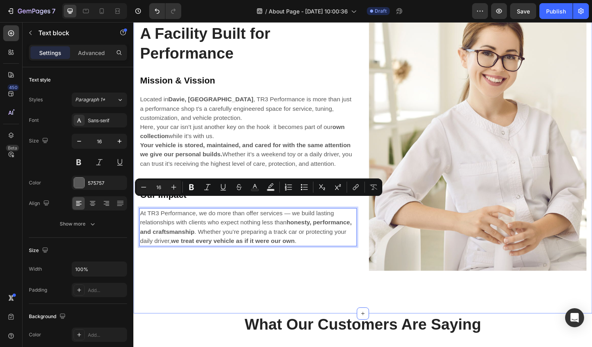
scroll to position [1461, 0]
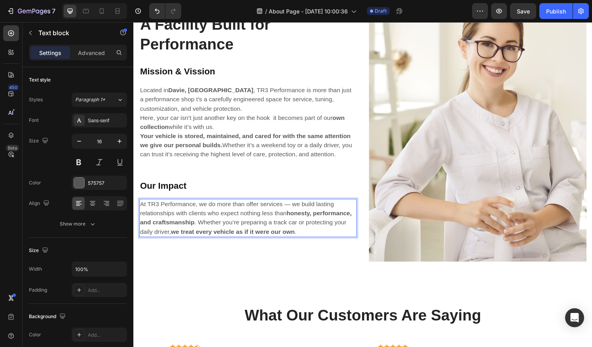
click at [299, 206] on p "At TR3 Performance, we do more than offer services — we build lasting relations…" at bounding box center [251, 225] width 223 height 38
click at [215, 189] on p "Our Impact" at bounding box center [251, 192] width 223 height 14
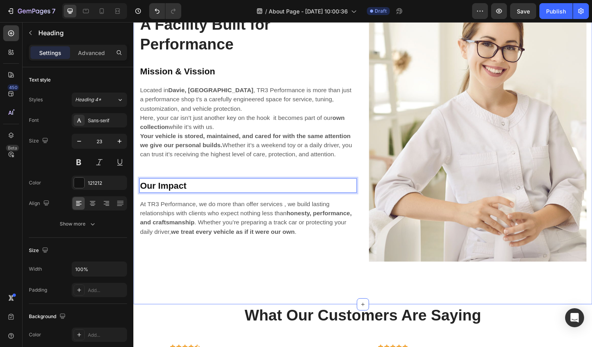
click at [291, 277] on div "A Facility Built for Performance Heading Mission & Vission Heading Located in […" at bounding box center [370, 129] width 475 height 371
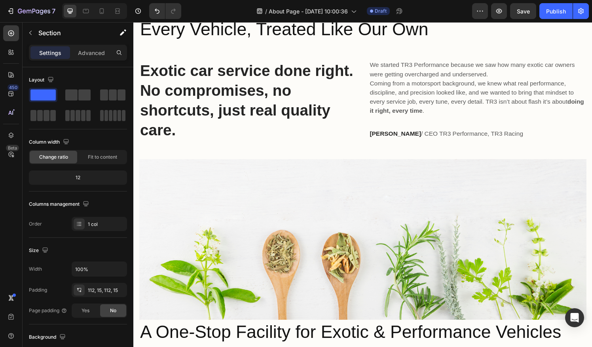
scroll to position [367, 0]
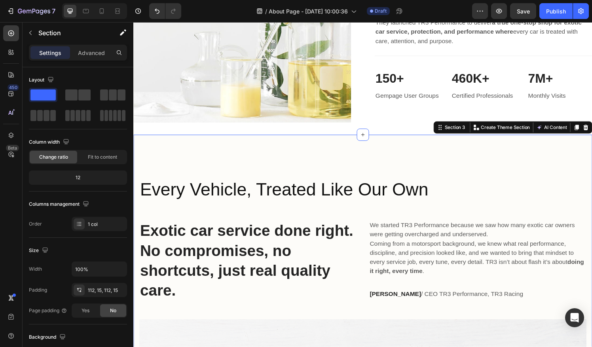
click at [354, 157] on div "Every Vehicle, Treated Like Our Own Heading Exotic car service done right. No c…" at bounding box center [370, 352] width 475 height 427
click at [32, 36] on button "button" at bounding box center [30, 33] width 13 height 13
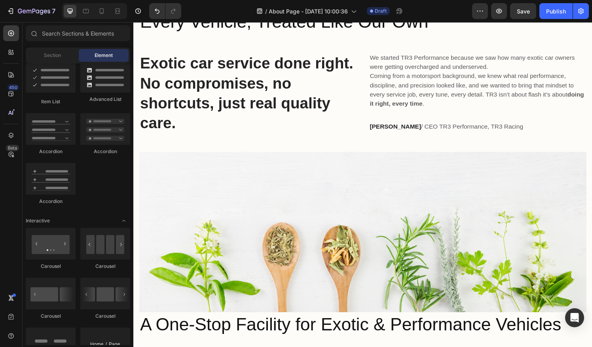
scroll to position [538, 0]
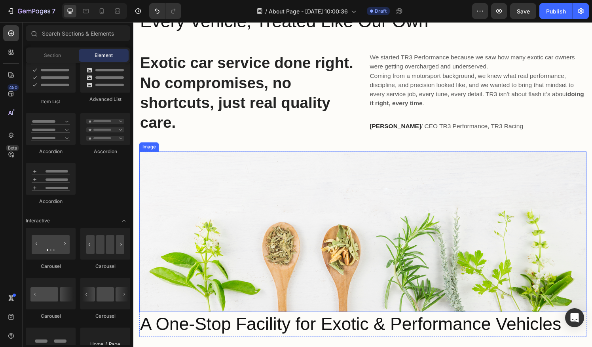
click at [301, 225] on img at bounding box center [370, 239] width 463 height 167
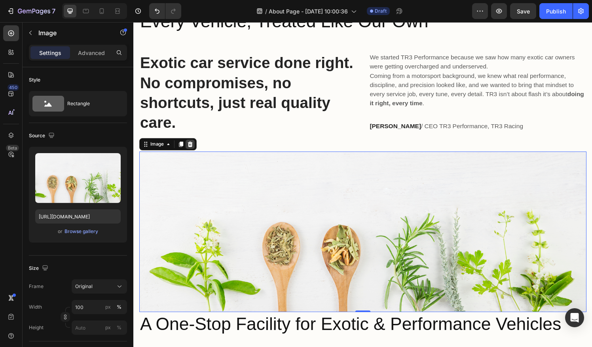
click at [192, 147] on icon at bounding box center [191, 149] width 5 height 6
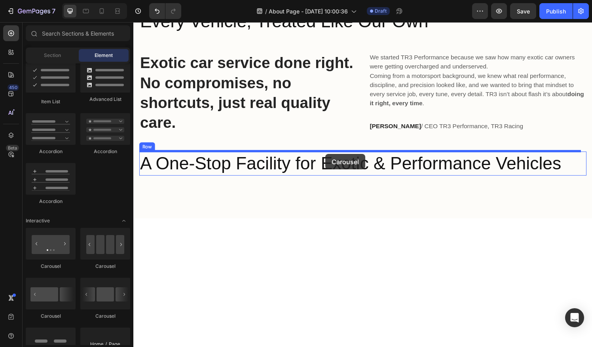
drag, startPoint x: 180, startPoint y: 280, endPoint x: 332, endPoint y: 159, distance: 193.9
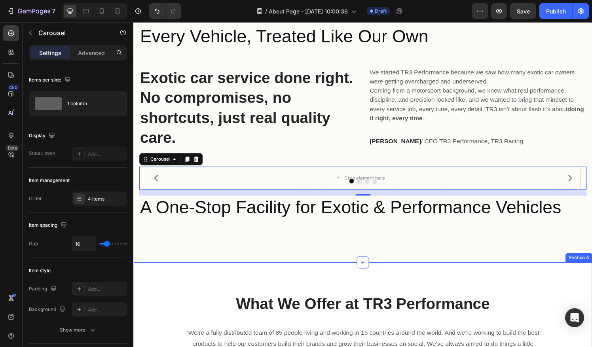
scroll to position [523, 0]
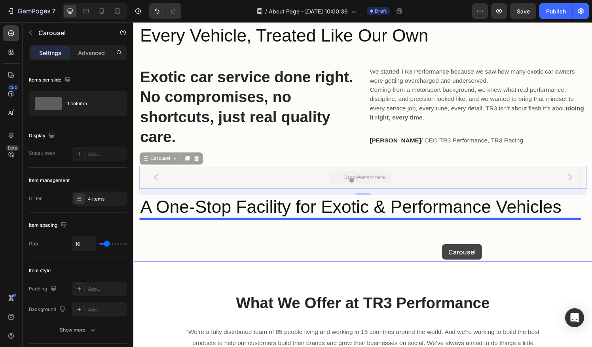
drag, startPoint x: 465, startPoint y: 177, endPoint x: 453, endPoint y: 252, distance: 75.8
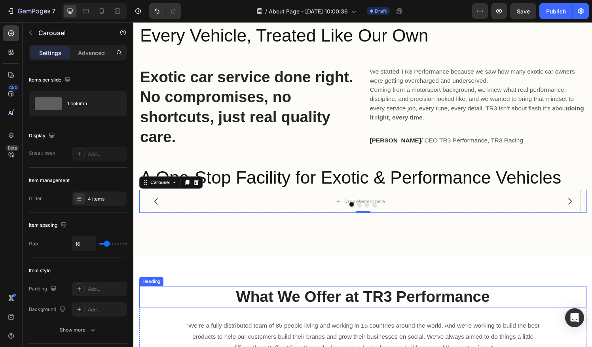
scroll to position [668, 0]
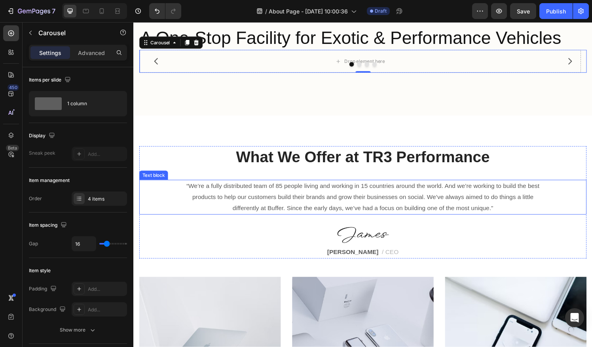
click at [426, 210] on p "“We’re a fully distributed team of 85 people living and working in 15 countries…" at bounding box center [371, 203] width 382 height 34
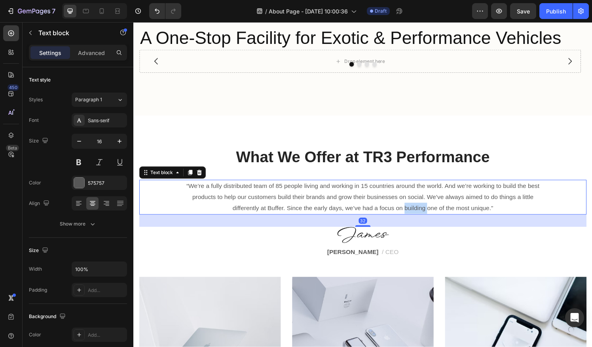
click at [426, 210] on p "“We’re a fully distributed team of 85 people living and working in 15 countries…" at bounding box center [371, 203] width 382 height 34
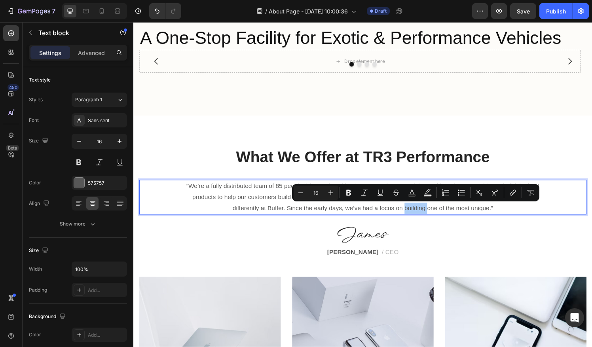
click at [523, 195] on div "Minus 16 Plus Bold Italic Underline Strikethrough Text Color Text Background Co…" at bounding box center [416, 193] width 244 height 14
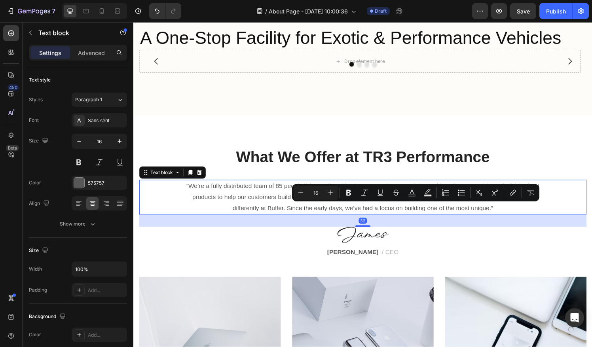
click at [528, 210] on p "“We’re a fully distributed team of 85 people living and working in 15 countries…" at bounding box center [371, 203] width 382 height 34
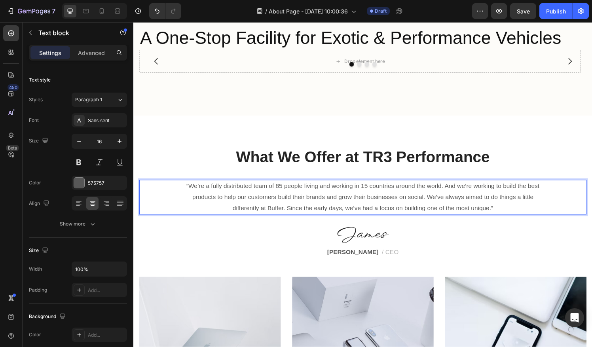
drag, startPoint x: 527, startPoint y: 211, endPoint x: 175, endPoint y: 185, distance: 352.6
click at [175, 186] on div "“We’re a fully distributed team of 85 people living and working in 15 countries…" at bounding box center [370, 204] width 463 height 36
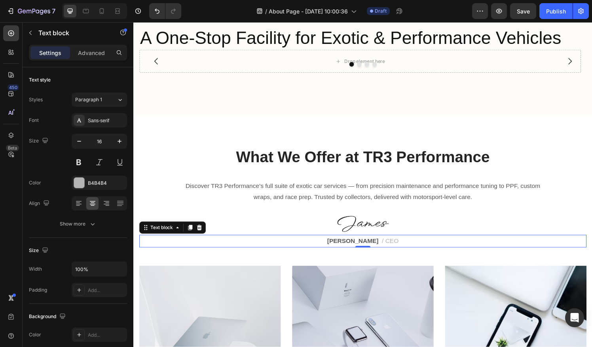
click at [396, 242] on div "[PERSON_NAME] / CEO" at bounding box center [370, 248] width 463 height 13
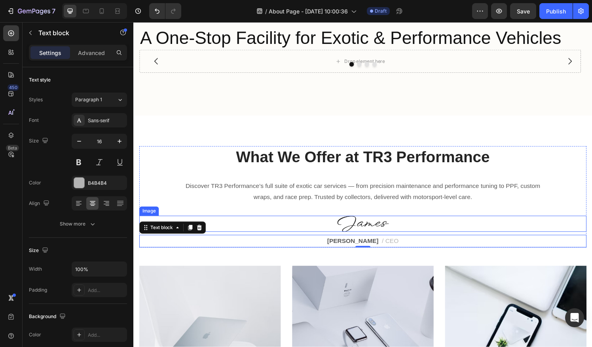
click at [208, 230] on div "Text block" at bounding box center [173, 235] width 69 height 13
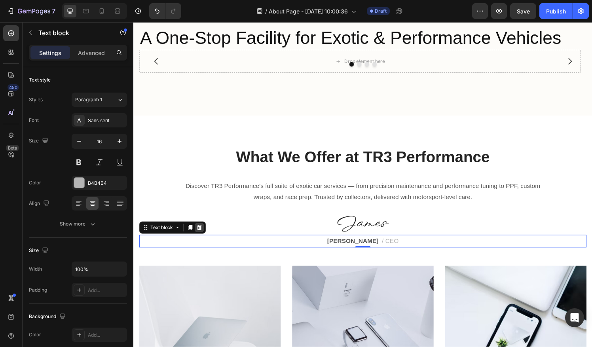
click at [202, 235] on icon at bounding box center [201, 235] width 6 height 6
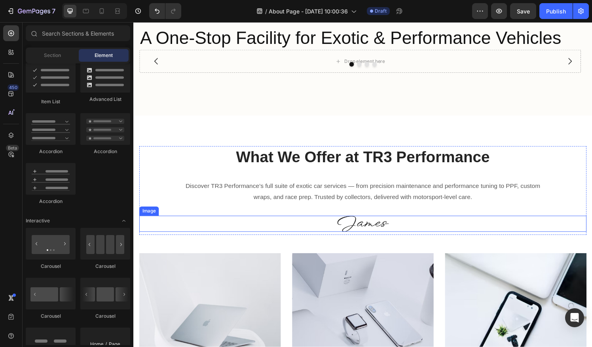
click at [385, 231] on img at bounding box center [370, 231] width 53 height 17
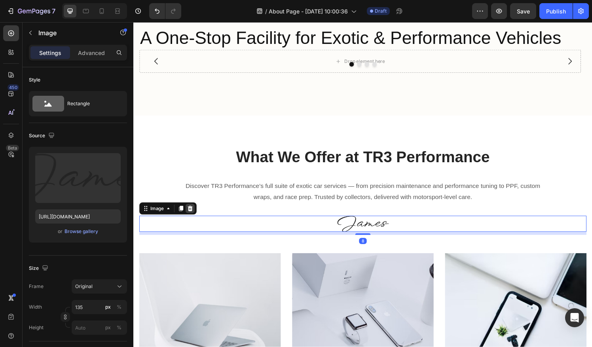
click at [194, 213] on icon at bounding box center [191, 215] width 5 height 6
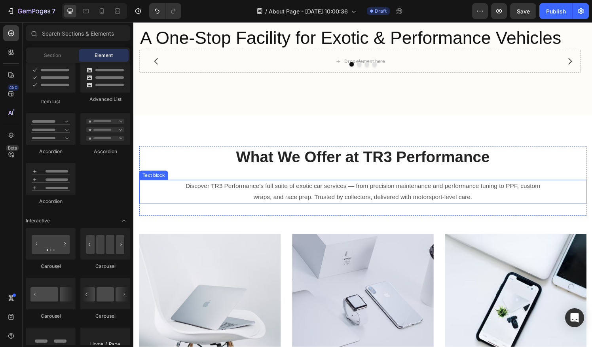
click at [356, 195] on p "Discover TR3 Performance’s full suite of exotic car services — from precision m…" at bounding box center [371, 197] width 382 height 23
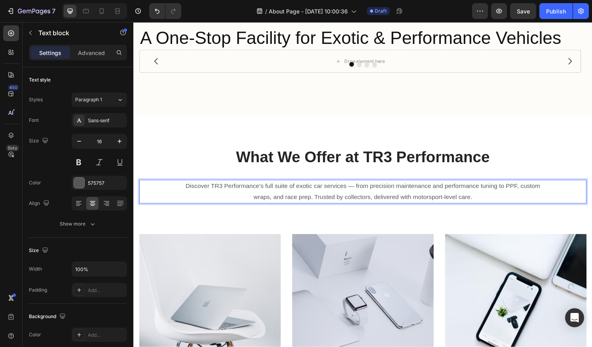
click at [359, 189] on p "Discover TR3 Performance’s full suite of exotic car services — from precision m…" at bounding box center [371, 197] width 382 height 23
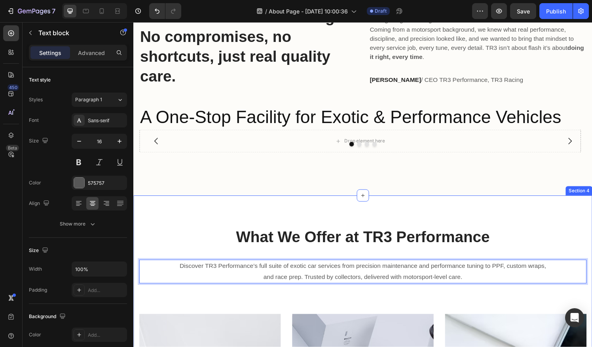
scroll to position [0, 0]
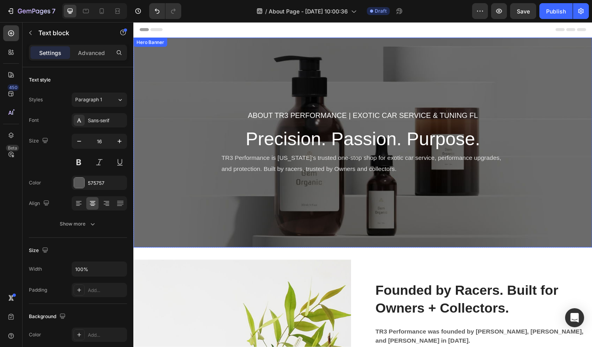
click at [338, 73] on div "About tr3 pERFORMANCE | Exotic car Service & Tuning fL Heading Precision. Passi…" at bounding box center [370, 146] width 475 height 217
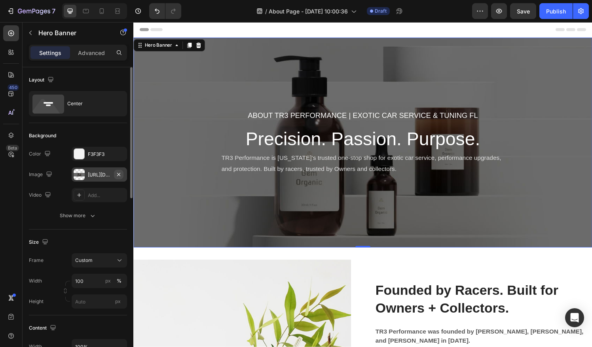
click at [116, 174] on icon "button" at bounding box center [119, 174] width 6 height 6
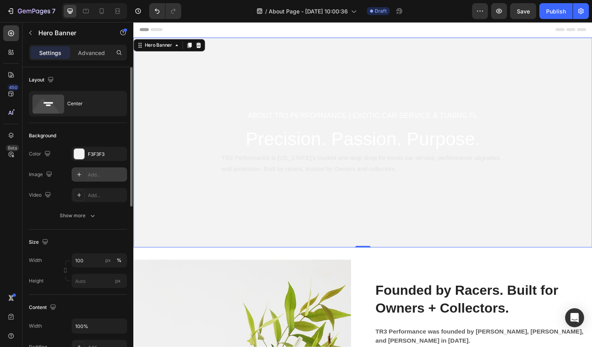
click at [97, 173] on div "Add..." at bounding box center [106, 174] width 37 height 7
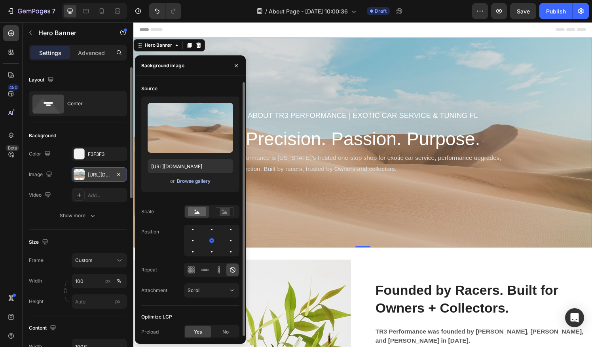
click at [196, 182] on div "Browse gallery" at bounding box center [194, 181] width 34 height 7
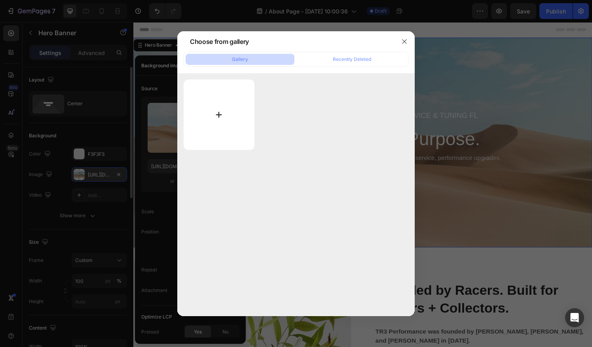
click at [207, 113] on input "file" at bounding box center [219, 115] width 71 height 70
type input "C:\fakepath\FACILITY -1 1by1 (1).jpg"
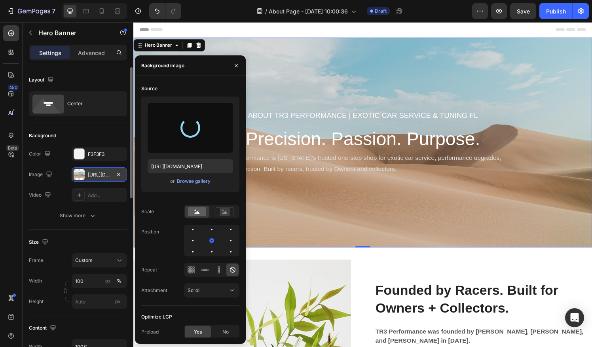
type input "[URL][DOMAIN_NAME]"
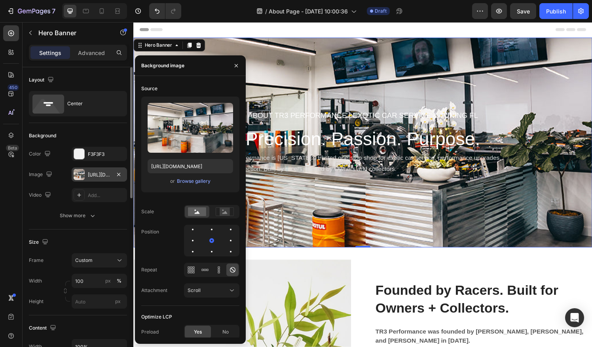
click at [516, 142] on div "About tr3 pERFORMANCE | Exotic car Service & Tuning fL Heading Precision. Passi…" at bounding box center [370, 146] width 475 height 217
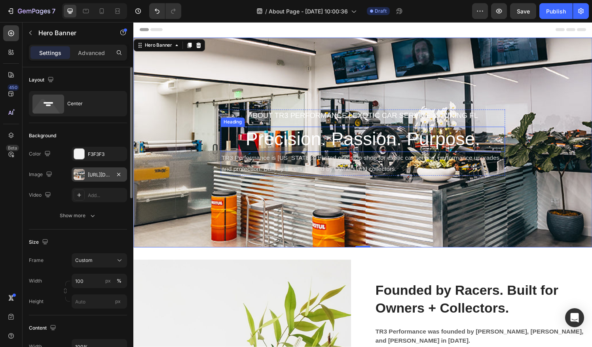
click at [373, 135] on h2 "Precision. Passion. Purpose." at bounding box center [370, 144] width 294 height 26
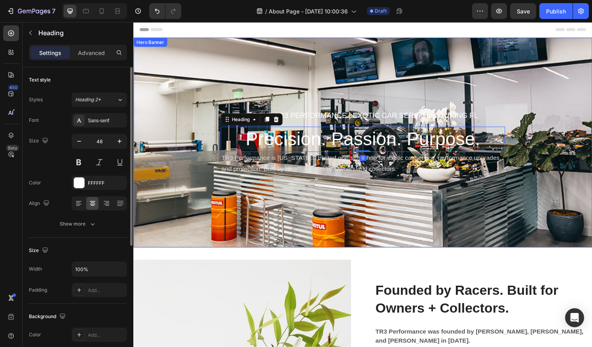
click at [186, 91] on div "About tr3 pERFORMANCE | Exotic car Service & Tuning fL Heading Precision. Passi…" at bounding box center [370, 146] width 475 height 217
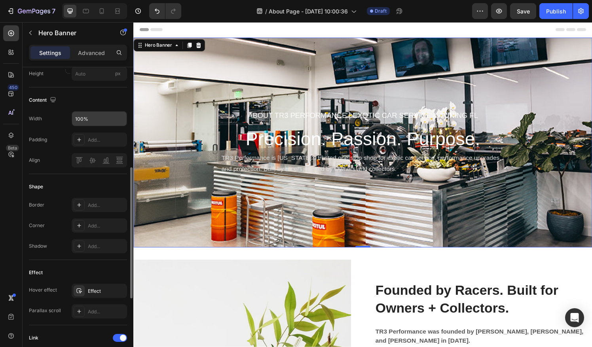
scroll to position [229, 0]
click at [97, 247] on div "Add..." at bounding box center [106, 245] width 37 height 7
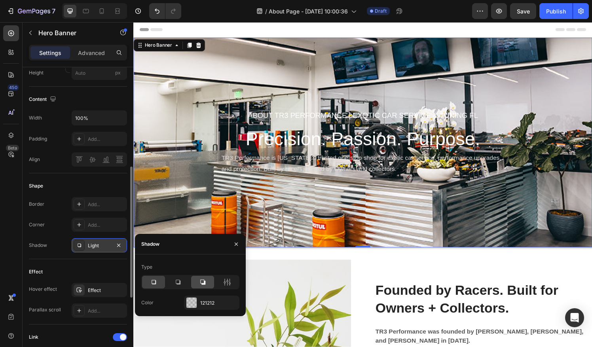
click at [199, 281] on icon at bounding box center [203, 282] width 8 height 8
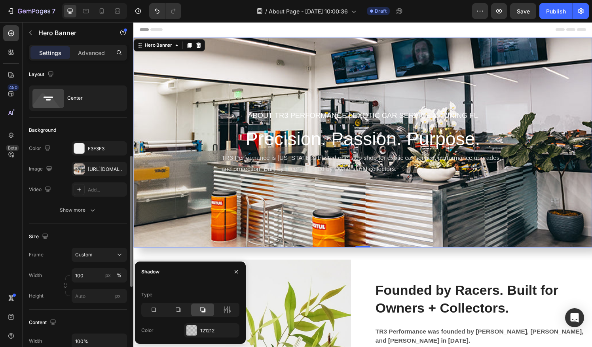
scroll to position [0, 0]
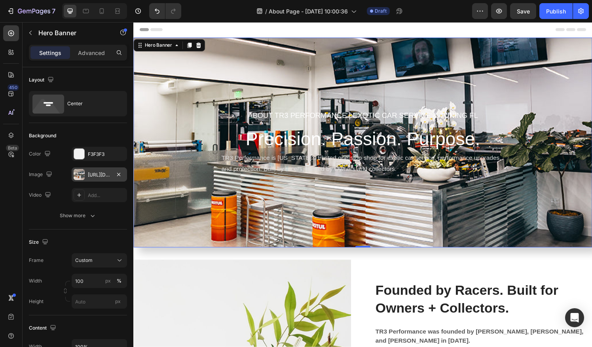
click at [99, 173] on div "[URL][DOMAIN_NAME]" at bounding box center [99, 174] width 23 height 7
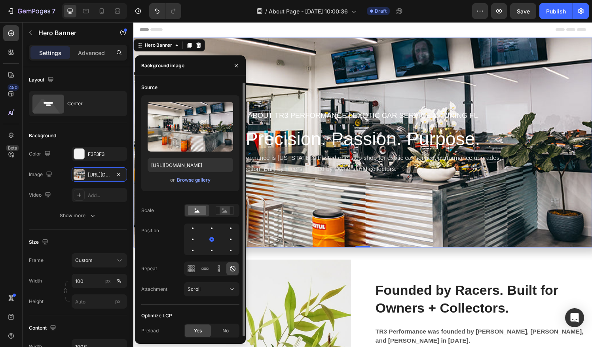
scroll to position [1, 0]
click at [229, 214] on rect at bounding box center [225, 210] width 10 height 8
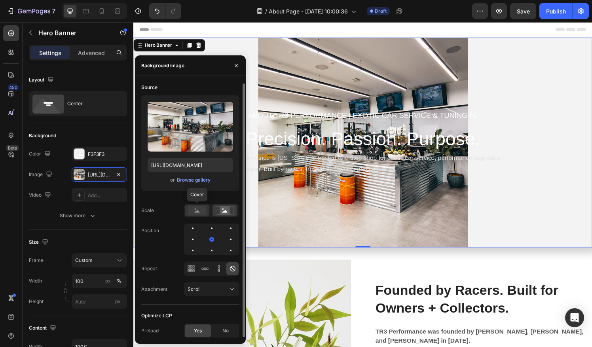
click at [197, 210] on rect at bounding box center [197, 210] width 18 height 9
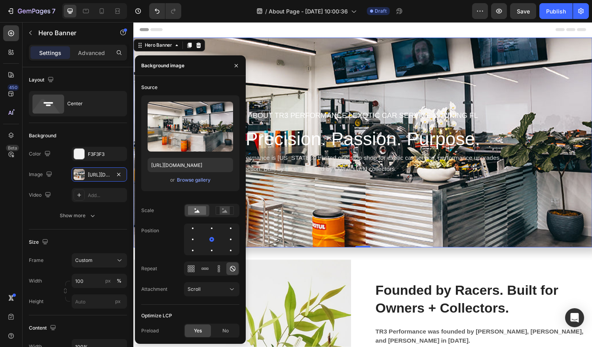
click at [315, 186] on div "About tr3 pERFORMANCE | Exotic car Service & Tuning fL Heading Precision. Passi…" at bounding box center [370, 146] width 475 height 217
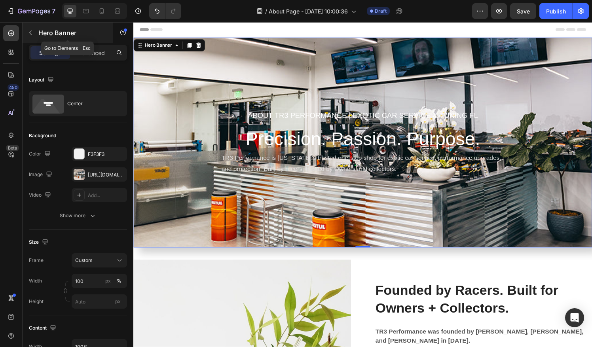
click at [31, 33] on icon "button" at bounding box center [30, 33] width 6 height 6
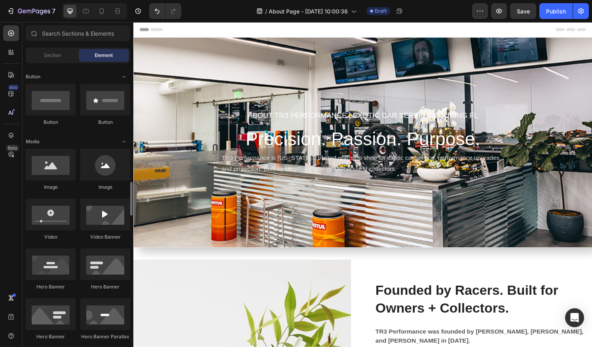
scroll to position [268, 0]
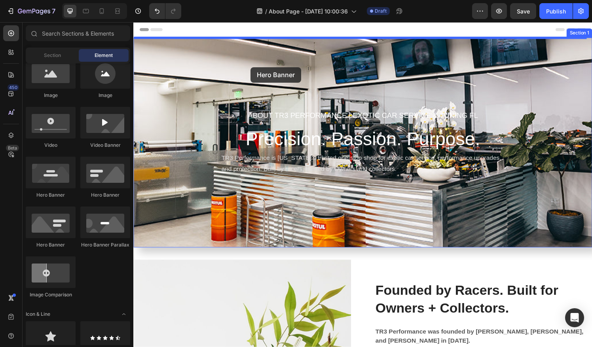
drag, startPoint x: 238, startPoint y: 205, endPoint x: 257, endPoint y: 68, distance: 139.0
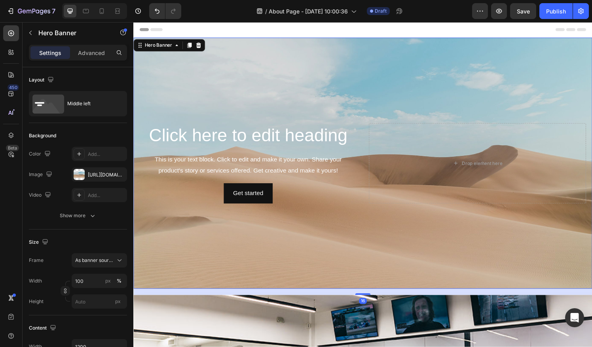
scroll to position [197, 0]
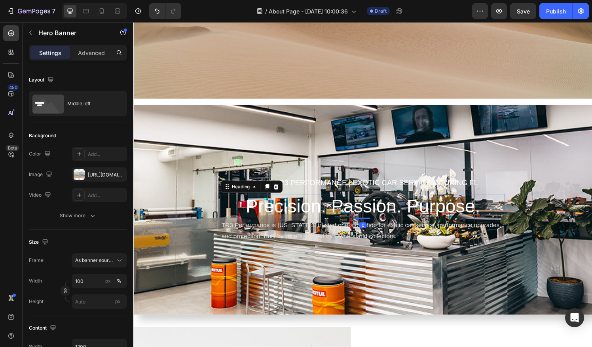
click at [347, 218] on h2 "Precision. Passion. Purpose." at bounding box center [370, 213] width 294 height 26
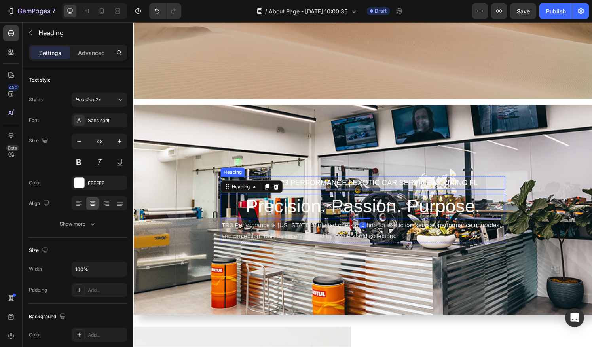
click at [360, 185] on h2 "About tr3 pERFORMANCE | Exotic car Service & Tuning fL" at bounding box center [370, 188] width 294 height 13
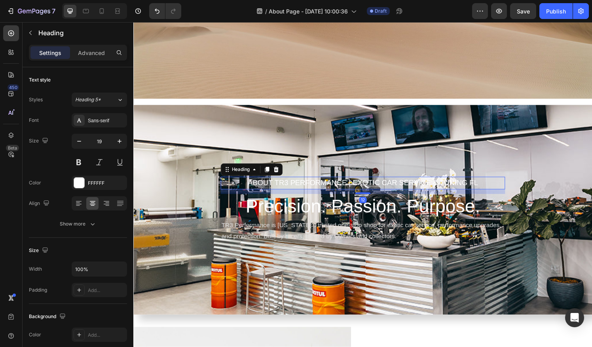
click at [485, 186] on h2 "About tr3 pERFORMANCE | Exotic car Service & Tuning fL" at bounding box center [370, 188] width 294 height 13
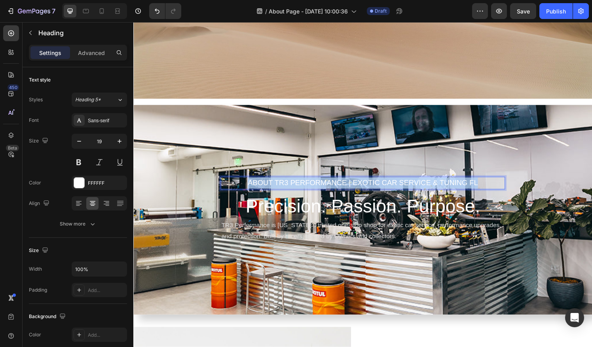
drag, startPoint x: 493, startPoint y: 185, endPoint x: 247, endPoint y: 182, distance: 246.1
click at [247, 183] on p "About tr3 pERFORMANCE | Exotic car Service & Tuning fL" at bounding box center [370, 188] width 293 height 11
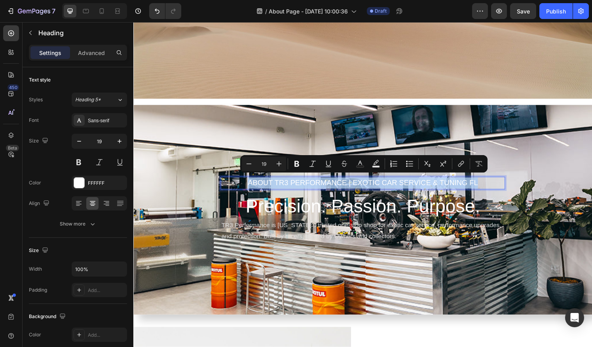
copy p "About tr3 pERFORMANCE | Exotic car Service & Tuning fL"
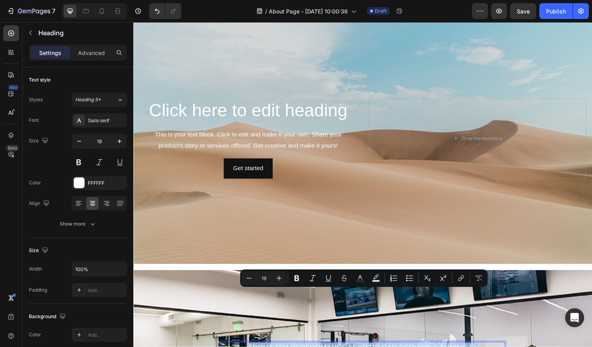
scroll to position [0, 0]
